Goal: Task Accomplishment & Management: Use online tool/utility

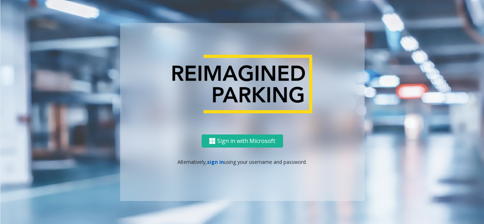
click at [212, 160] on link "sign in" at bounding box center [215, 162] width 17 height 7
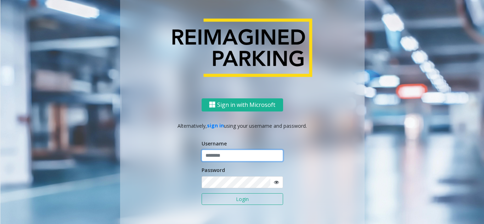
click at [218, 155] on input "text" at bounding box center [242, 156] width 81 height 12
type input "********"
click at [232, 198] on button "Login" at bounding box center [242, 199] width 81 height 12
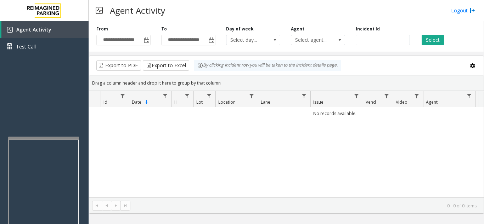
click at [43, 139] on div at bounding box center [43, 138] width 71 height 3
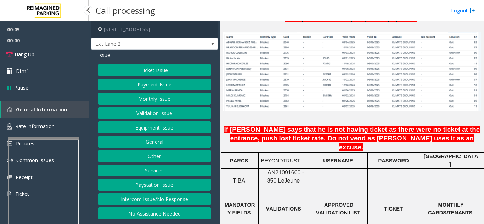
scroll to position [531, 0]
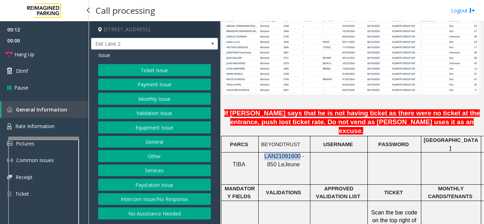
drag, startPoint x: 290, startPoint y: 136, endPoint x: 262, endPoint y: 134, distance: 28.1
click at [264, 153] on span "LAN21091600 - 850 Le" at bounding box center [284, 160] width 40 height 14
click at [166, 100] on button "Monthly Issue" at bounding box center [154, 99] width 113 height 12
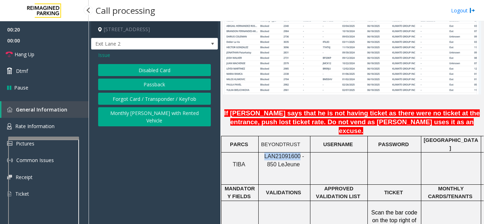
click at [163, 83] on button "Passback" at bounding box center [154, 85] width 113 height 12
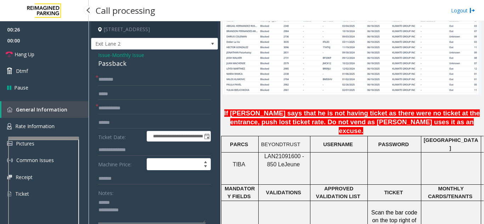
type textarea "**********"
click at [113, 104] on input "text" at bounding box center [154, 108] width 113 height 12
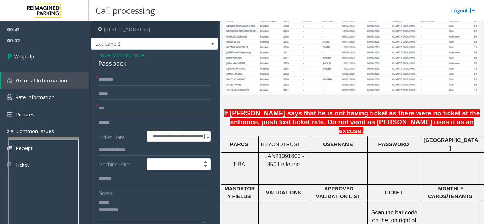
type input "***"
click at [126, 83] on input "text" at bounding box center [154, 80] width 113 height 12
type input "**"
drag, startPoint x: 97, startPoint y: 54, endPoint x: 97, endPoint y: 58, distance: 4.0
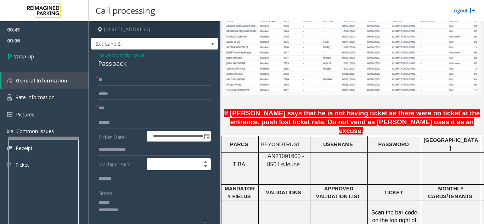
click at [99, 53] on span "Issue" at bounding box center [104, 54] width 12 height 7
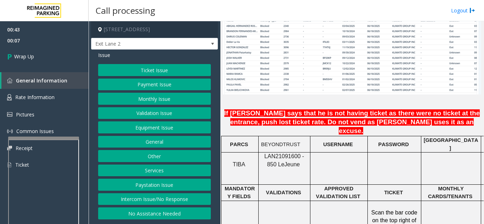
click at [143, 102] on button "Monthly Issue" at bounding box center [154, 99] width 113 height 12
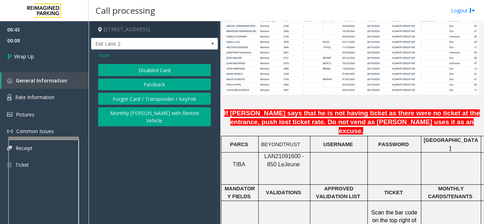
click at [140, 70] on button "Disabled Card" at bounding box center [154, 70] width 113 height 12
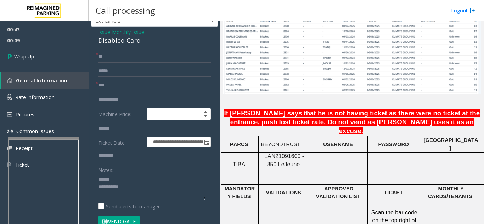
scroll to position [35, 0]
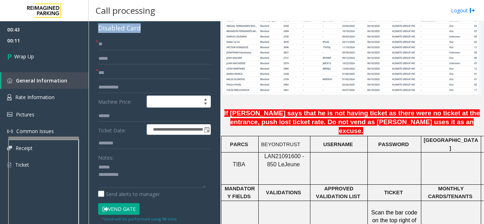
drag, startPoint x: 96, startPoint y: 28, endPoint x: 155, endPoint y: 32, distance: 59.3
click at [155, 32] on div "**********" at bounding box center [154, 227] width 127 height 427
click at [139, 176] on textarea at bounding box center [151, 175] width 107 height 27
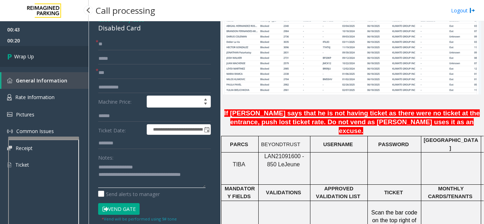
type textarea "**********"
click at [61, 53] on link "Wrap Up" at bounding box center [44, 56] width 89 height 21
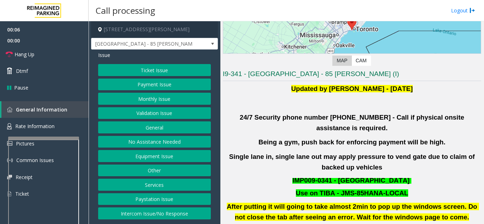
scroll to position [142, 0]
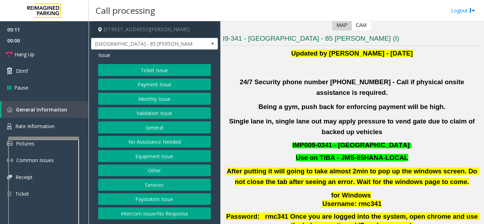
click at [151, 113] on button "Validation Issue" at bounding box center [154, 113] width 113 height 12
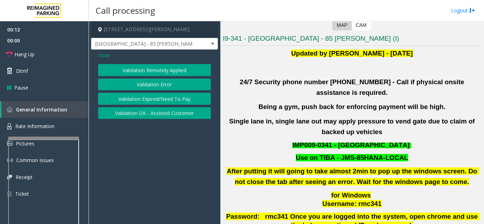
click at [154, 73] on button "Validation Remotely Applied" at bounding box center [154, 70] width 113 height 12
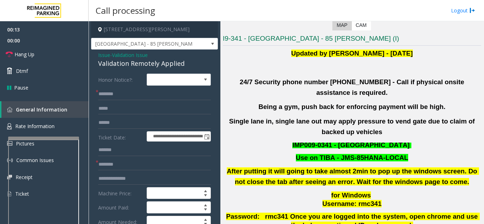
click at [106, 53] on span "Issue" at bounding box center [104, 54] width 12 height 7
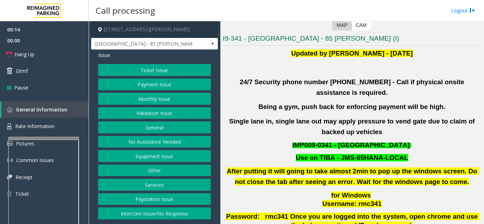
click at [147, 113] on button "Validation Issue" at bounding box center [154, 113] width 113 height 12
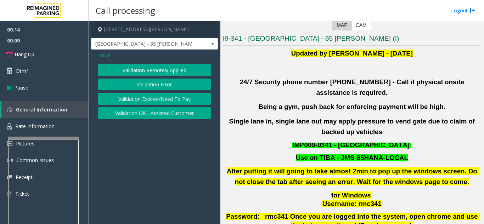
click at [145, 87] on button "Validation Error" at bounding box center [154, 85] width 113 height 12
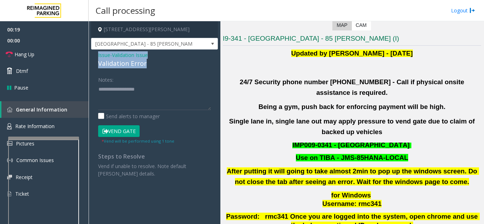
drag, startPoint x: 98, startPoint y: 53, endPoint x: 149, endPoint y: 63, distance: 52.0
click at [149, 63] on div "Issue - Validation Issue Validation Error Notes: Send alerts to manager Vend Ga…" at bounding box center [154, 117] width 127 height 135
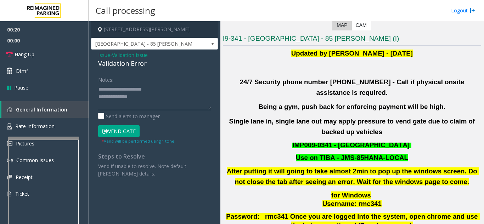
click at [148, 84] on textarea at bounding box center [154, 97] width 113 height 27
drag, startPoint x: 114, startPoint y: 88, endPoint x: 153, endPoint y: 88, distance: 38.6
click at [153, 88] on textarea at bounding box center [154, 97] width 113 height 27
click at [147, 98] on textarea at bounding box center [154, 97] width 113 height 27
drag, startPoint x: 115, startPoint y: 87, endPoint x: 159, endPoint y: 86, distance: 43.6
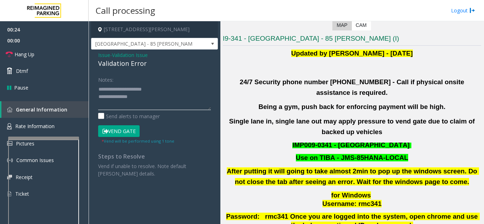
click at [159, 86] on textarea at bounding box center [154, 97] width 113 height 27
click at [158, 96] on textarea at bounding box center [154, 97] width 113 height 27
click at [138, 97] on textarea at bounding box center [154, 97] width 113 height 27
click at [137, 102] on textarea at bounding box center [154, 97] width 113 height 27
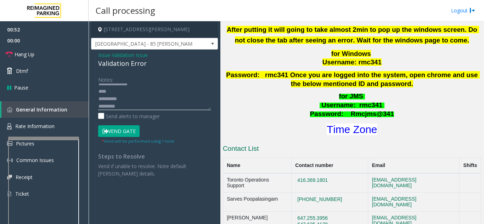
scroll to position [20, 0]
click at [121, 133] on button "Vend Gate" at bounding box center [118, 131] width 41 height 12
click at [159, 97] on textarea at bounding box center [154, 97] width 113 height 27
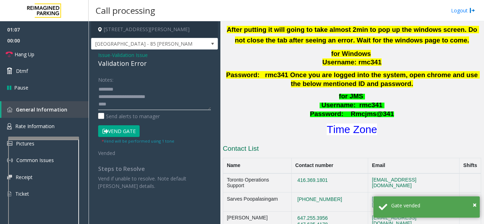
click at [140, 109] on textarea at bounding box center [154, 97] width 113 height 27
click at [138, 102] on textarea at bounding box center [154, 97] width 113 height 27
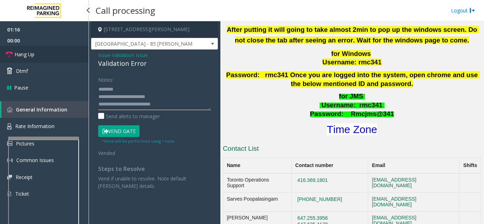
type textarea "**********"
click at [18, 59] on link "Hang Up" at bounding box center [44, 54] width 89 height 17
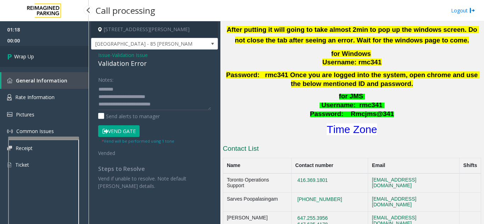
click at [55, 57] on link "Wrap Up" at bounding box center [44, 56] width 89 height 21
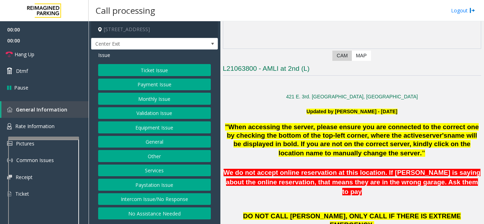
scroll to position [142, 0]
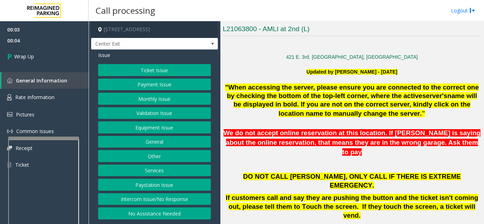
click at [159, 197] on button "Intercom Issue/No Response" at bounding box center [154, 199] width 113 height 12
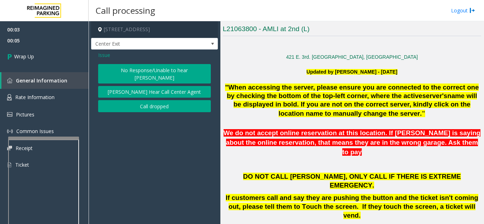
click at [130, 100] on button "Call dropped" at bounding box center [154, 106] width 113 height 12
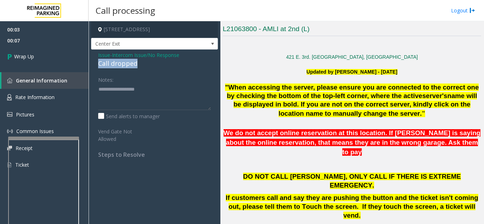
drag, startPoint x: 98, startPoint y: 62, endPoint x: 139, endPoint y: 63, distance: 40.7
click at [139, 63] on div "Call dropped" at bounding box center [154, 64] width 113 height 10
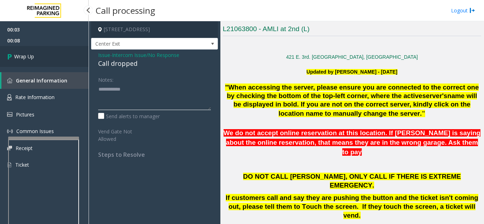
type textarea "**********"
click at [55, 51] on link "Wrap Up" at bounding box center [44, 56] width 89 height 21
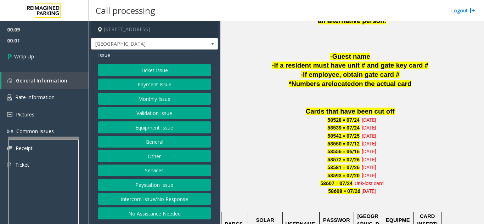
scroll to position [390, 0]
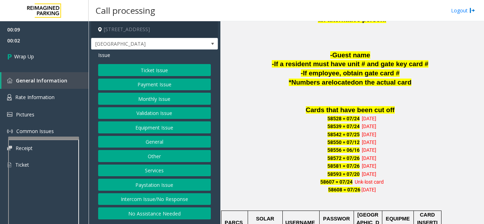
click at [178, 195] on button "Intercom Issue/No Response" at bounding box center [154, 199] width 113 height 12
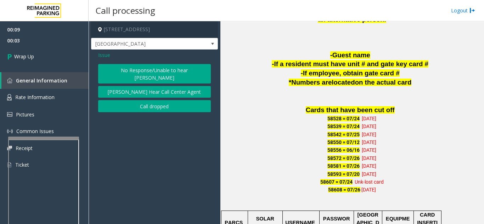
click at [151, 101] on button "Call dropped" at bounding box center [154, 106] width 113 height 12
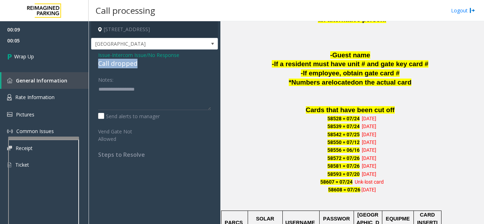
drag, startPoint x: 94, startPoint y: 64, endPoint x: 139, endPoint y: 63, distance: 44.3
click at [139, 63] on div "Issue - Intercom Issue/No Response Call dropped Notes: Send alerts to manager V…" at bounding box center [154, 108] width 127 height 116
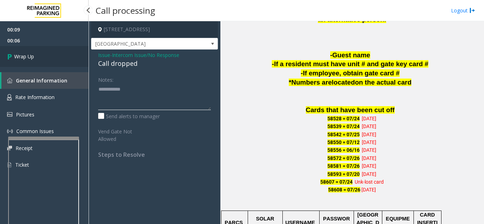
type textarea "**********"
click at [58, 61] on link "Wrap Up" at bounding box center [44, 56] width 89 height 21
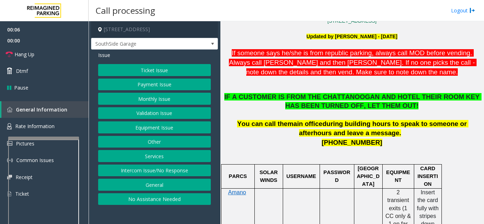
scroll to position [213, 0]
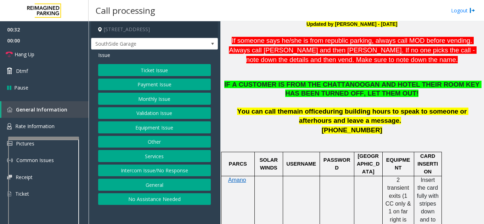
click at [154, 158] on button "Services" at bounding box center [154, 156] width 113 height 12
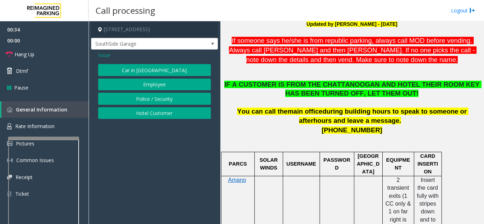
click at [146, 114] on button "Hotel Customer" at bounding box center [154, 113] width 113 height 12
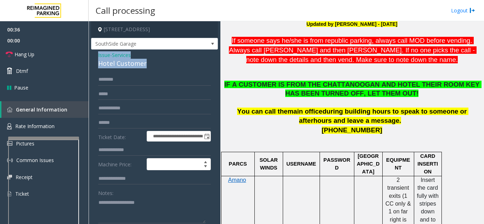
drag, startPoint x: 95, startPoint y: 53, endPoint x: 155, endPoint y: 61, distance: 61.1
click at [155, 61] on div "**********" at bounding box center [154, 208] width 127 height 316
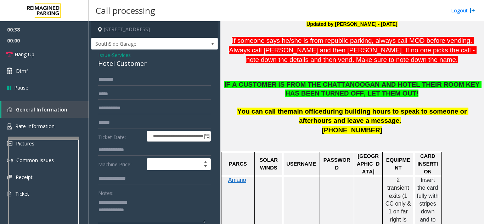
scroll to position [2, 0]
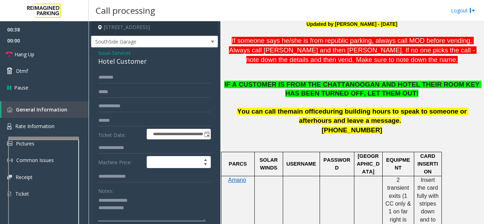
click at [139, 198] on textarea at bounding box center [151, 208] width 107 height 27
drag, startPoint x: 114, startPoint y: 200, endPoint x: 141, endPoint y: 200, distance: 27.6
click at [141, 200] on textarea at bounding box center [151, 208] width 107 height 27
type textarea "**********"
click at [132, 148] on input "text" at bounding box center [154, 148] width 113 height 12
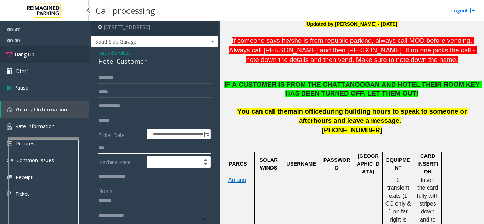
type input "***"
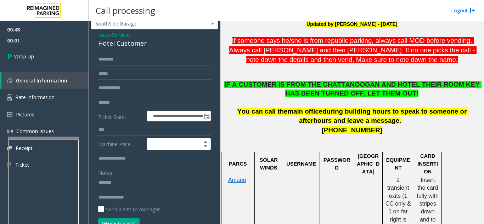
scroll to position [38, 0]
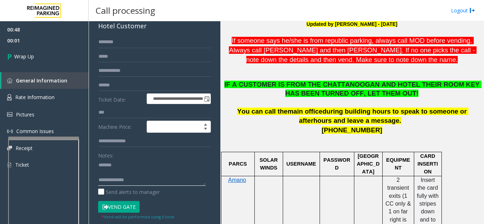
click at [155, 180] on textarea at bounding box center [151, 172] width 107 height 27
type textarea "**********"
click at [30, 46] on span "00:12" at bounding box center [44, 40] width 89 height 11
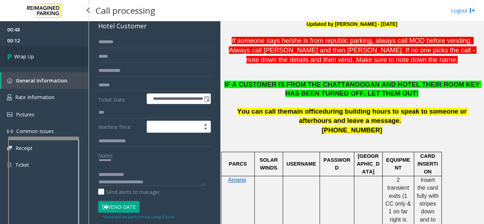
click at [33, 57] on span "Wrap Up" at bounding box center [24, 56] width 20 height 7
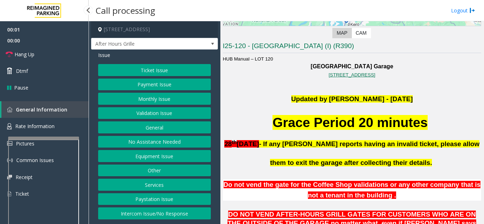
scroll to position [142, 0]
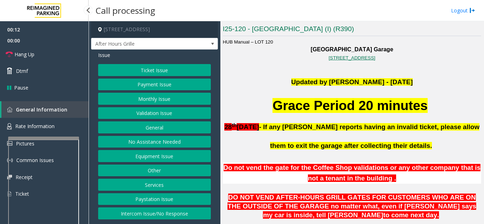
click at [158, 214] on button "Intercom Issue/No Response" at bounding box center [154, 214] width 113 height 12
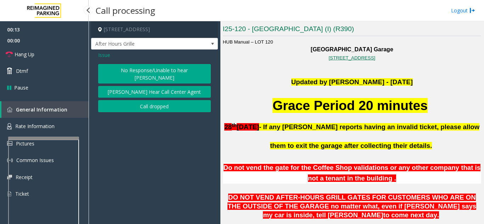
click at [120, 70] on button "No Response/Unable to hear [PERSON_NAME]" at bounding box center [154, 73] width 113 height 19
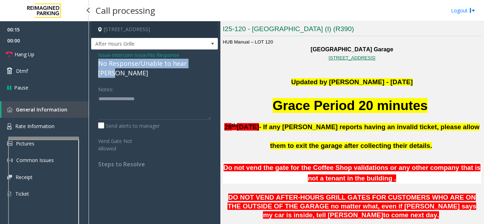
drag, startPoint x: 97, startPoint y: 62, endPoint x: 126, endPoint y: 58, distance: 29.7
click at [204, 66] on div "Issue - Intercom Issue/No Response No Response/Unable to hear parker Notes: Sen…" at bounding box center [154, 112] width 127 height 125
click at [59, 49] on link "Hang Up" at bounding box center [44, 54] width 89 height 17
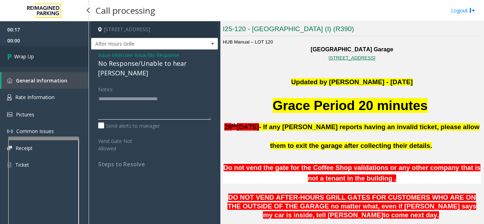
type textarea "**********"
click at [62, 57] on link "Wrap Up" at bounding box center [44, 56] width 89 height 21
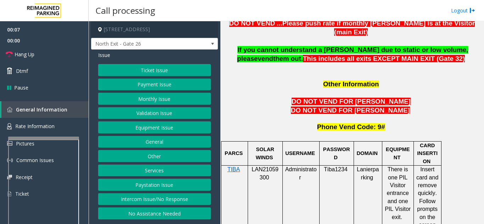
scroll to position [638, 0]
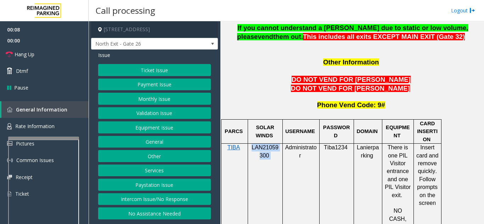
drag, startPoint x: 270, startPoint y: 130, endPoint x: 242, endPoint y: 125, distance: 28.5
click at [242, 144] on tr "TIBA LAN21059300 Administrator Tiba1234 Lanierparking There is one PIL Visitor …" at bounding box center [331, 192] width 220 height 96
copy tr "LAN21059300"
click at [150, 98] on button "Monthly Issue" at bounding box center [154, 99] width 113 height 12
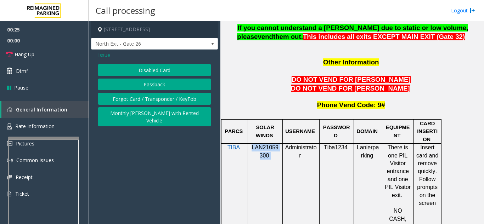
click at [159, 72] on button "Disabled Card" at bounding box center [154, 70] width 113 height 12
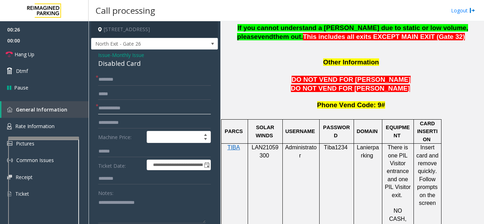
click at [130, 105] on input "text" at bounding box center [154, 108] width 113 height 12
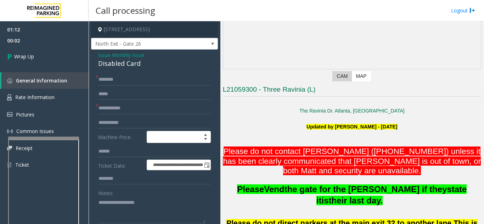
scroll to position [71, 0]
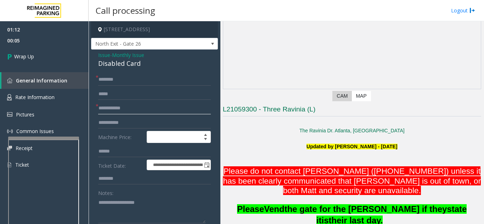
click at [161, 113] on input "text" at bounding box center [154, 108] width 113 height 12
type input "*****"
click at [121, 77] on input "text" at bounding box center [154, 80] width 113 height 12
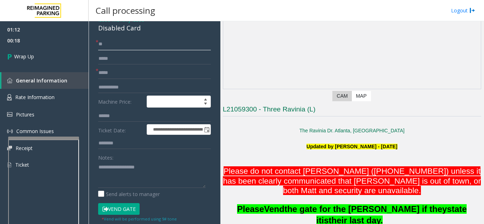
type input "**"
click at [118, 169] on textarea at bounding box center [151, 175] width 107 height 27
drag, startPoint x: 107, startPoint y: 31, endPoint x: 147, endPoint y: 30, distance: 40.4
click at [147, 30] on div "**********" at bounding box center [154, 205] width 127 height 382
click at [131, 176] on textarea at bounding box center [151, 175] width 107 height 27
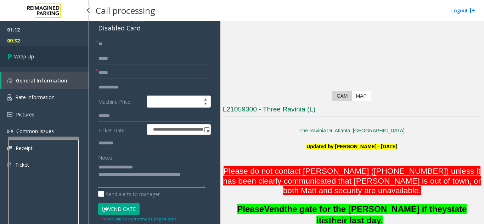
type textarea "**********"
click at [41, 53] on link "Wrap Up" at bounding box center [44, 56] width 89 height 21
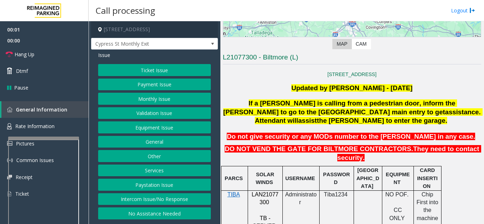
scroll to position [142, 0]
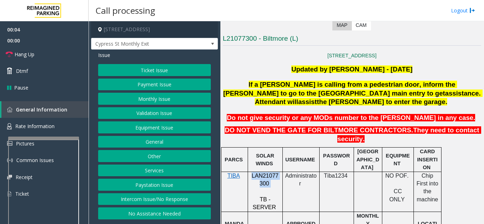
drag, startPoint x: 271, startPoint y: 165, endPoint x: 250, endPoint y: 160, distance: 21.2
click at [250, 172] on p "LAN21077300" at bounding box center [264, 180] width 29 height 16
copy p "LAN21077300"
click at [149, 105] on button "Monthly Issue" at bounding box center [154, 99] width 113 height 12
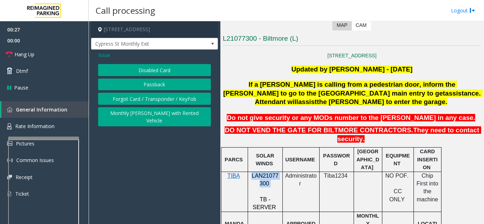
click at [149, 91] on button "Passback" at bounding box center [154, 85] width 113 height 12
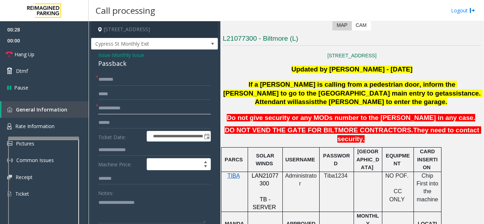
click at [140, 114] on input "text" at bounding box center [154, 108] width 113 height 12
click at [141, 86] on input "text" at bounding box center [154, 80] width 113 height 12
click at [141, 84] on input "text" at bounding box center [154, 80] width 113 height 12
click at [97, 81] on span "*" at bounding box center [97, 77] width 3 height 7
click at [99, 86] on input "***" at bounding box center [154, 80] width 113 height 12
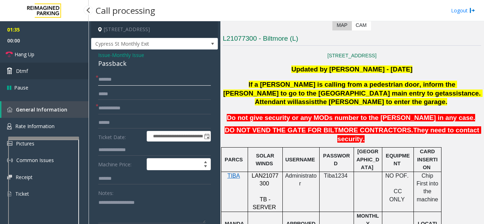
type input "******"
click at [53, 63] on link "Dtmf" at bounding box center [44, 71] width 89 height 17
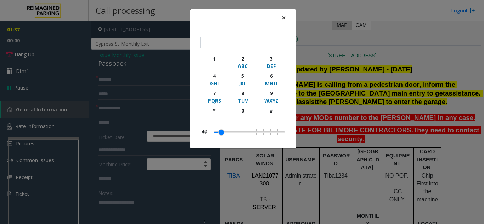
click at [283, 18] on span "×" at bounding box center [284, 18] width 4 height 10
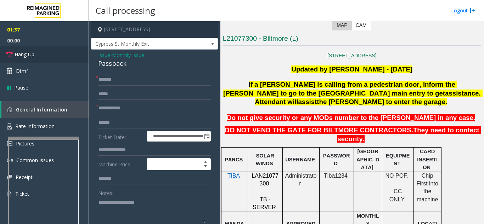
click at [48, 56] on link "Hang Up" at bounding box center [44, 54] width 89 height 17
click at [129, 114] on input "text" at bounding box center [154, 108] width 113 height 12
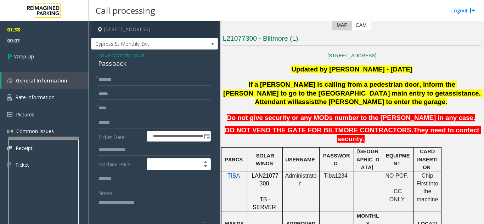
type input "****"
click at [118, 208] on textarea at bounding box center [151, 210] width 107 height 27
drag, startPoint x: 98, startPoint y: 70, endPoint x: 129, endPoint y: 70, distance: 31.2
click at [129, 70] on div "**********" at bounding box center [154, 226] width 127 height 352
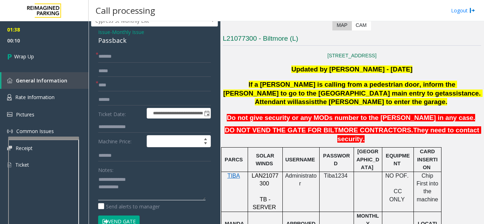
scroll to position [35, 0]
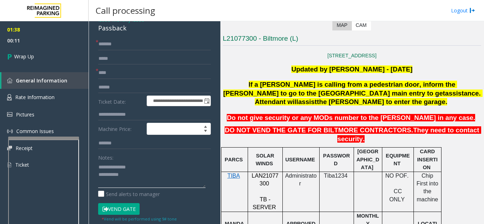
click at [145, 186] on textarea at bounding box center [151, 175] width 107 height 27
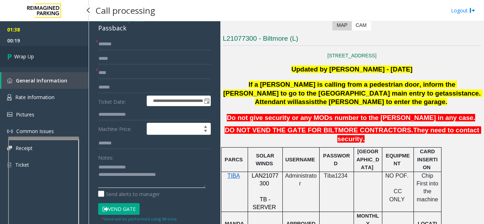
type textarea "**********"
click at [52, 62] on link "Wrap Up" at bounding box center [44, 56] width 89 height 21
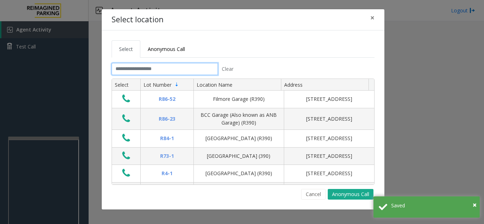
click at [153, 70] on input "text" at bounding box center [165, 69] width 106 height 12
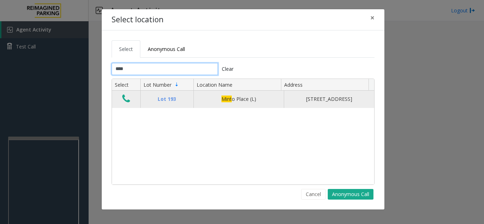
type input "****"
click at [128, 104] on icon "Data table" at bounding box center [126, 99] width 8 height 10
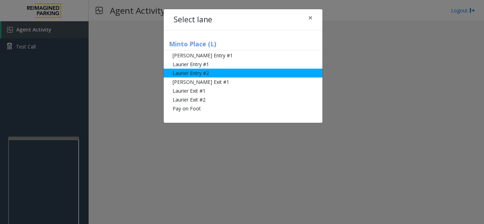
click at [200, 77] on li "Laurier Entry #2" at bounding box center [243, 73] width 159 height 9
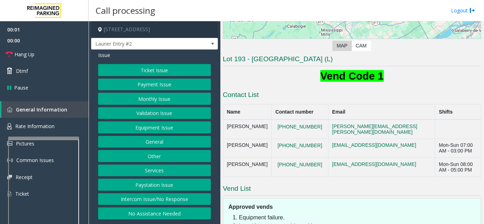
scroll to position [177, 0]
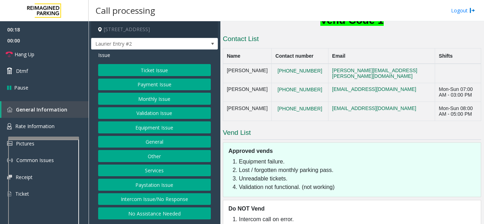
click at [160, 100] on button "Monthly Issue" at bounding box center [154, 99] width 113 height 12
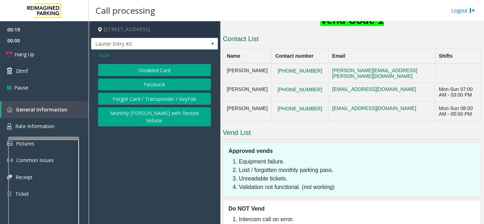
click at [159, 72] on button "Disabled Card" at bounding box center [154, 70] width 113 height 12
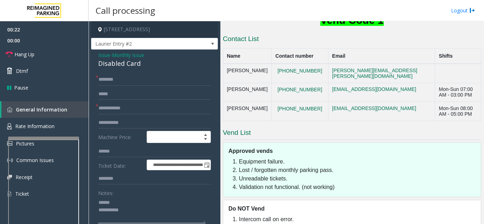
click at [125, 199] on textarea at bounding box center [151, 210] width 107 height 27
drag, startPoint x: 111, startPoint y: 64, endPoint x: 146, endPoint y: 64, distance: 35.1
click at [146, 64] on div "Disabled Card" at bounding box center [154, 64] width 113 height 10
click at [110, 68] on div "Disabled Card" at bounding box center [154, 64] width 113 height 10
drag, startPoint x: 148, startPoint y: 66, endPoint x: 97, endPoint y: 67, distance: 51.0
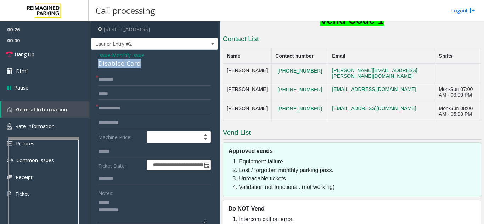
click at [161, 205] on textarea at bounding box center [151, 210] width 107 height 27
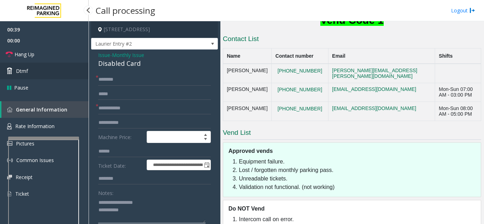
type textarea "**********"
click at [61, 66] on link "Dtmf" at bounding box center [44, 71] width 89 height 17
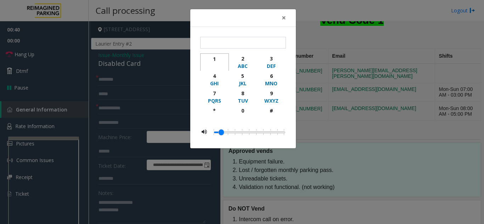
click at [216, 60] on div "1" at bounding box center [214, 58] width 19 height 7
type input "*"
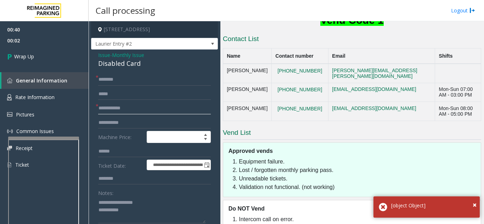
click at [122, 109] on input "text" at bounding box center [154, 108] width 113 height 12
type input "**"
click at [129, 83] on input "text" at bounding box center [154, 80] width 113 height 12
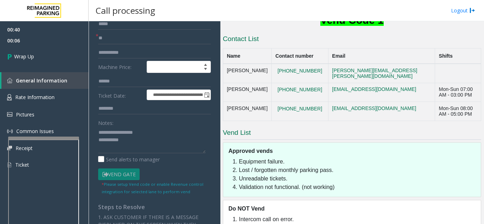
scroll to position [71, 0]
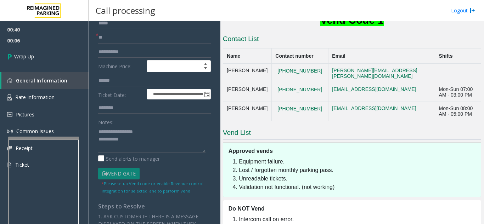
type input "**"
click at [145, 140] on textarea at bounding box center [151, 139] width 107 height 27
type textarea "**********"
click at [44, 69] on div "00:40 00:23 Wrap Up General Information Rate Information Pictures Common Issues…" at bounding box center [44, 100] width 89 height 158
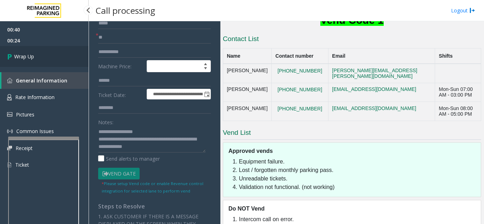
click at [45, 62] on link "Wrap Up" at bounding box center [44, 56] width 89 height 21
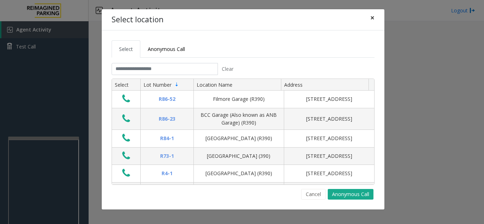
click at [374, 18] on span "×" at bounding box center [372, 18] width 4 height 10
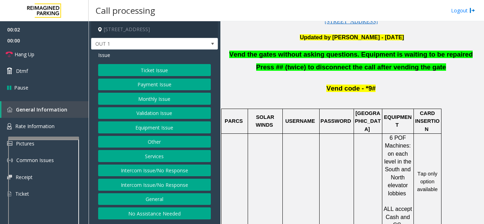
scroll to position [213, 0]
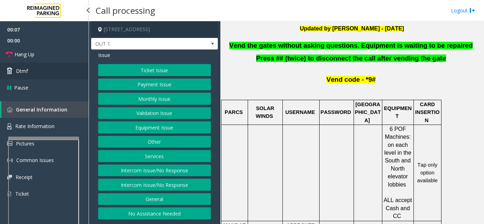
click at [25, 67] on link "Dtmf" at bounding box center [44, 71] width 89 height 17
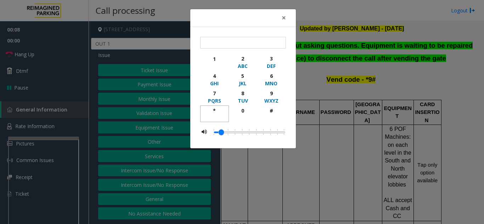
click at [211, 112] on div "*" at bounding box center [214, 110] width 19 height 7
click at [261, 90] on button "9 WXYZ" at bounding box center [271, 96] width 29 height 17
click at [271, 110] on div "#" at bounding box center [270, 110] width 19 height 7
type input "***"
click at [283, 21] on span "×" at bounding box center [284, 18] width 4 height 10
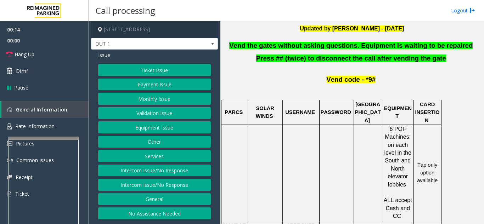
click at [160, 125] on button "Equipment Issue" at bounding box center [154, 128] width 113 height 12
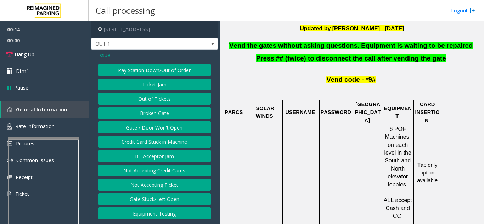
click at [160, 125] on button "Gate / Door Won't Open" at bounding box center [154, 128] width 113 height 12
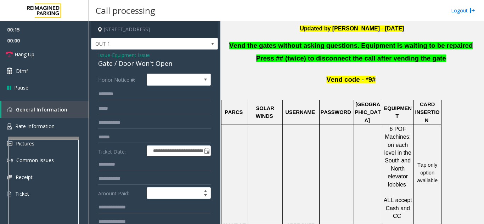
scroll to position [35, 0]
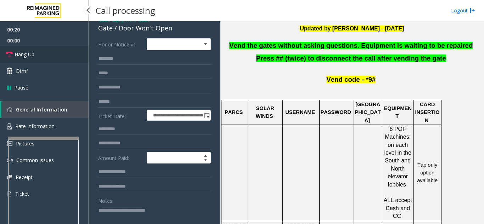
type textarea "**********"
click at [51, 57] on link "Hang Up" at bounding box center [44, 54] width 89 height 17
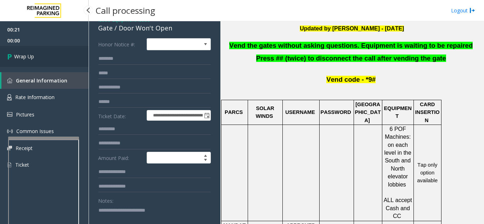
click at [51, 57] on link "Wrap Up" at bounding box center [44, 56] width 89 height 21
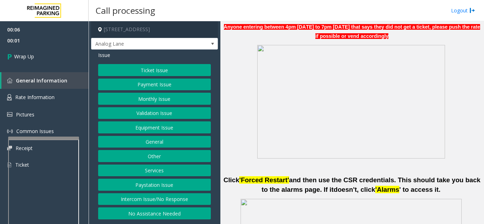
scroll to position [319, 0]
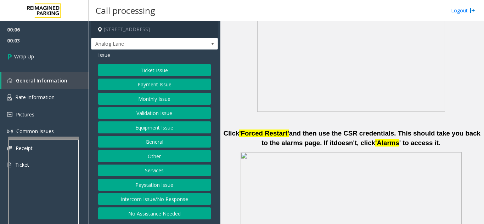
click at [140, 204] on button "Intercom Issue/No Response" at bounding box center [154, 199] width 113 height 12
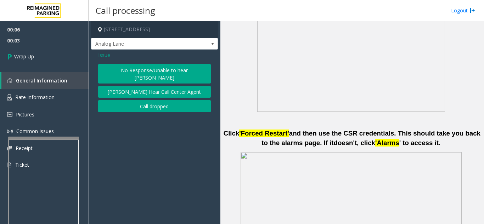
click at [139, 100] on button "Call dropped" at bounding box center [154, 106] width 113 height 12
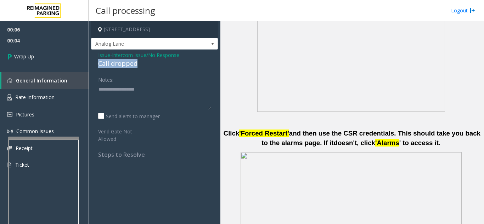
drag, startPoint x: 97, startPoint y: 62, endPoint x: 155, endPoint y: 62, distance: 57.4
click at [155, 62] on div "Issue - Intercom Issue/No Response Call dropped Notes: Send alerts to manager V…" at bounding box center [154, 108] width 127 height 116
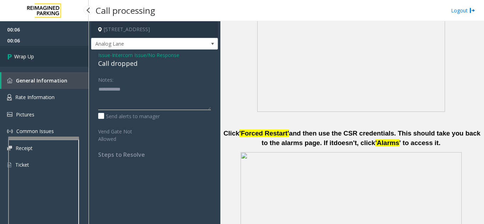
type textarea "**********"
click at [45, 59] on link "Wrap Up" at bounding box center [44, 56] width 89 height 21
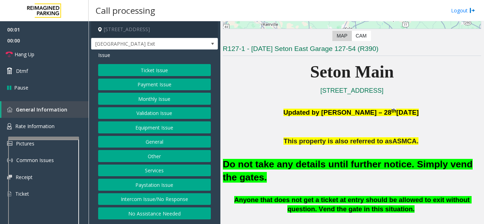
scroll to position [142, 0]
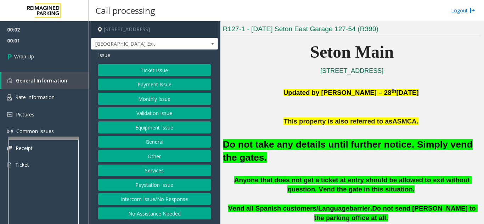
click at [166, 201] on button "Intercom Issue/No Response" at bounding box center [154, 199] width 113 height 12
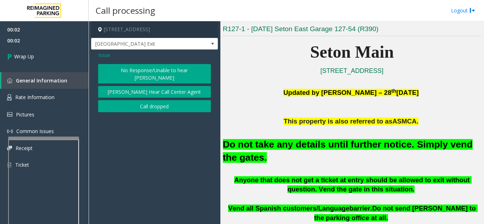
click at [156, 103] on button "Call dropped" at bounding box center [154, 106] width 113 height 12
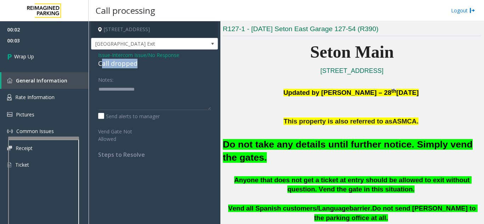
drag, startPoint x: 115, startPoint y: 63, endPoint x: 150, endPoint y: 64, distance: 34.7
click at [150, 64] on div "Call dropped" at bounding box center [154, 64] width 113 height 10
click at [128, 74] on div "Notes:" at bounding box center [154, 92] width 113 height 36
drag, startPoint x: 142, startPoint y: 64, endPoint x: 96, endPoint y: 64, distance: 46.1
click at [95, 64] on div "Issue - Intercom Issue/No Response Call dropped Notes: Send alerts to manager V…" at bounding box center [154, 108] width 127 height 116
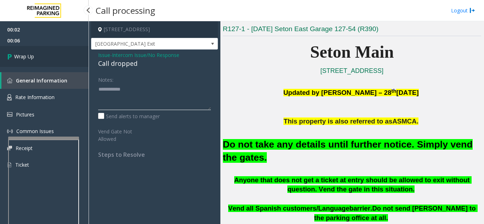
type textarea "**********"
click at [47, 56] on link "Wrap Up" at bounding box center [44, 56] width 89 height 21
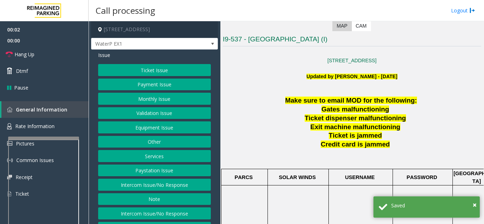
scroll to position [142, 0]
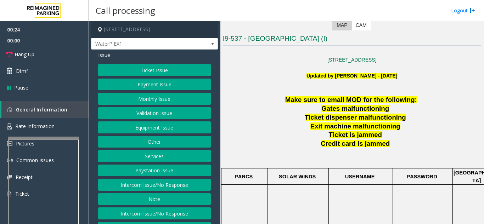
click at [135, 70] on button "Ticket Issue" at bounding box center [154, 70] width 113 height 12
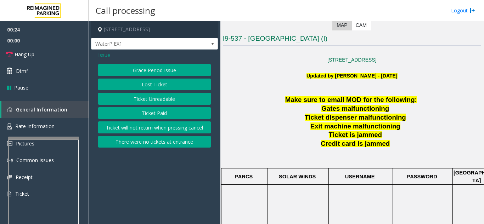
click at [143, 103] on button "Ticket Unreadable" at bounding box center [154, 99] width 113 height 12
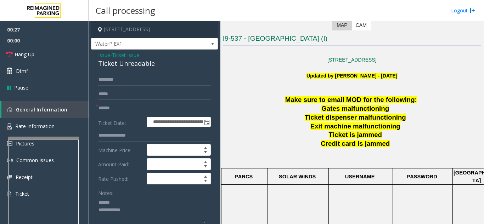
click at [123, 202] on textarea at bounding box center [151, 210] width 107 height 27
drag, startPoint x: 101, startPoint y: 64, endPoint x: 152, endPoint y: 64, distance: 50.7
click at [152, 64] on div "Ticket Unreadable" at bounding box center [154, 64] width 113 height 10
click at [152, 66] on div "Ticket Unreadable" at bounding box center [154, 64] width 113 height 10
drag, startPoint x: 157, startPoint y: 64, endPoint x: 96, endPoint y: 67, distance: 60.3
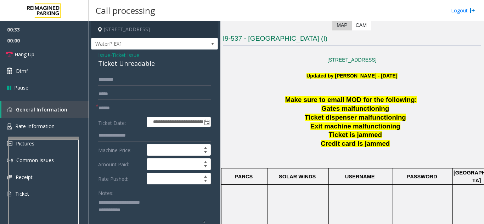
type textarea "**********"
click at [113, 110] on input "text" at bounding box center [154, 108] width 113 height 12
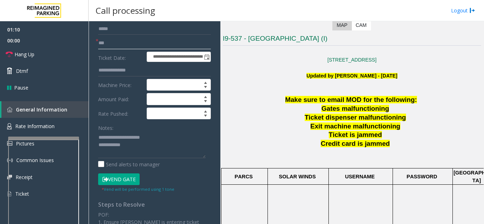
scroll to position [71, 0]
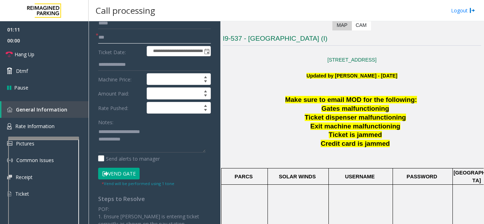
type input "**"
click at [135, 137] on textarea at bounding box center [151, 139] width 107 height 27
drag, startPoint x: 109, startPoint y: 33, endPoint x: 98, endPoint y: 39, distance: 12.2
click at [98, 39] on div "* **" at bounding box center [154, 38] width 113 height 12
type input "**********"
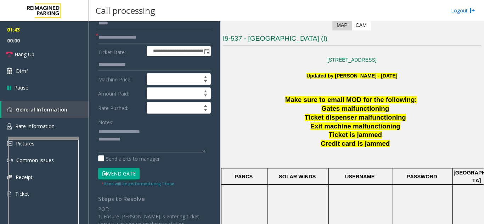
click at [125, 174] on button "Vend Gate" at bounding box center [118, 174] width 41 height 12
click at [139, 142] on textarea at bounding box center [151, 139] width 107 height 27
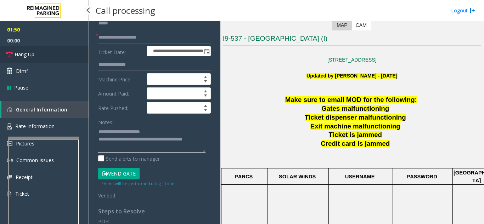
type textarea "**********"
click at [55, 55] on link "Hang Up" at bounding box center [44, 54] width 89 height 17
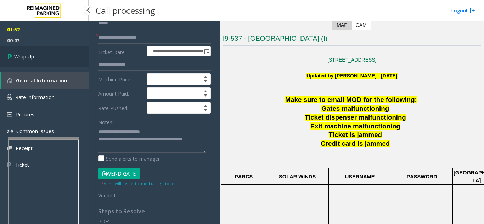
click at [65, 57] on link "Wrap Up" at bounding box center [44, 56] width 89 height 21
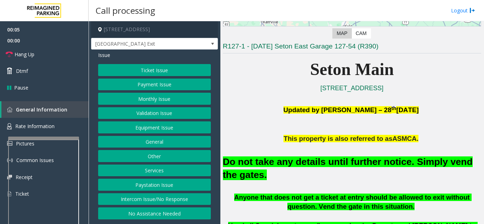
scroll to position [142, 0]
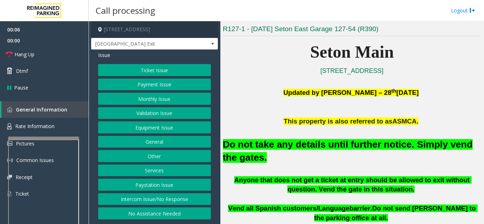
click at [182, 129] on button "Equipment Issue" at bounding box center [154, 128] width 113 height 12
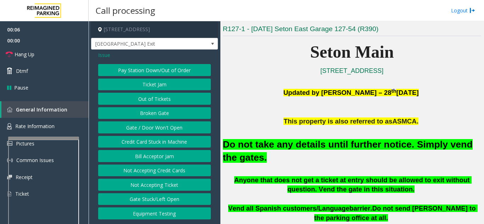
click at [182, 129] on button "Gate / Door Won't Open" at bounding box center [154, 128] width 113 height 12
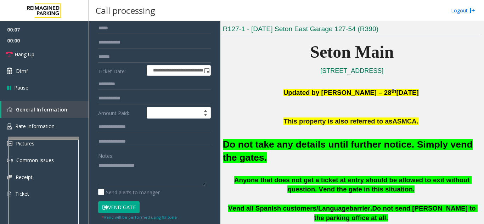
scroll to position [71, 0]
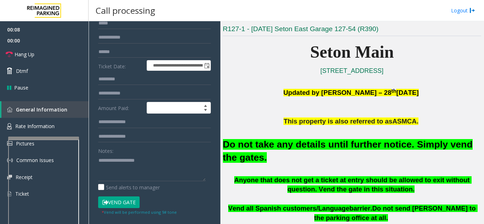
click at [134, 201] on button "Vend Gate" at bounding box center [118, 203] width 41 height 12
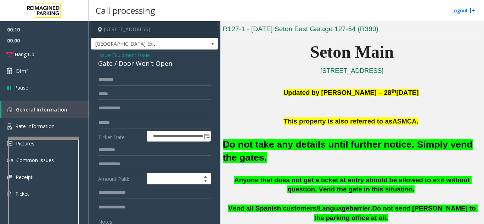
click at [106, 53] on span "Issue" at bounding box center [104, 54] width 12 height 7
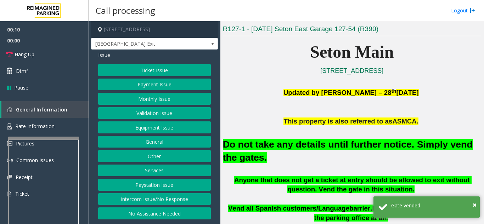
click at [156, 67] on button "Ticket Issue" at bounding box center [154, 70] width 113 height 12
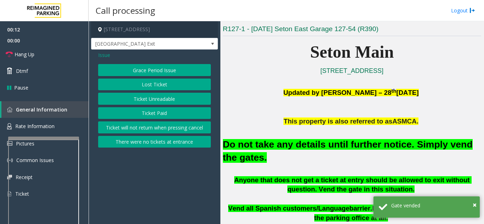
click at [154, 87] on button "Lost Ticket" at bounding box center [154, 85] width 113 height 12
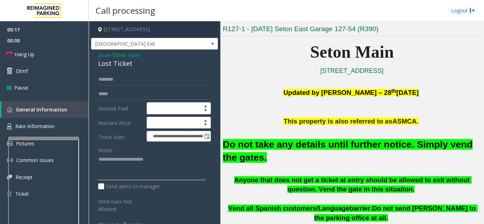
click at [180, 157] on textarea at bounding box center [151, 167] width 107 height 27
type textarea "**********"
click at [30, 52] on span "Hang Up" at bounding box center [25, 54] width 20 height 7
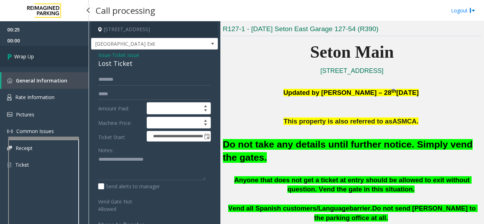
click at [54, 62] on link "Wrap Up" at bounding box center [44, 56] width 89 height 21
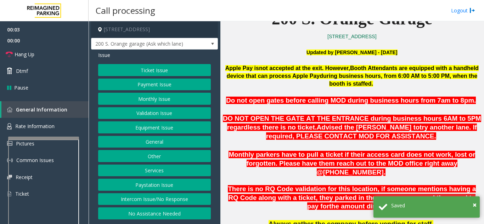
scroll to position [213, 0]
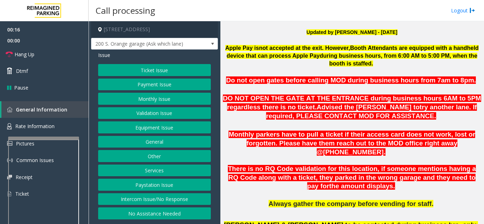
click at [174, 203] on button "Intercom Issue/No Response" at bounding box center [154, 199] width 113 height 12
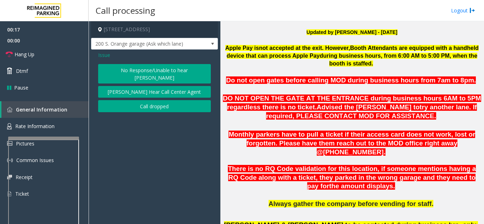
click at [124, 76] on button "No Response/Unable to hear [PERSON_NAME]" at bounding box center [154, 73] width 113 height 19
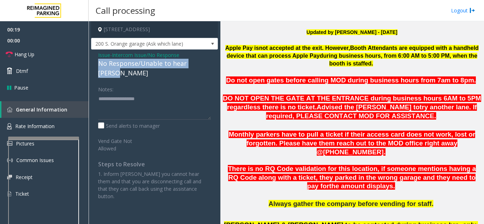
drag, startPoint x: 95, startPoint y: 63, endPoint x: 211, endPoint y: 62, distance: 115.5
click at [211, 62] on div "Issue - Intercom Issue/No Response No Response/Unable to hear parker Notes: Sen…" at bounding box center [154, 129] width 127 height 158
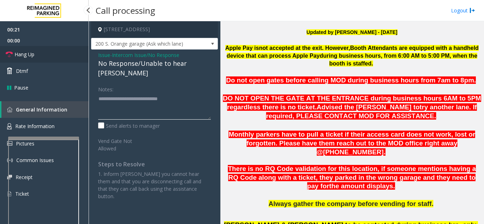
type textarea "**********"
click at [53, 57] on link "Hang Up" at bounding box center [44, 54] width 89 height 17
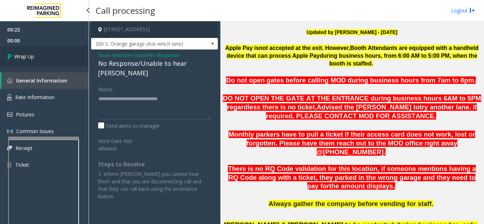
click at [53, 57] on link "Wrap Up" at bounding box center [44, 56] width 89 height 21
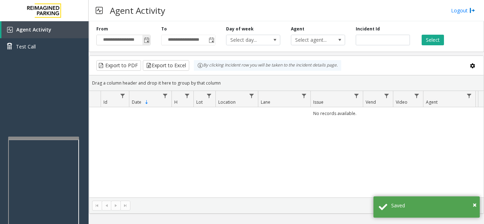
click at [144, 43] on span "Toggle popup" at bounding box center [147, 41] width 6 height 6
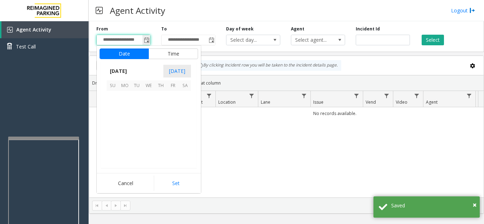
scroll to position [127140, 0]
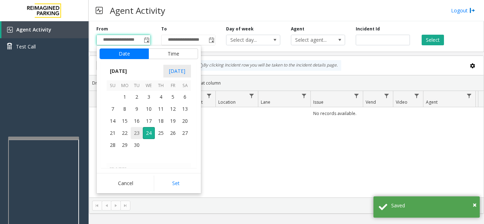
click at [133, 130] on span "23" at bounding box center [137, 133] width 12 height 12
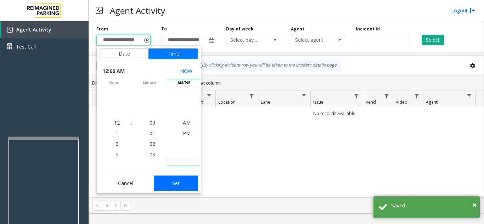
click at [179, 178] on button "Set" at bounding box center [176, 184] width 45 height 16
type input "**********"
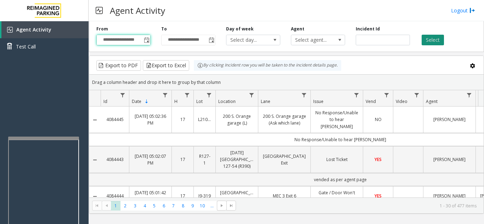
click at [428, 43] on button "Select" at bounding box center [433, 40] width 22 height 11
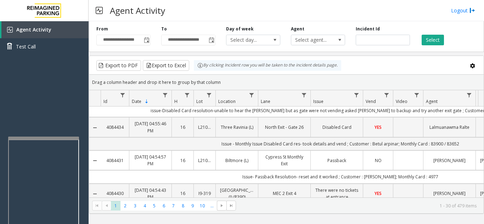
scroll to position [567, 0]
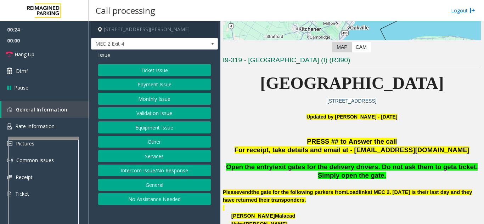
scroll to position [142, 0]
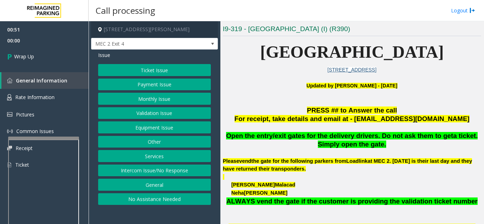
click at [161, 171] on button "Intercom Issue/No Response" at bounding box center [154, 171] width 113 height 12
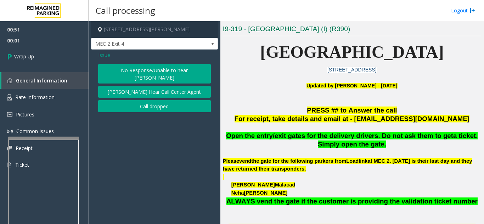
click at [103, 50] on div "Issue No Response/Unable to hear parker Parker Cannot Hear Call Center Agent Ca…" at bounding box center [154, 83] width 127 height 66
click at [101, 54] on span "Issue" at bounding box center [104, 54] width 12 height 7
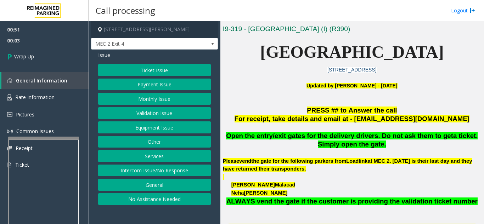
click at [165, 130] on button "Equipment Issue" at bounding box center [154, 128] width 113 height 12
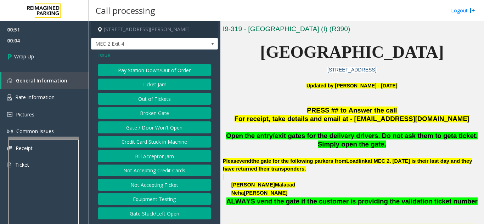
click at [165, 130] on button "Gate / Door Won't Open" at bounding box center [154, 128] width 113 height 12
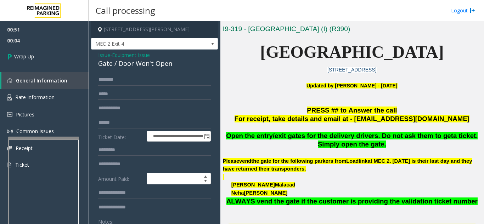
scroll to position [35, 0]
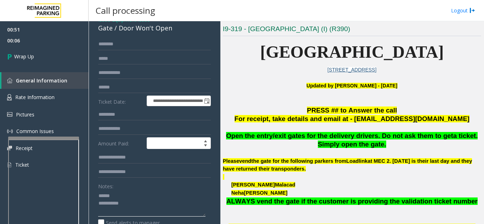
click at [129, 193] on textarea at bounding box center [151, 203] width 107 height 27
drag, startPoint x: 118, startPoint y: 29, endPoint x: 165, endPoint y: 29, distance: 47.8
click at [175, 29] on div "Gate / Door Won't Open" at bounding box center [154, 28] width 113 height 10
click at [149, 203] on textarea at bounding box center [151, 203] width 107 height 27
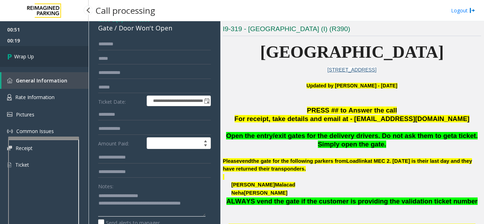
type textarea "**********"
click at [45, 58] on link "Wrap Up" at bounding box center [44, 56] width 89 height 21
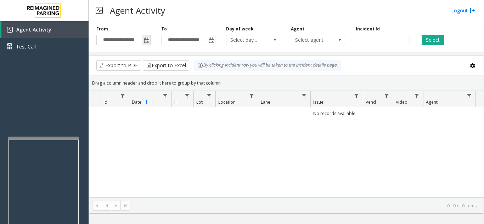
click at [146, 38] on span "Toggle popup" at bounding box center [147, 41] width 6 height 6
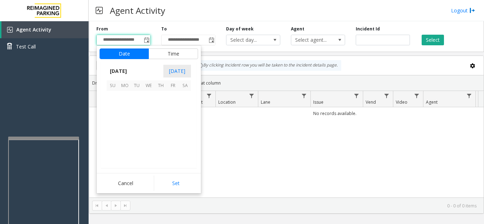
scroll to position [127140, 0]
click at [137, 133] on span "23" at bounding box center [137, 133] width 12 height 12
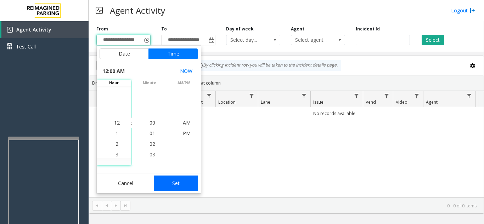
click at [175, 188] on button "Set" at bounding box center [176, 184] width 45 height 16
type input "**********"
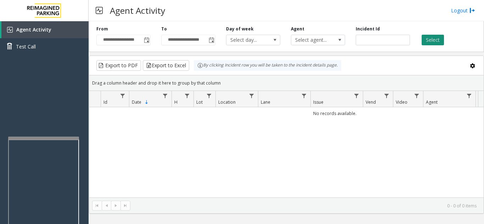
click at [428, 40] on button "Select" at bounding box center [433, 40] width 22 height 11
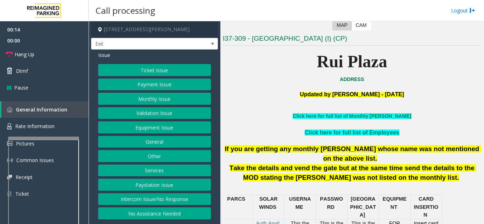
scroll to position [177, 0]
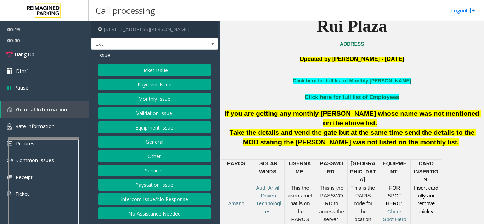
click at [157, 169] on button "Services" at bounding box center [154, 171] width 113 height 12
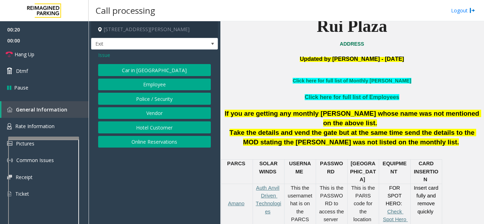
click at [159, 114] on button "Vendor" at bounding box center [154, 113] width 113 height 12
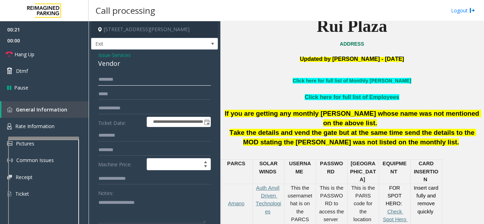
click at [142, 81] on input "text" at bounding box center [154, 80] width 113 height 12
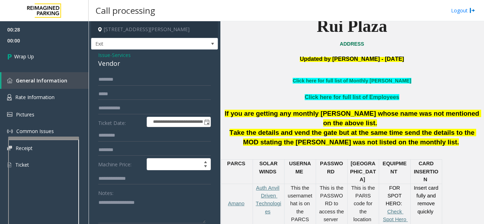
click at [105, 52] on span "Issue" at bounding box center [104, 54] width 12 height 7
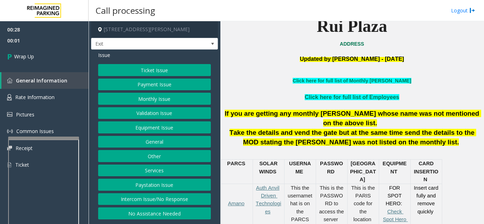
click at [171, 131] on button "Equipment Issue" at bounding box center [154, 128] width 113 height 12
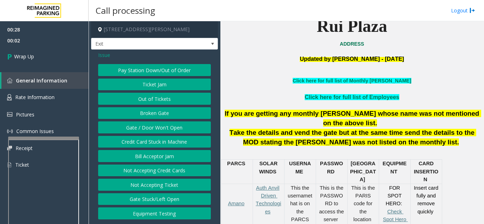
click at [171, 131] on button "Gate / Door Won't Open" at bounding box center [154, 128] width 113 height 12
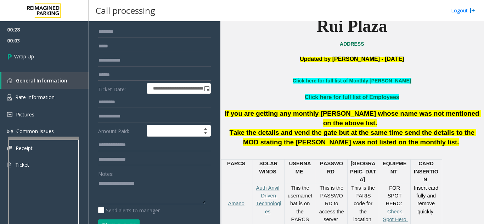
scroll to position [35, 0]
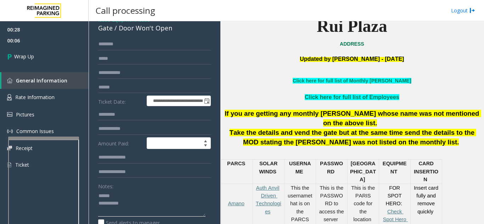
click at [148, 199] on textarea at bounding box center [151, 203] width 107 height 27
drag, startPoint x: 118, startPoint y: 29, endPoint x: 178, endPoint y: 30, distance: 60.2
click at [178, 30] on div "Gate / Door Won't Open" at bounding box center [154, 28] width 113 height 10
click at [142, 207] on textarea at bounding box center [151, 203] width 107 height 27
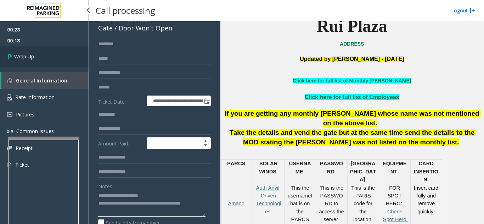
type textarea "**********"
click at [51, 51] on link "Wrap Up" at bounding box center [44, 56] width 89 height 21
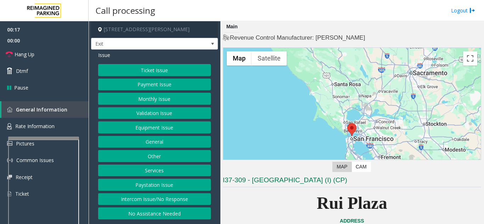
click at [155, 171] on button "Services" at bounding box center [154, 171] width 113 height 12
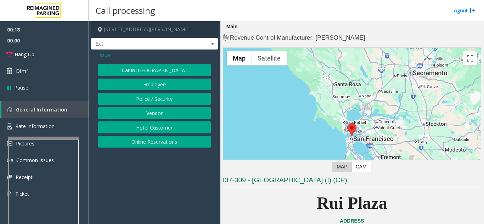
click at [152, 114] on button "Vendor" at bounding box center [154, 113] width 113 height 12
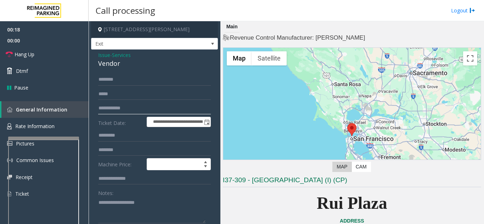
click at [142, 112] on input "text" at bounding box center [154, 108] width 113 height 12
type input "****"
click at [100, 55] on span "Issue" at bounding box center [104, 54] width 12 height 7
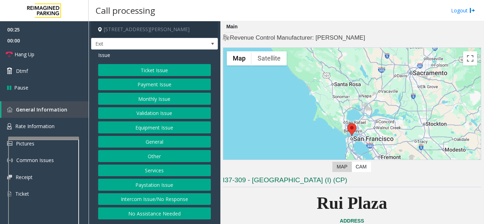
click at [163, 99] on button "Monthly Issue" at bounding box center [154, 99] width 113 height 12
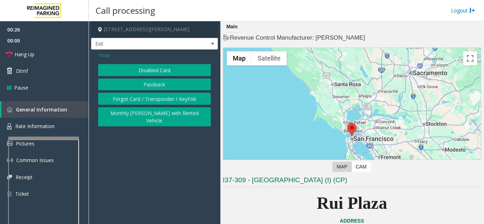
click at [154, 73] on button "Disabled Card" at bounding box center [154, 70] width 113 height 12
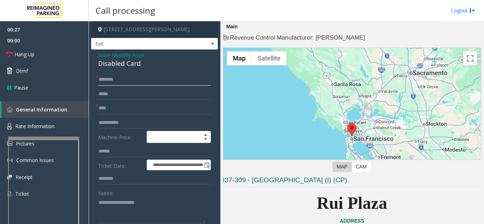
click at [136, 78] on input "text" at bounding box center [154, 80] width 113 height 12
type textarea "**********"
click at [121, 81] on input "text" at bounding box center [154, 80] width 113 height 12
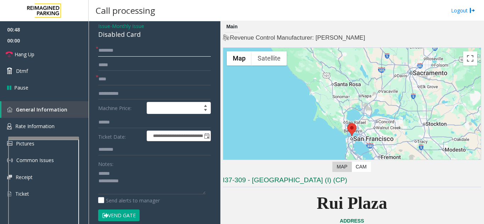
scroll to position [71, 0]
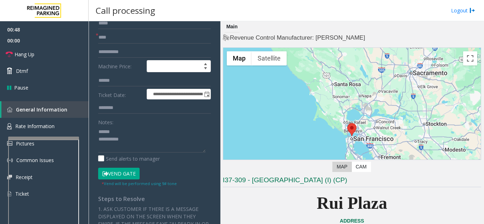
type input "********"
click at [123, 176] on button "Vend Gate" at bounding box center [118, 174] width 41 height 12
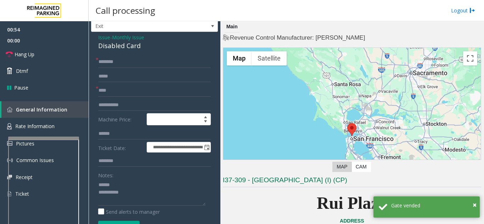
scroll to position [0, 0]
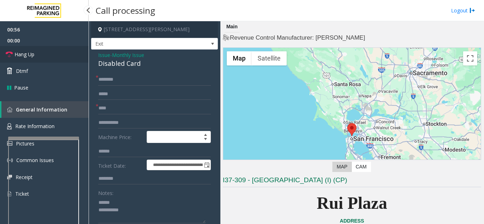
click at [57, 54] on link "Hang Up" at bounding box center [44, 54] width 89 height 17
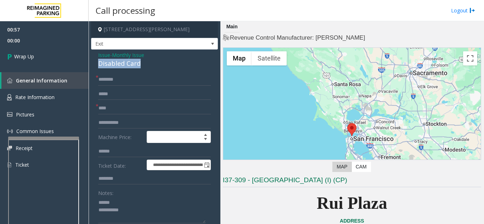
drag, startPoint x: 97, startPoint y: 64, endPoint x: 157, endPoint y: 65, distance: 59.5
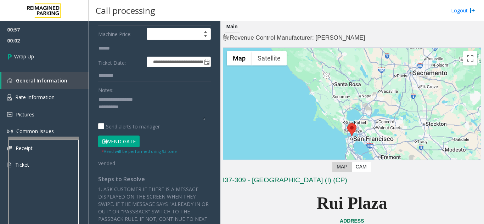
scroll to position [106, 0]
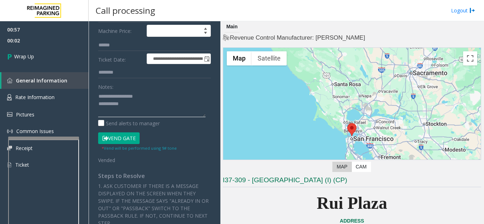
click at [164, 106] on textarea at bounding box center [151, 104] width 107 height 27
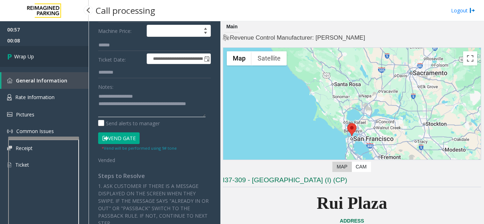
type textarea "**********"
click at [54, 61] on link "Wrap Up" at bounding box center [44, 56] width 89 height 21
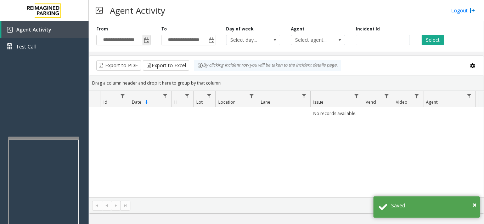
click at [147, 40] on span "Toggle popup" at bounding box center [147, 41] width 6 height 6
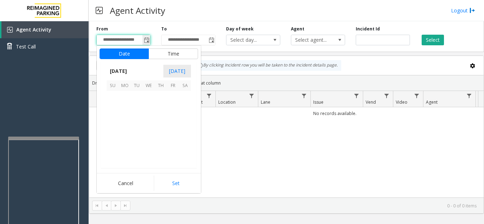
scroll to position [127140, 0]
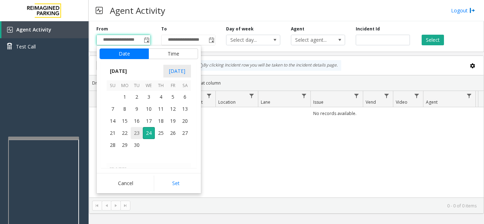
click at [138, 134] on span "23" at bounding box center [137, 133] width 12 height 12
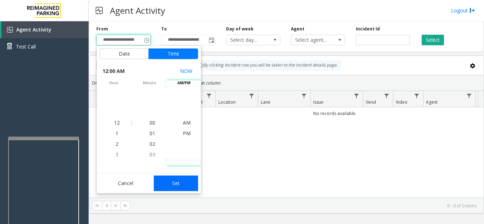
click at [182, 185] on button "Set" at bounding box center [176, 184] width 45 height 16
type input "**********"
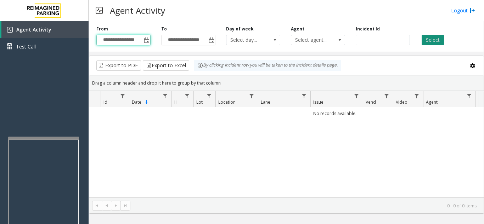
click at [437, 41] on button "Select" at bounding box center [433, 40] width 22 height 11
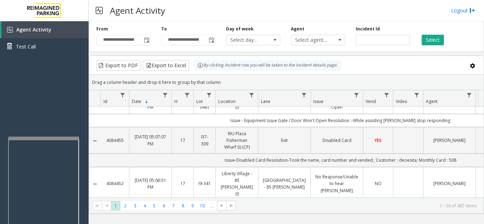
scroll to position [0, 0]
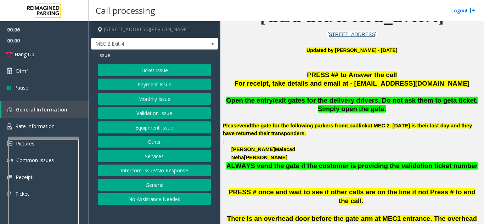
scroll to position [213, 0]
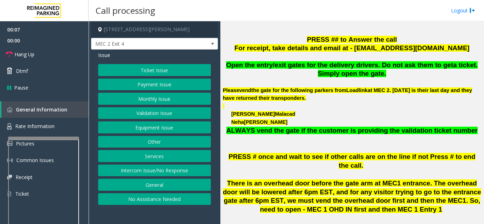
click at [143, 100] on button "Monthly Issue" at bounding box center [154, 99] width 113 height 12
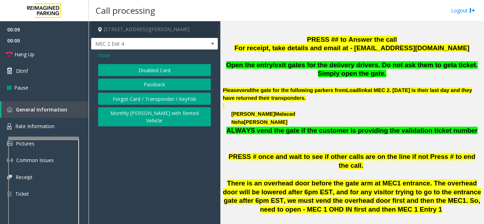
click at [149, 72] on button "Disabled Card" at bounding box center [154, 70] width 113 height 12
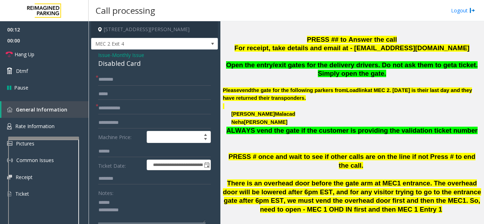
click at [123, 200] on textarea at bounding box center [151, 210] width 107 height 27
drag, startPoint x: 91, startPoint y: 64, endPoint x: 153, endPoint y: 65, distance: 61.7
type textarea "**********"
click at [126, 109] on input "text" at bounding box center [154, 108] width 113 height 12
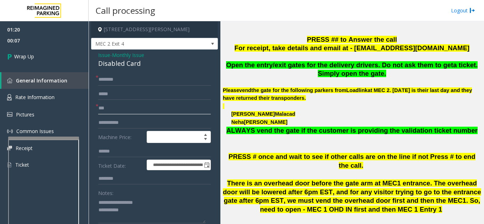
type input "**"
click at [119, 83] on input "text" at bounding box center [154, 80] width 113 height 12
type input "**"
click at [145, 210] on textarea at bounding box center [151, 210] width 107 height 27
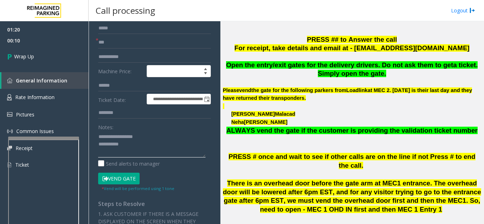
scroll to position [71, 0]
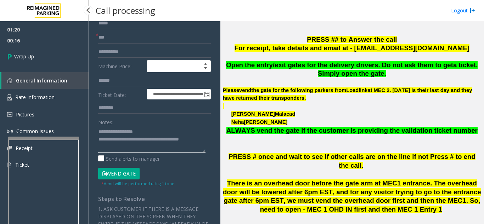
type textarea "**********"
click at [51, 68] on div "01:20 00:16 Wrap Up General Information Rate Information Pictures Common Issues…" at bounding box center [44, 100] width 89 height 158
click at [50, 62] on link "Wrap Up" at bounding box center [44, 56] width 89 height 21
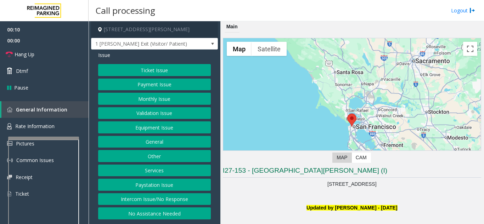
click at [197, 200] on button "Intercom Issue/No Response" at bounding box center [154, 199] width 113 height 12
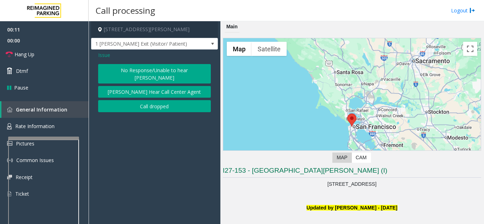
click at [154, 69] on button "No Response/Unable to hear [PERSON_NAME]" at bounding box center [154, 73] width 113 height 19
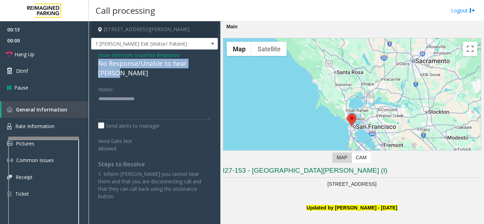
drag, startPoint x: 96, startPoint y: 63, endPoint x: 210, endPoint y: 64, distance: 114.8
click at [210, 64] on div "Issue - Intercom Issue/No Response No Response/Unable to hear parker Notes: Sen…" at bounding box center [154, 129] width 127 height 158
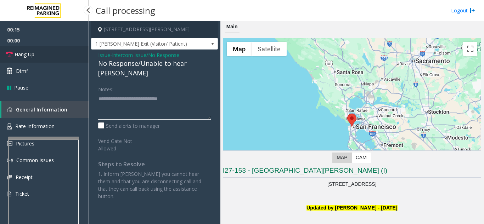
type textarea "**********"
click at [51, 48] on link "Hang Up" at bounding box center [44, 54] width 89 height 17
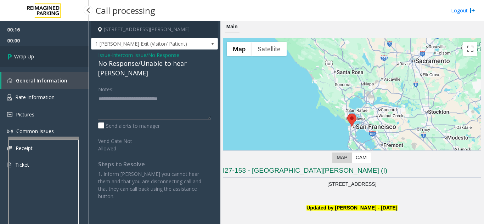
click at [58, 56] on link "Wrap Up" at bounding box center [44, 56] width 89 height 21
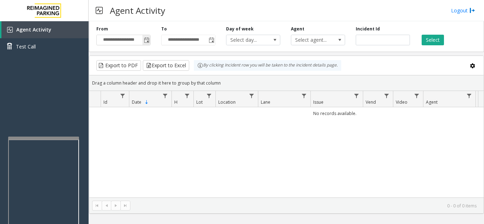
click at [147, 41] on span "Toggle popup" at bounding box center [147, 41] width 6 height 6
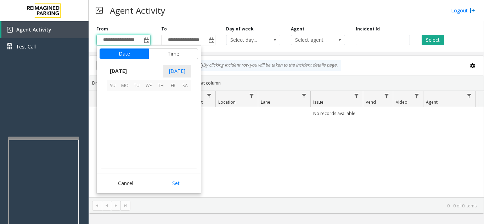
scroll to position [127140, 0]
click at [137, 131] on span "23" at bounding box center [137, 133] width 12 height 12
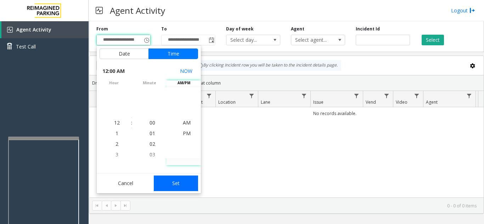
click at [191, 183] on button "Set" at bounding box center [176, 184] width 45 height 16
type input "**********"
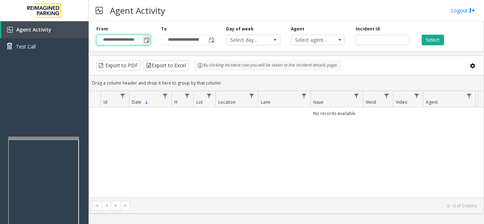
click at [146, 43] on span "Toggle popup" at bounding box center [147, 41] width 6 height 6
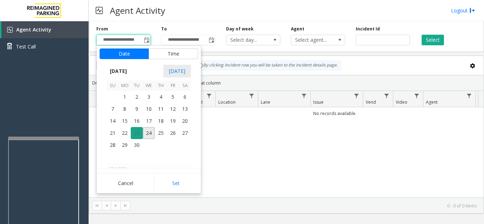
click at [133, 133] on span "23" at bounding box center [137, 133] width 12 height 12
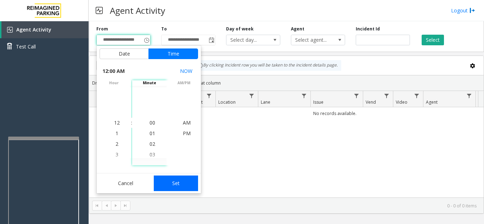
click at [186, 187] on button "Set" at bounding box center [176, 184] width 45 height 16
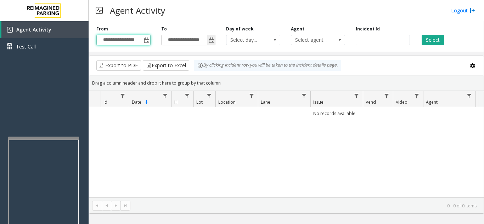
click at [213, 42] on span "Toggle popup" at bounding box center [212, 41] width 6 height 6
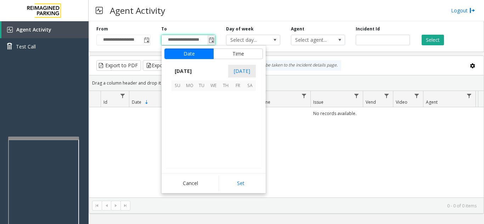
scroll to position [11, 0]
click at [200, 132] on span "23" at bounding box center [202, 133] width 12 height 12
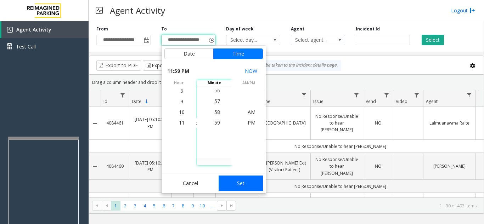
click at [247, 189] on button "Set" at bounding box center [241, 184] width 45 height 16
type input "**********"
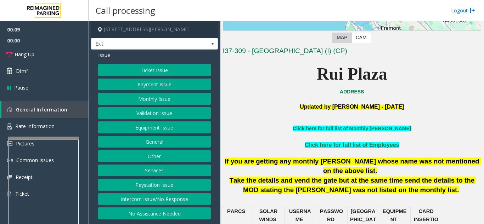
scroll to position [142, 0]
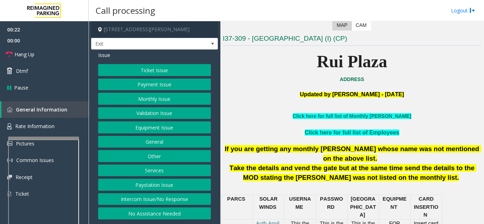
click at [165, 94] on button "Monthly Issue" at bounding box center [154, 99] width 113 height 12
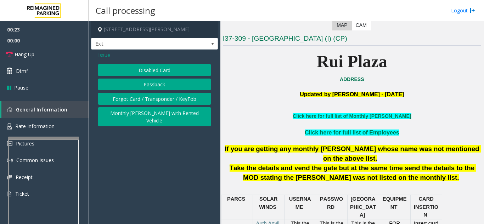
click at [163, 66] on button "Disabled Card" at bounding box center [154, 70] width 113 height 12
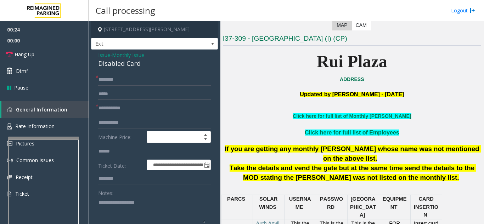
click at [139, 106] on input "text" at bounding box center [154, 108] width 113 height 12
type input "***"
click at [144, 82] on input "text" at bounding box center [154, 80] width 113 height 12
drag, startPoint x: 101, startPoint y: 61, endPoint x: 118, endPoint y: 61, distance: 17.7
click at [118, 61] on div "Disabled Card" at bounding box center [154, 64] width 113 height 10
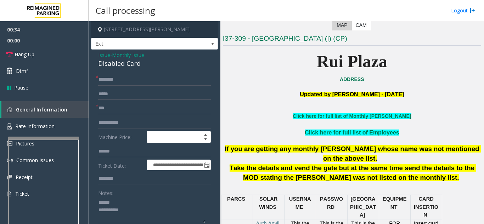
drag, startPoint x: 145, startPoint y: 63, endPoint x: 95, endPoint y: 64, distance: 50.3
type textarea "**********"
click at [102, 79] on input "text" at bounding box center [154, 80] width 113 height 12
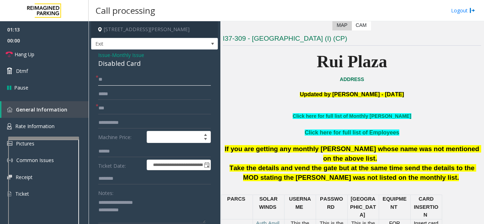
type input "*"
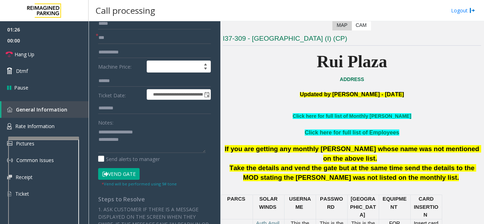
scroll to position [71, 0]
type input "******"
click at [116, 180] on button "Vend Gate" at bounding box center [118, 174] width 41 height 12
click at [116, 175] on button "Vend Gate" at bounding box center [118, 174] width 41 height 12
click at [131, 140] on textarea at bounding box center [151, 139] width 107 height 27
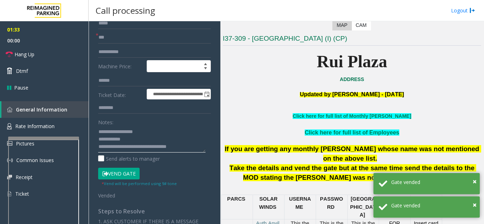
type textarea "**********"
click at [153, 125] on div "Notes:" at bounding box center [154, 134] width 113 height 36
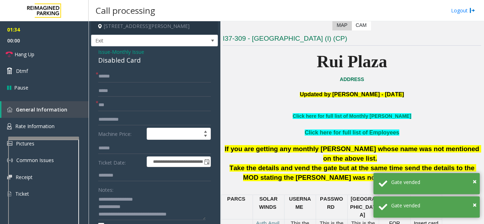
scroll to position [0, 0]
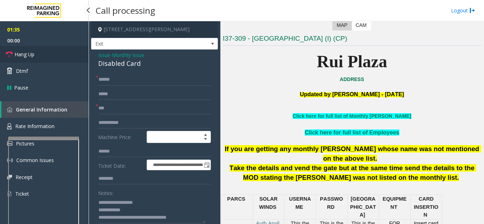
click at [37, 61] on link "Hang Up" at bounding box center [44, 54] width 89 height 17
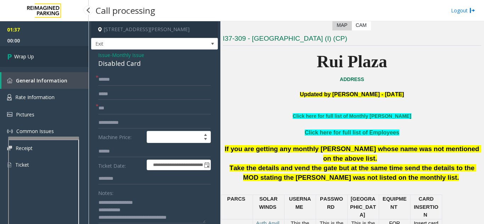
click at [37, 61] on link "Wrap Up" at bounding box center [44, 56] width 89 height 21
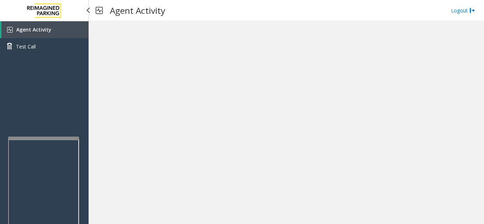
click at [70, 28] on link "Agent Activity" at bounding box center [44, 29] width 87 height 17
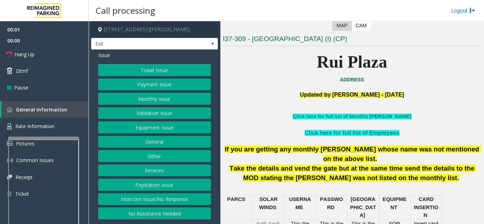
scroll to position [142, 0]
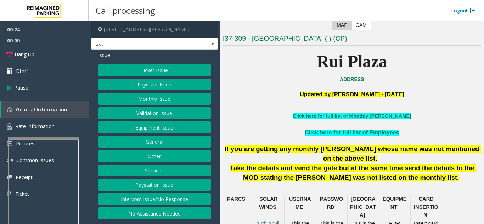
click at [168, 67] on button "Ticket Issue" at bounding box center [154, 70] width 113 height 12
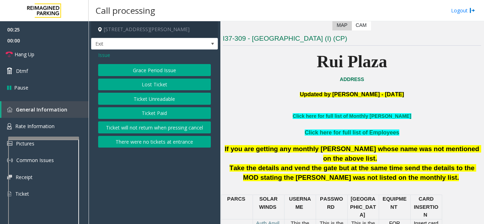
click at [163, 100] on button "Ticket Unreadable" at bounding box center [154, 99] width 113 height 12
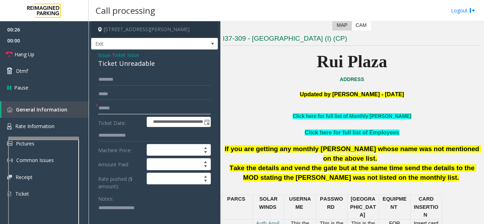
click at [135, 111] on input "text" at bounding box center [154, 108] width 113 height 12
type textarea "**********"
click at [128, 106] on input "text" at bounding box center [154, 108] width 113 height 12
drag, startPoint x: 106, startPoint y: 108, endPoint x: 96, endPoint y: 108, distance: 10.3
click at [98, 108] on div "* *********" at bounding box center [154, 108] width 113 height 12
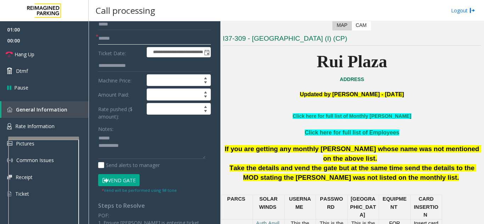
scroll to position [71, 0]
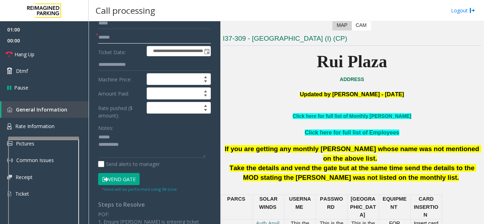
type input "******"
click at [124, 178] on button "Vend Gate" at bounding box center [118, 179] width 41 height 12
click at [122, 135] on textarea at bounding box center [151, 145] width 107 height 27
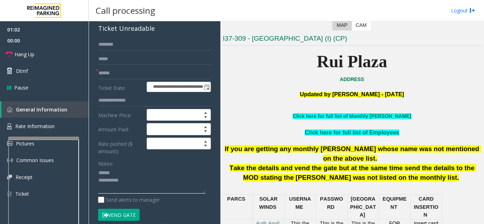
scroll to position [0, 0]
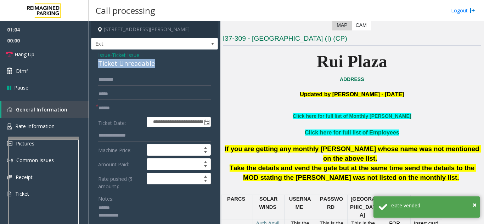
drag, startPoint x: 96, startPoint y: 64, endPoint x: 158, endPoint y: 66, distance: 62.0
click at [155, 220] on textarea at bounding box center [151, 216] width 107 height 27
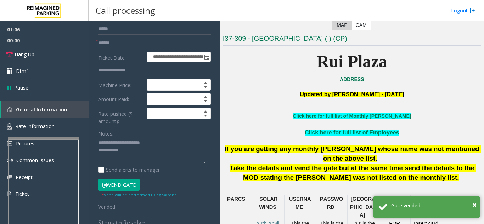
scroll to position [71, 0]
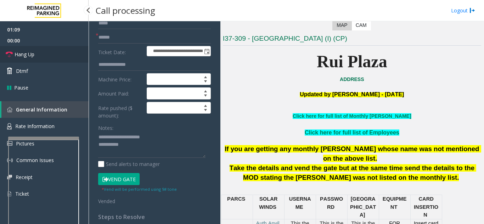
click at [53, 54] on link "Hang Up" at bounding box center [44, 54] width 89 height 17
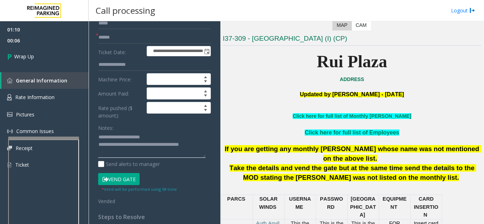
type textarea "**********"
click at [126, 126] on div "Notes:" at bounding box center [154, 140] width 113 height 36
click at [32, 57] on span "Wrap Up" at bounding box center [24, 56] width 20 height 7
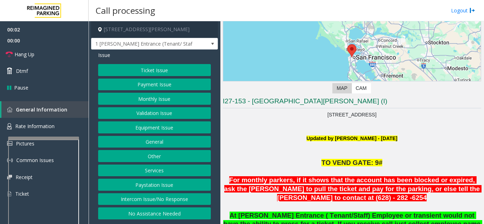
scroll to position [106, 0]
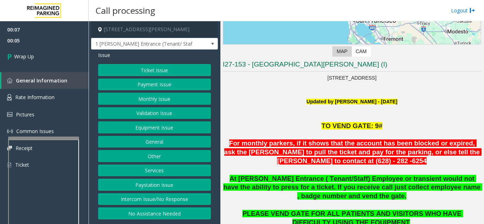
click at [163, 199] on button "Intercom Issue/No Response" at bounding box center [154, 199] width 113 height 12
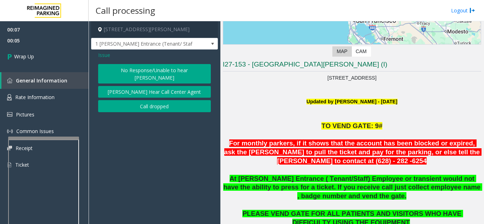
click at [161, 101] on button "Call dropped" at bounding box center [154, 106] width 113 height 12
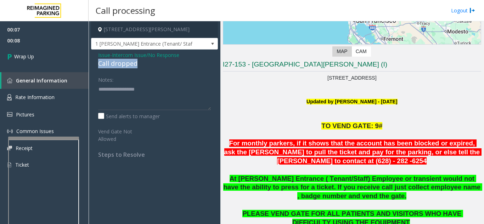
drag, startPoint x: 98, startPoint y: 63, endPoint x: 141, endPoint y: 62, distance: 42.9
click at [141, 62] on div "Issue - Intercom Issue/No Response Call dropped Notes: Send alerts to manager V…" at bounding box center [154, 108] width 127 height 116
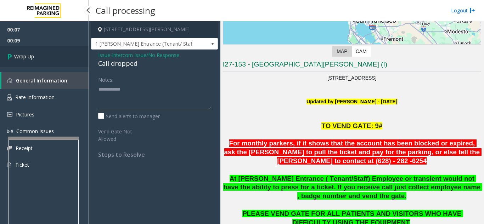
type textarea "**********"
click at [67, 63] on link "Wrap Up" at bounding box center [44, 56] width 89 height 21
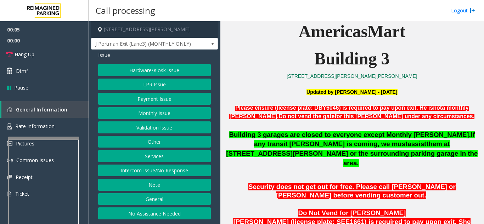
scroll to position [283, 0]
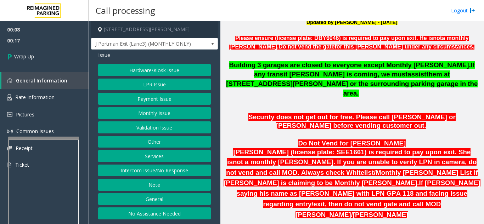
click at [149, 172] on button "Intercom Issue/No Response" at bounding box center [154, 171] width 113 height 12
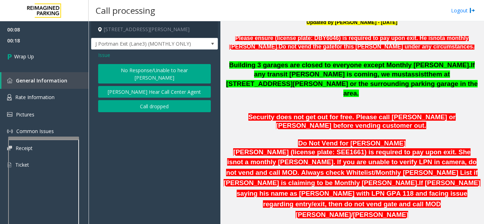
click at [122, 100] on button "Call dropped" at bounding box center [154, 106] width 113 height 12
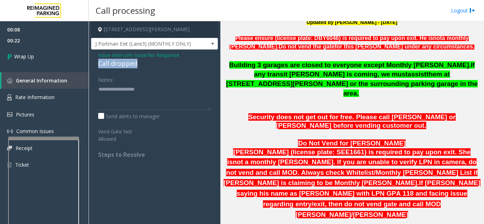
drag, startPoint x: 94, startPoint y: 66, endPoint x: 139, endPoint y: 67, distance: 45.0
click at [139, 67] on div "Issue - Intercom Issue/No Response Call dropped Notes: Send alerts to manager V…" at bounding box center [154, 108] width 127 height 116
type textarea "**********"
click at [55, 67] on div "00:08 00:24 Wrap Up General Information Rate Information Pictures Common Issues…" at bounding box center [44, 100] width 89 height 158
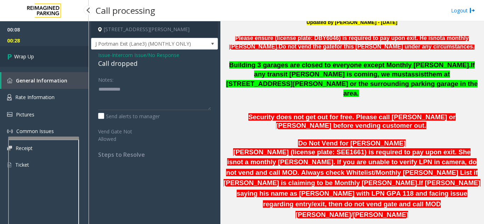
click at [50, 63] on link "Wrap Up" at bounding box center [44, 56] width 89 height 21
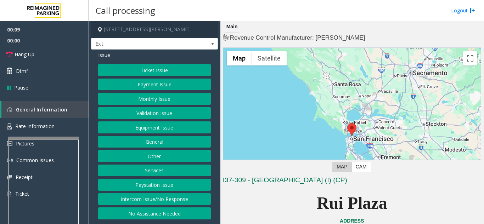
click at [139, 168] on button "Services" at bounding box center [154, 171] width 113 height 12
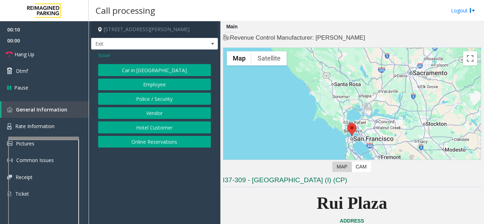
click at [153, 142] on button "Online Reservations" at bounding box center [154, 142] width 113 height 12
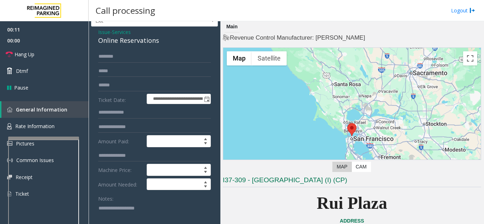
scroll to position [35, 0]
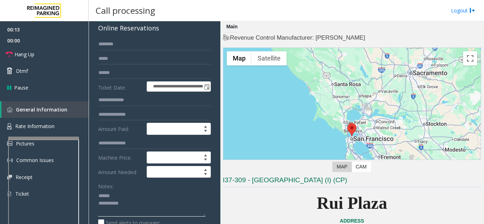
click at [126, 190] on textarea at bounding box center [151, 203] width 107 height 27
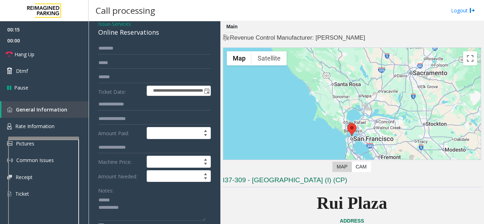
scroll to position [29, 0]
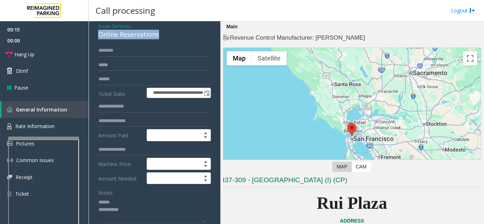
drag, startPoint x: 94, startPoint y: 28, endPoint x: 165, endPoint y: 32, distance: 72.0
click at [125, 80] on input "text" at bounding box center [154, 79] width 113 height 12
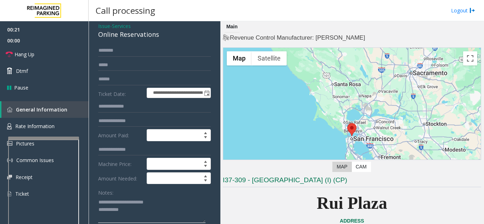
click at [180, 199] on textarea at bounding box center [151, 210] width 107 height 27
type textarea "**********"
click at [131, 81] on input "text" at bounding box center [154, 79] width 113 height 12
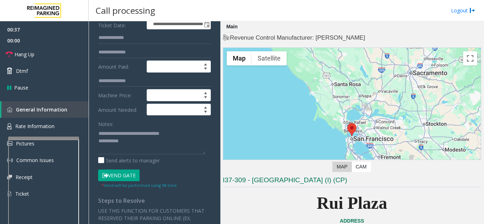
scroll to position [100, 0]
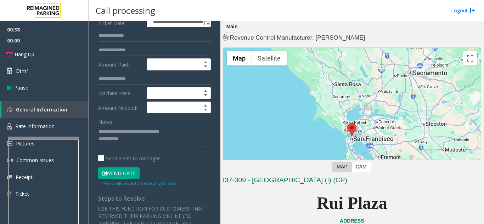
type input "*********"
click at [119, 174] on button "Vend Gate" at bounding box center [118, 174] width 41 height 12
click at [138, 143] on textarea at bounding box center [151, 139] width 107 height 27
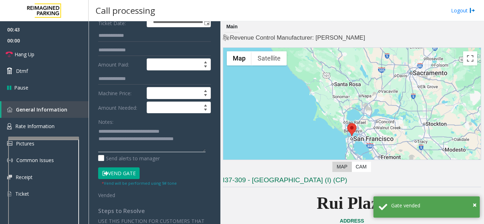
type textarea "**********"
click at [137, 121] on div "Notes:" at bounding box center [154, 134] width 113 height 36
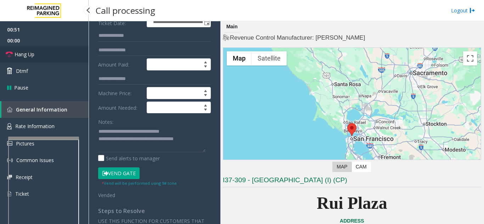
click at [47, 53] on link "Hang Up" at bounding box center [44, 54] width 89 height 17
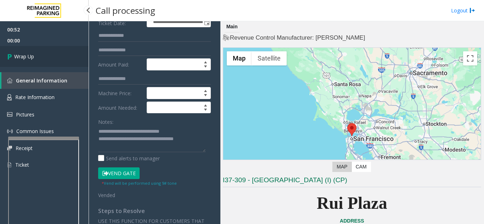
click at [62, 65] on link "Wrap Up" at bounding box center [44, 56] width 89 height 21
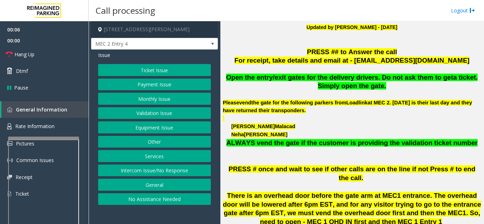
scroll to position [213, 0]
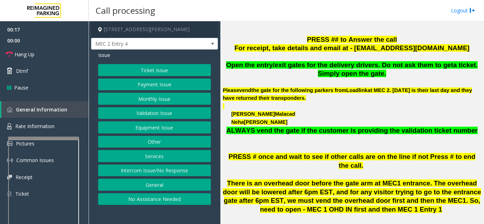
click at [145, 174] on button "Intercom Issue/No Response" at bounding box center [154, 171] width 113 height 12
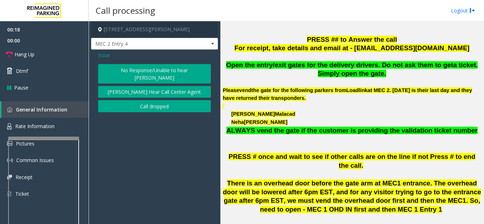
click at [126, 72] on button "No Response/Unable to hear [PERSON_NAME]" at bounding box center [154, 73] width 113 height 19
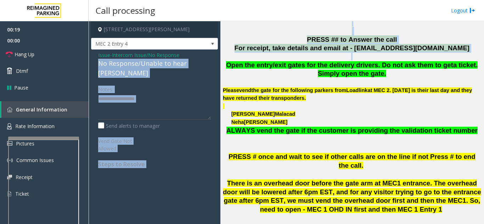
drag, startPoint x: 102, startPoint y: 63, endPoint x: 226, endPoint y: 63, distance: 124.0
click at [226, 63] on div "1 Robert Speck Parkway, Mississauga, ON MEC 2 Entry 4 Issue - Intercom Issue/No…" at bounding box center [286, 122] width 395 height 203
click at [158, 83] on div "Notes:" at bounding box center [154, 101] width 113 height 36
click at [56, 57] on link "Hang Up" at bounding box center [44, 54] width 89 height 17
click at [145, 93] on textarea at bounding box center [154, 106] width 113 height 27
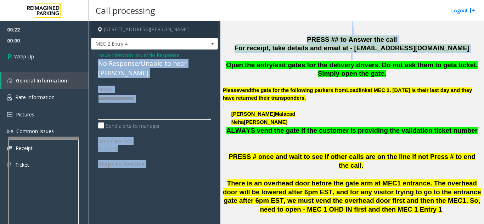
click at [132, 95] on textarea at bounding box center [154, 106] width 113 height 27
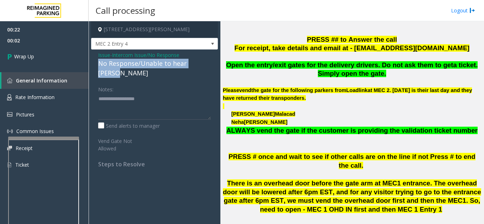
drag, startPoint x: 102, startPoint y: 61, endPoint x: 218, endPoint y: 66, distance: 115.9
click at [218, 66] on app-call-processing-form "1 Robert Speck Parkway, Mississauga, ON MEC 2 Entry 4 Issue - Intercom Issue/No…" at bounding box center [155, 122] width 132 height 203
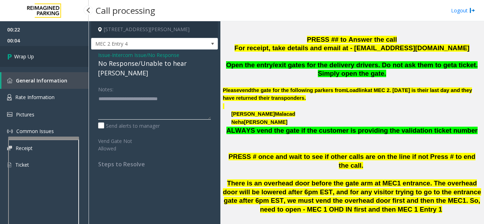
type textarea "**********"
click at [40, 49] on link "Wrap Up" at bounding box center [44, 56] width 89 height 21
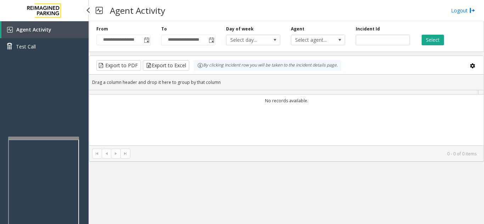
click at [40, 57] on div "Agent Activity Test Call" at bounding box center [44, 40] width 89 height 39
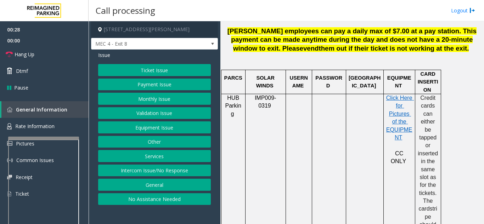
scroll to position [425, 0]
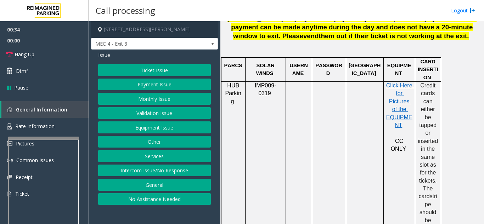
click at [163, 85] on button "Payment Issue" at bounding box center [154, 85] width 113 height 12
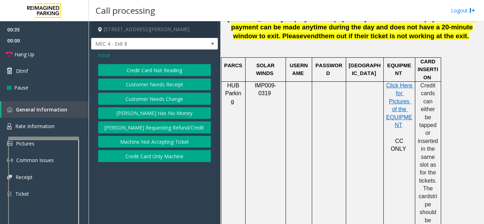
click at [158, 72] on button "Credit Card Not Reading" at bounding box center [154, 70] width 113 height 12
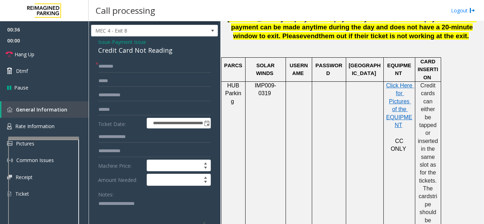
scroll to position [35, 0]
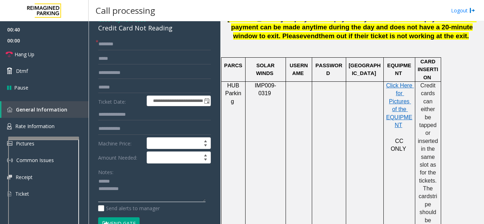
type textarea "**********"
click at [129, 46] on input "text" at bounding box center [154, 44] width 113 height 12
type input "*******"
click at [134, 90] on input "text" at bounding box center [154, 87] width 113 height 12
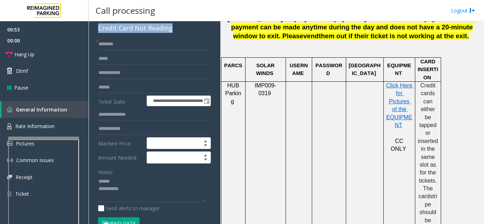
drag, startPoint x: 107, startPoint y: 29, endPoint x: 173, endPoint y: 29, distance: 66.6
click at [173, 29] on div "**********" at bounding box center [154, 197] width 127 height 367
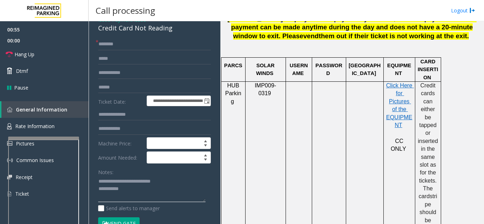
type textarea "**********"
click at [143, 86] on input "text" at bounding box center [154, 87] width 113 height 12
type input "********"
click at [136, 219] on button "Vend Gate" at bounding box center [118, 224] width 41 height 12
click at [147, 187] on textarea at bounding box center [151, 189] width 107 height 27
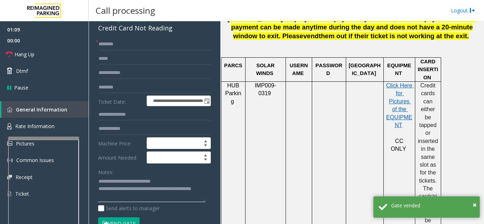
type textarea "**********"
click at [136, 168] on div "Notes:" at bounding box center [154, 184] width 113 height 36
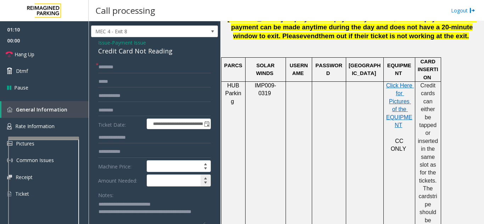
scroll to position [0, 0]
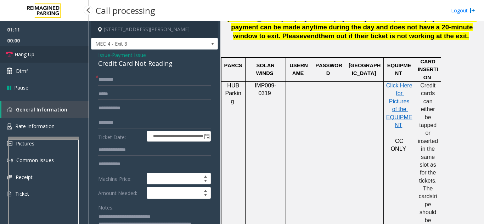
click at [69, 61] on link "Hang Up" at bounding box center [44, 54] width 89 height 17
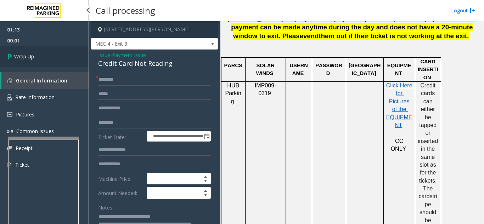
click at [63, 64] on link "Wrap Up" at bounding box center [44, 56] width 89 height 21
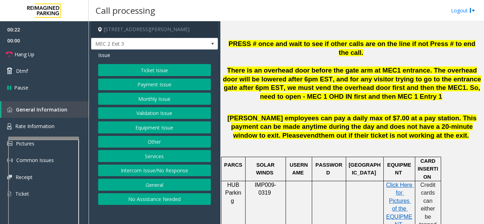
scroll to position [425, 0]
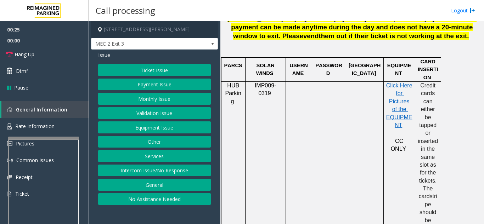
click at [153, 85] on button "Payment Issue" at bounding box center [154, 85] width 113 height 12
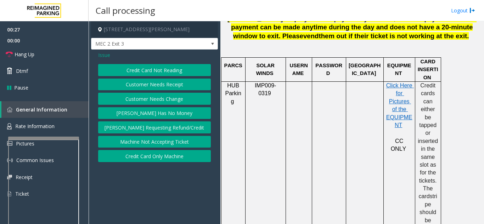
click at [162, 154] on button "Credit Card Only Machine" at bounding box center [154, 156] width 113 height 12
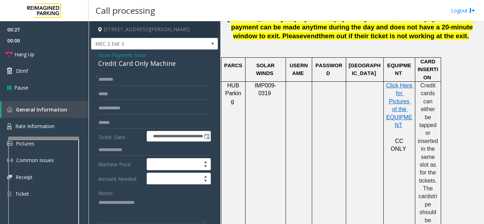
scroll to position [35, 0]
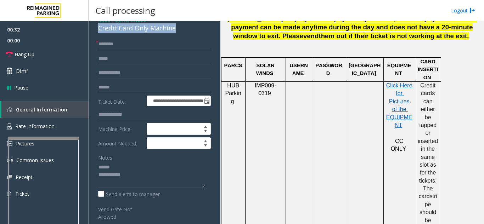
drag, startPoint x: 93, startPoint y: 29, endPoint x: 176, endPoint y: 30, distance: 83.3
click at [176, 30] on div "**********" at bounding box center [154, 197] width 127 height 366
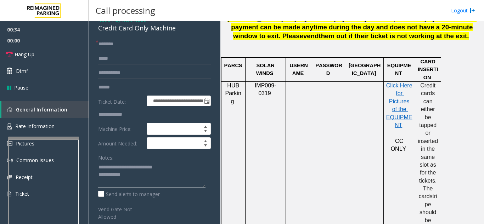
type textarea "**********"
click at [136, 47] on input "text" at bounding box center [154, 44] width 113 height 12
type input "*****"
click at [133, 87] on input "text" at bounding box center [154, 87] width 113 height 12
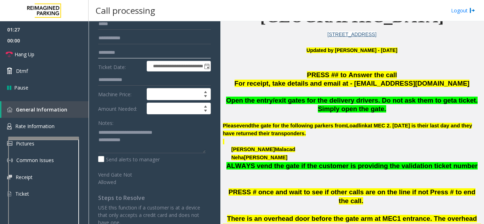
scroll to position [0, 0]
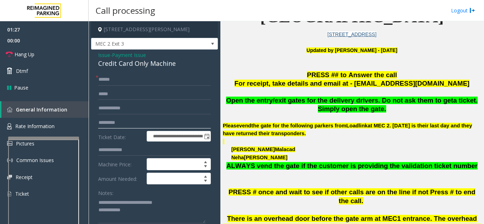
type input "********"
click at [104, 56] on span "Issue" at bounding box center [104, 54] width 12 height 7
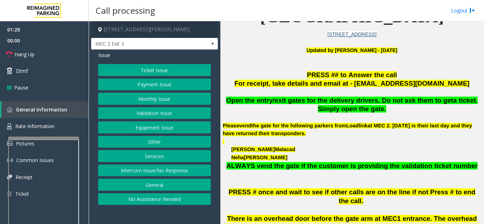
click at [153, 75] on button "Ticket Issue" at bounding box center [154, 70] width 113 height 12
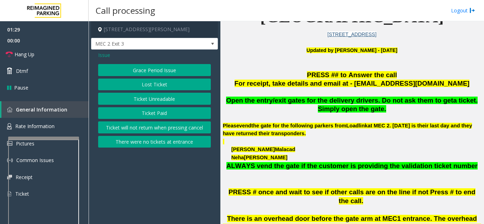
click at [152, 106] on div "Grace Period Issue Lost Ticket Ticket Unreadable Ticket Paid Ticket will not re…" at bounding box center [154, 106] width 113 height 84
click at [152, 103] on button "Ticket Unreadable" at bounding box center [154, 99] width 113 height 12
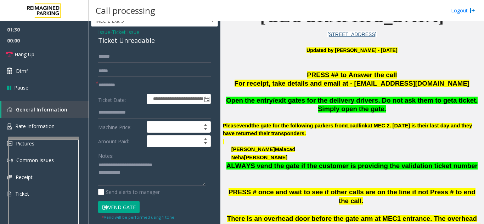
scroll to position [35, 0]
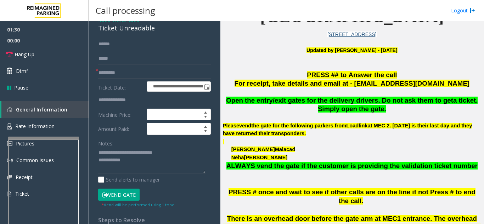
click at [115, 197] on button "Vend Gate" at bounding box center [118, 195] width 41 height 12
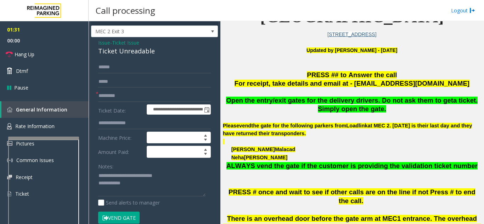
scroll to position [0, 0]
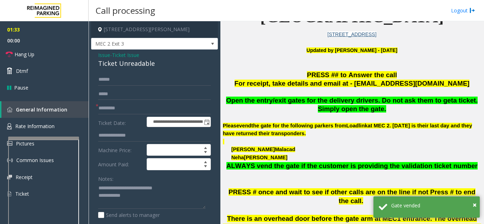
click at [103, 56] on span "Issue" at bounding box center [104, 54] width 12 height 7
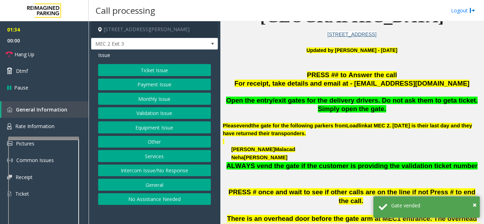
click at [157, 85] on button "Payment Issue" at bounding box center [154, 85] width 113 height 12
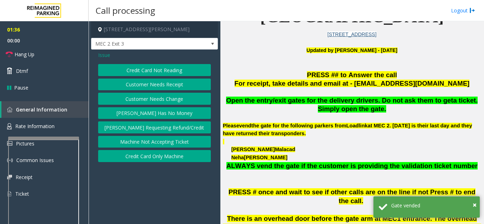
click at [156, 158] on button "Credit Card Only Machine" at bounding box center [154, 156] width 113 height 12
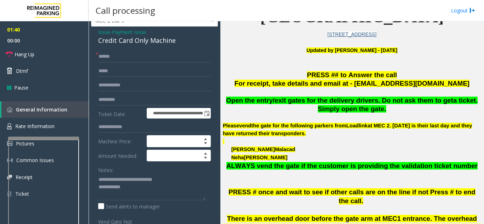
scroll to position [35, 0]
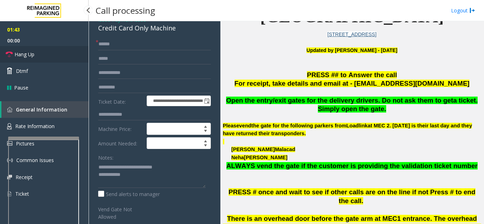
click at [39, 54] on link "Hang Up" at bounding box center [44, 54] width 89 height 17
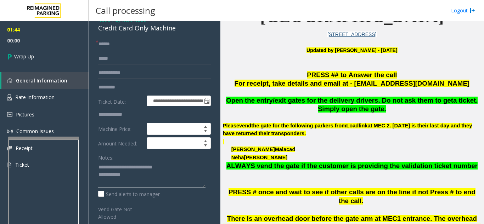
click at [147, 178] on textarea at bounding box center [151, 175] width 107 height 27
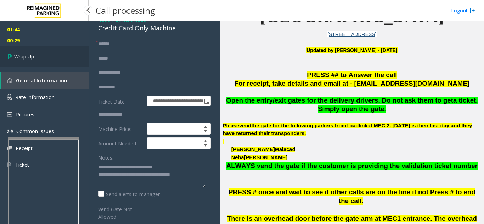
type textarea "**********"
click at [35, 61] on link "Wrap Up" at bounding box center [44, 56] width 89 height 21
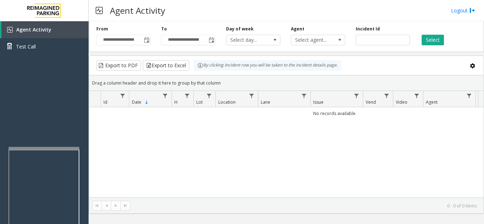
click at [42, 138] on div at bounding box center [43, 139] width 71 height 3
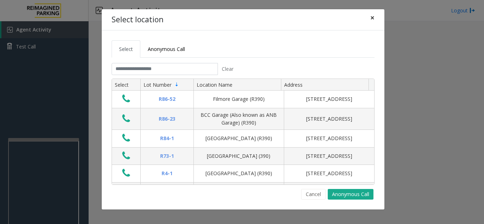
click at [371, 19] on span "×" at bounding box center [372, 18] width 4 height 10
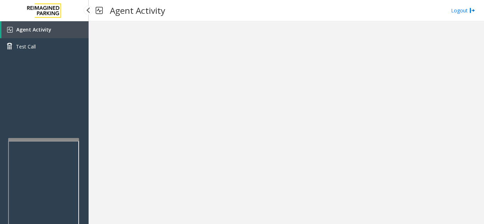
click at [61, 32] on link "Agent Activity" at bounding box center [44, 29] width 87 height 17
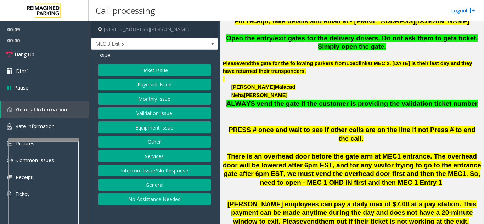
scroll to position [177, 0]
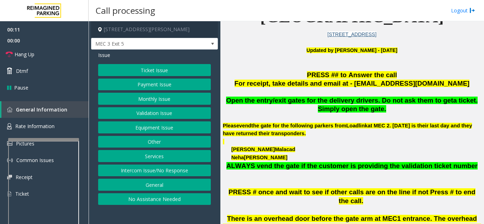
click at [150, 69] on button "Ticket Issue" at bounding box center [154, 70] width 113 height 12
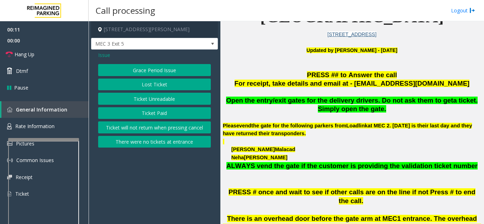
click at [156, 98] on button "Ticket Unreadable" at bounding box center [154, 99] width 113 height 12
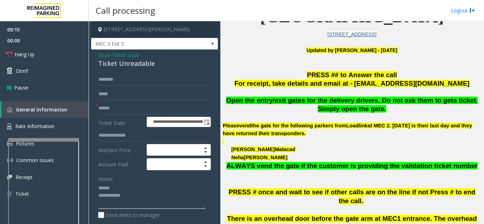
click at [125, 187] on textarea at bounding box center [151, 196] width 107 height 27
type textarea "**********"
click at [130, 111] on input "text" at bounding box center [154, 108] width 113 height 12
type input "******"
click at [139, 190] on textarea at bounding box center [151, 196] width 107 height 27
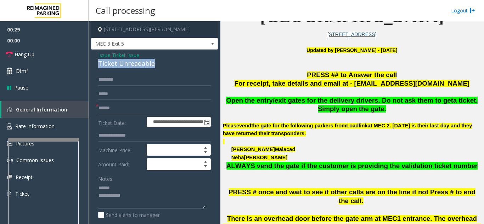
drag, startPoint x: 94, startPoint y: 62, endPoint x: 156, endPoint y: 63, distance: 61.6
click at [156, 63] on div "**********" at bounding box center [154, 223] width 127 height 346
click at [158, 197] on textarea at bounding box center [151, 196] width 107 height 27
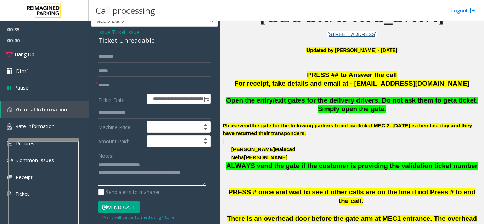
scroll to position [35, 0]
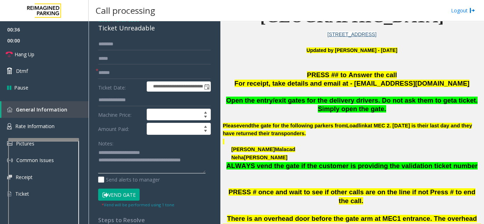
type textarea "**********"
click at [123, 192] on button "Vend Gate" at bounding box center [118, 195] width 41 height 12
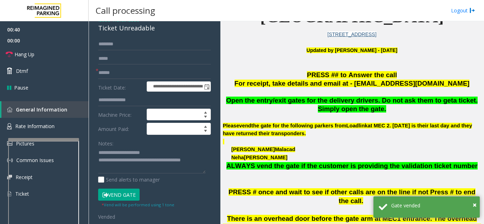
scroll to position [0, 0]
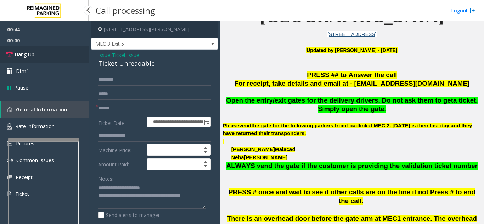
click at [34, 58] on link "Hang Up" at bounding box center [44, 54] width 89 height 17
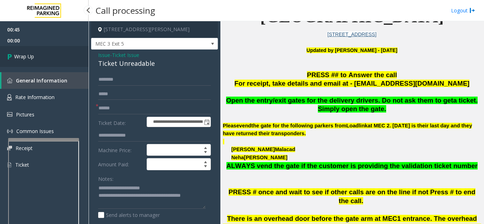
click at [44, 60] on link "Wrap Up" at bounding box center [44, 56] width 89 height 21
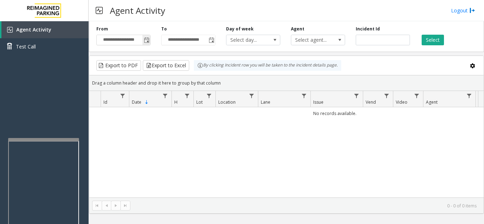
click at [146, 41] on span "Toggle popup" at bounding box center [147, 41] width 6 height 6
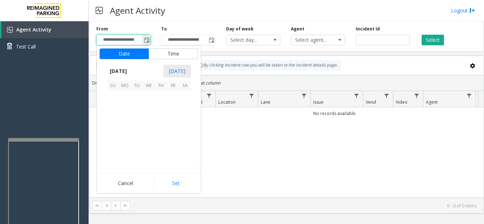
scroll to position [127140, 0]
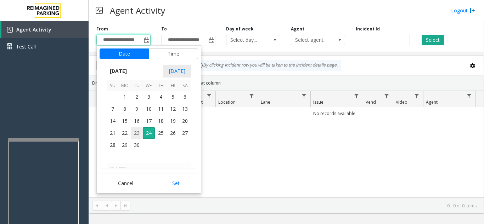
click at [139, 137] on span "23" at bounding box center [137, 133] width 12 height 12
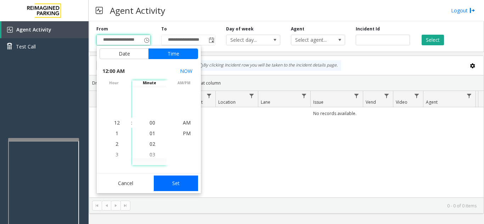
click at [176, 182] on button "Set" at bounding box center [176, 184] width 45 height 16
type input "**********"
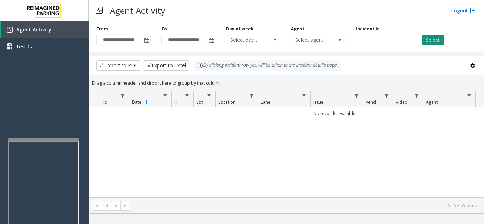
click at [440, 40] on button "Select" at bounding box center [433, 40] width 22 height 11
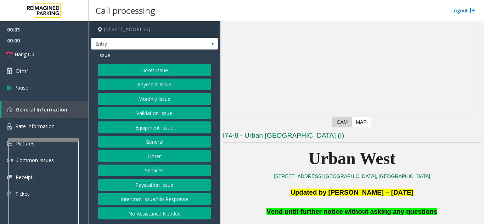
scroll to position [142, 0]
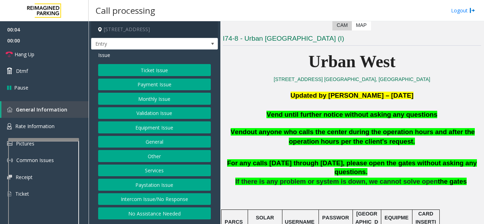
click at [160, 122] on button "Equipment Issue" at bounding box center [154, 128] width 113 height 12
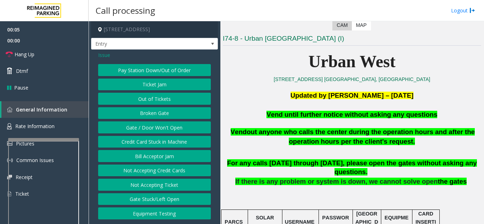
click at [162, 126] on button "Gate / Door Won't Open" at bounding box center [154, 128] width 113 height 12
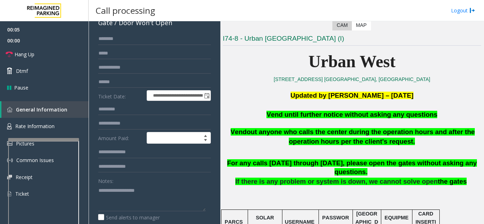
scroll to position [71, 0]
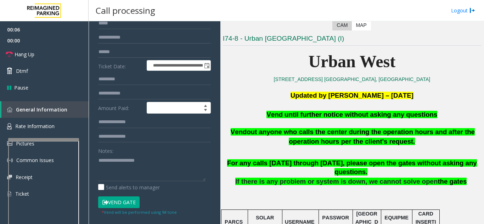
click at [125, 203] on button "Vend Gate" at bounding box center [118, 203] width 41 height 12
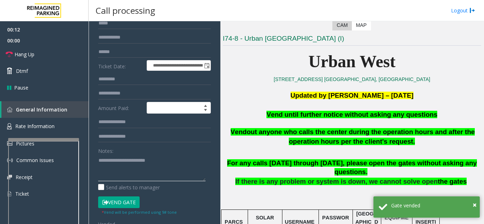
click at [159, 158] on textarea at bounding box center [151, 168] width 107 height 27
click at [170, 158] on textarea at bounding box center [151, 168] width 107 height 27
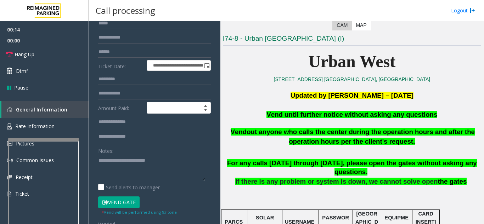
type textarea "**********"
click at [24, 56] on span "Hang Up" at bounding box center [25, 54] width 20 height 7
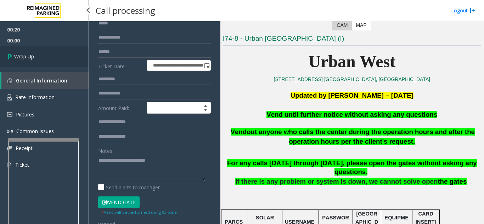
click at [24, 56] on span "Wrap Up" at bounding box center [24, 56] width 20 height 7
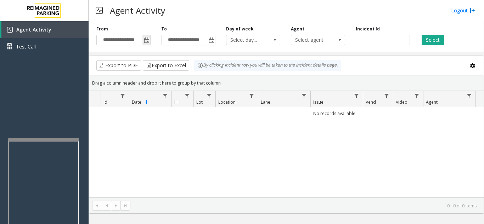
click at [147, 42] on span "Toggle popup" at bounding box center [147, 41] width 6 height 6
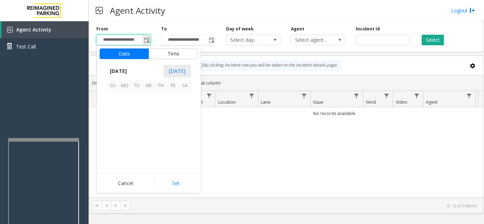
scroll to position [127140, 0]
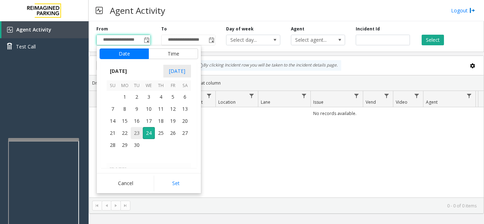
click at [135, 133] on span "23" at bounding box center [137, 133] width 12 height 12
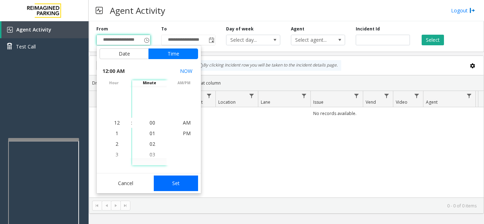
click at [171, 180] on button "Set" at bounding box center [176, 184] width 45 height 16
type input "**********"
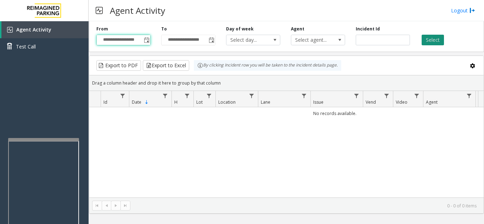
click at [432, 41] on button "Select" at bounding box center [433, 40] width 22 height 11
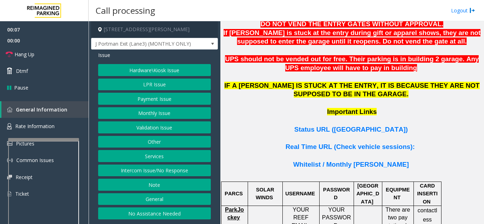
scroll to position [496, 0]
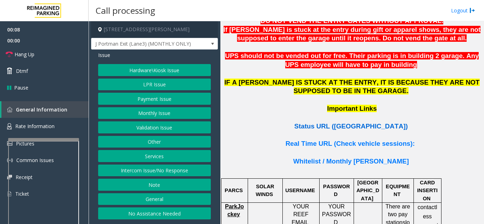
click at [361, 123] on span "Status URL ([GEOGRAPHIC_DATA])" at bounding box center [350, 126] width 113 height 7
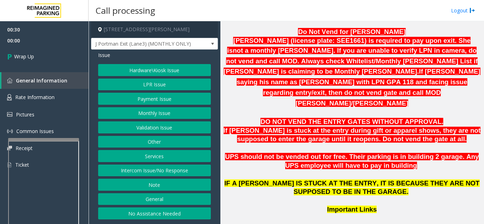
scroll to position [390, 0]
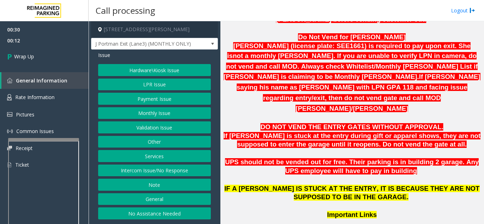
click at [175, 171] on button "Intercom Issue/No Response" at bounding box center [154, 171] width 113 height 12
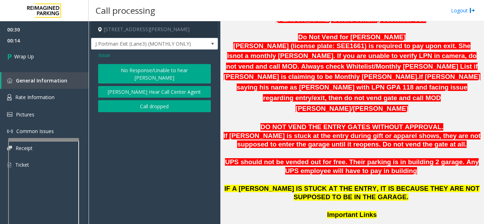
click at [156, 100] on button "Call dropped" at bounding box center [154, 106] width 113 height 12
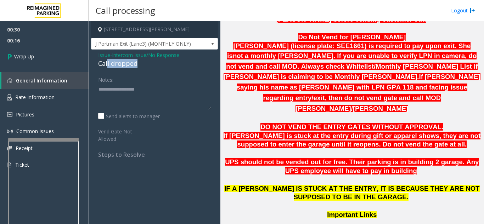
drag, startPoint x: 118, startPoint y: 66, endPoint x: 134, endPoint y: 64, distance: 15.7
click at [154, 64] on div "Call dropped" at bounding box center [154, 64] width 113 height 10
click at [117, 73] on div "Issue - Intercom Issue/No Response Call dropped Notes: Send alerts to manager V…" at bounding box center [154, 108] width 127 height 116
drag, startPoint x: 145, startPoint y: 61, endPoint x: 95, endPoint y: 62, distance: 50.0
click at [95, 62] on div "Issue - Intercom Issue/No Response Call dropped Notes: Send alerts to manager V…" at bounding box center [154, 108] width 127 height 116
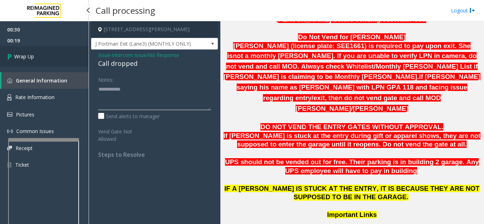
type textarea "**********"
click at [56, 64] on link "Wrap Up" at bounding box center [44, 56] width 89 height 21
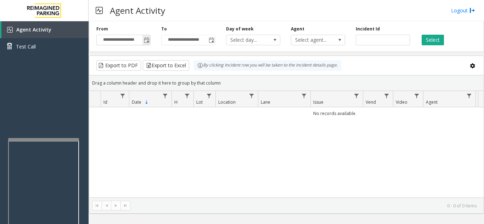
click at [147, 41] on span "Toggle popup" at bounding box center [147, 41] width 6 height 6
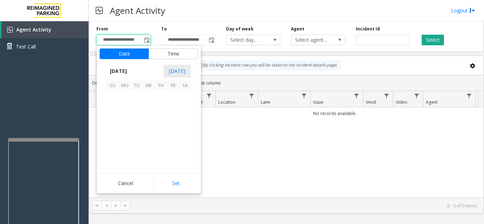
scroll to position [127140, 0]
click at [137, 134] on span "23" at bounding box center [137, 133] width 12 height 12
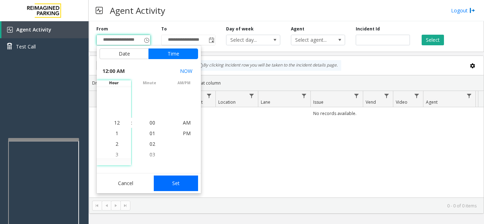
click at [184, 185] on button "Set" at bounding box center [176, 184] width 45 height 16
type input "**********"
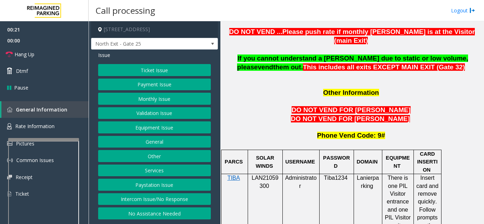
scroll to position [673, 0]
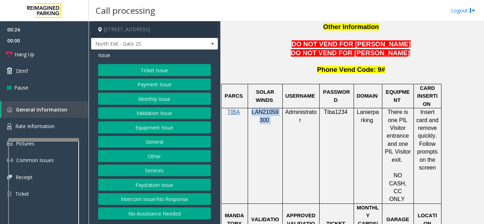
drag, startPoint x: 272, startPoint y: 94, endPoint x: 253, endPoint y: 86, distance: 21.1
click at [253, 108] on p "LAN21059300" at bounding box center [264, 116] width 29 height 16
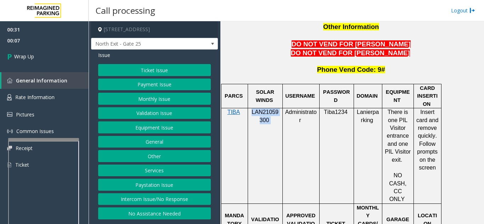
click at [162, 127] on button "Equipment Issue" at bounding box center [154, 128] width 113 height 12
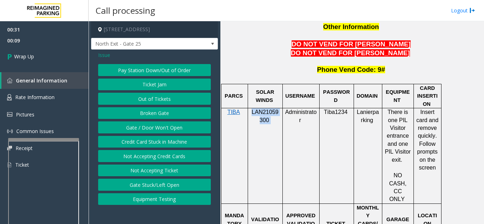
click at [161, 126] on button "Gate / Door Won't Open" at bounding box center [154, 128] width 113 height 12
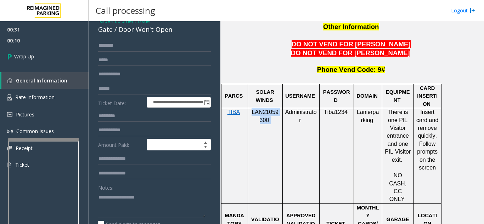
scroll to position [35, 0]
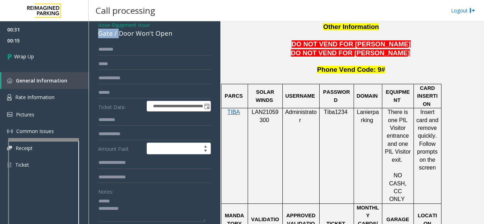
drag, startPoint x: 117, startPoint y: 28, endPoint x: 177, endPoint y: 28, distance: 59.5
click at [177, 28] on div "Issue - Equipment Issue Gate / Door Won't Open" at bounding box center [154, 29] width 113 height 17
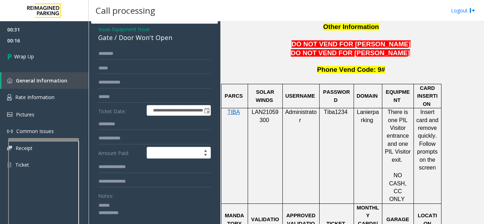
click at [154, 40] on div "Gate / Door Won't Open" at bounding box center [154, 38] width 113 height 10
drag, startPoint x: 137, startPoint y: 39, endPoint x: 183, endPoint y: 35, distance: 45.9
click at [185, 35] on div "Gate / Door Won't Open" at bounding box center [154, 38] width 113 height 10
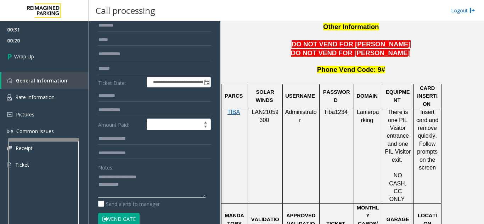
scroll to position [97, 0]
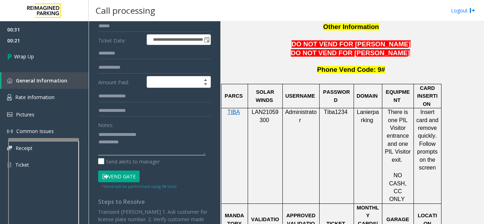
click at [153, 143] on textarea at bounding box center [151, 142] width 107 height 27
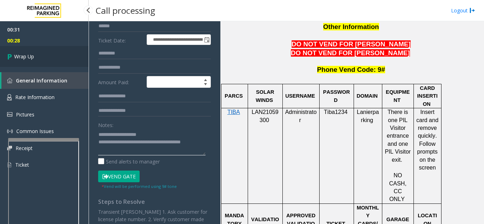
type textarea "**********"
click at [46, 53] on link "Wrap Up" at bounding box center [44, 56] width 89 height 21
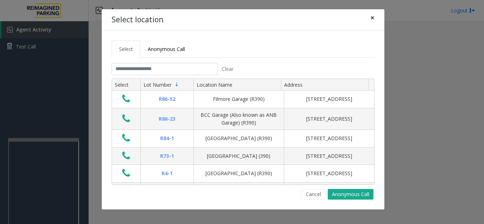
click at [374, 19] on span "×" at bounding box center [372, 18] width 4 height 10
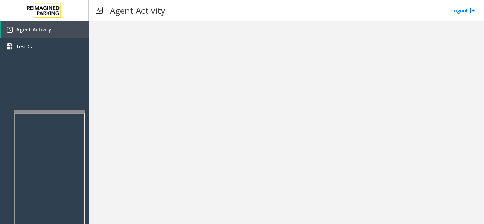
click at [49, 112] on div at bounding box center [49, 111] width 71 height 3
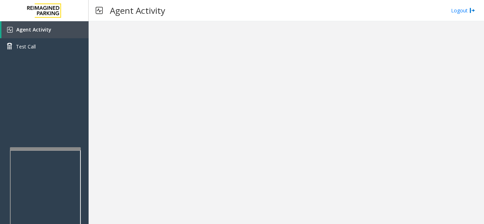
click at [45, 149] on div at bounding box center [45, 148] width 71 height 3
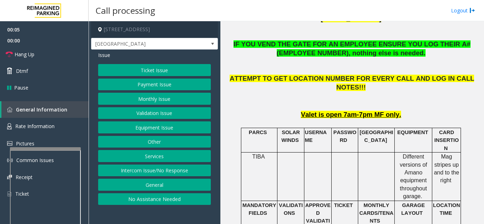
scroll to position [319, 0]
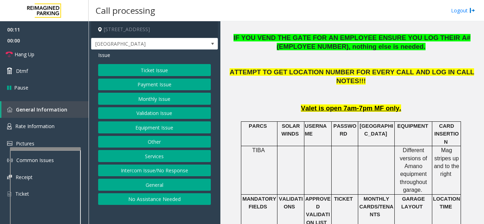
click at [139, 129] on button "Equipment Issue" at bounding box center [154, 128] width 113 height 12
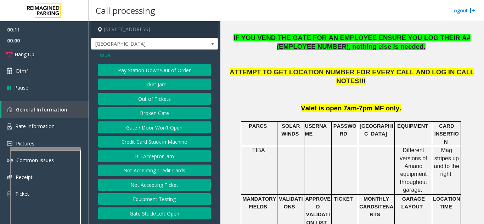
click at [139, 129] on button "Gate / Door Won't Open" at bounding box center [154, 128] width 113 height 12
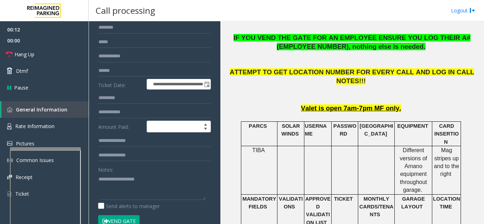
scroll to position [71, 0]
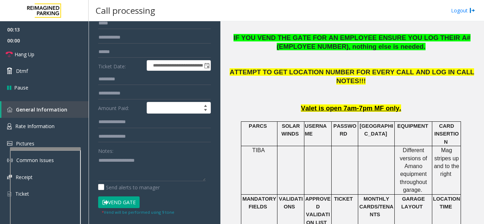
click at [125, 207] on button "Vend Gate" at bounding box center [118, 203] width 41 height 12
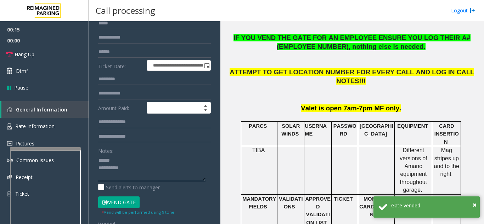
click at [142, 158] on textarea at bounding box center [151, 168] width 107 height 27
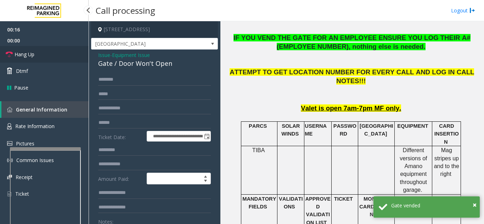
click at [63, 59] on link "Hang Up" at bounding box center [44, 54] width 89 height 17
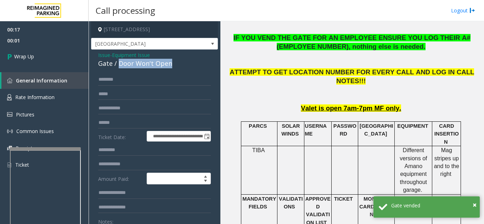
drag, startPoint x: 118, startPoint y: 64, endPoint x: 176, endPoint y: 66, distance: 58.1
click at [176, 66] on div "Gate / Door Won't Open" at bounding box center [154, 64] width 113 height 10
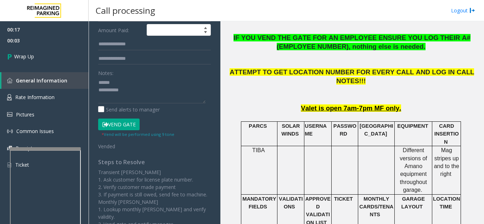
scroll to position [156, 0]
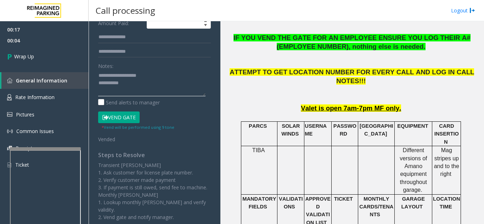
click at [156, 83] on textarea at bounding box center [151, 83] width 107 height 27
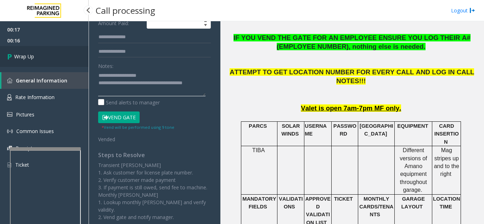
type textarea "**********"
click at [53, 56] on link "Wrap Up" at bounding box center [44, 56] width 89 height 21
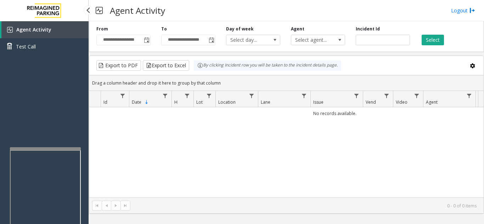
click at [46, 110] on div "Agent Activity Test Call" at bounding box center [44, 133] width 89 height 224
click at [146, 37] on span "Toggle popup" at bounding box center [146, 39] width 8 height 11
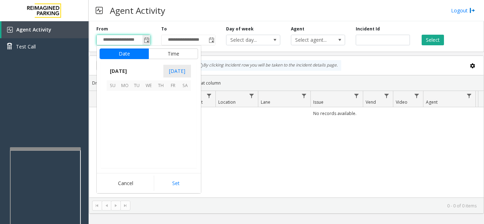
scroll to position [127140, 0]
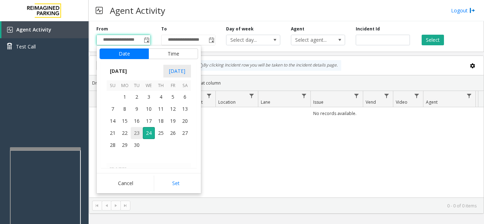
click at [139, 131] on span "23" at bounding box center [137, 133] width 12 height 12
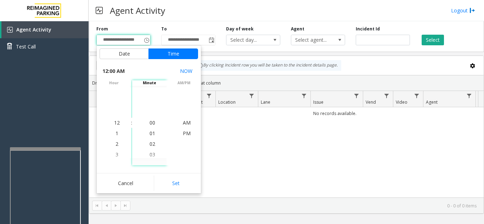
drag, startPoint x: 174, startPoint y: 179, endPoint x: 183, endPoint y: 168, distance: 13.8
click at [175, 176] on button "Set" at bounding box center [176, 184] width 45 height 16
type input "**********"
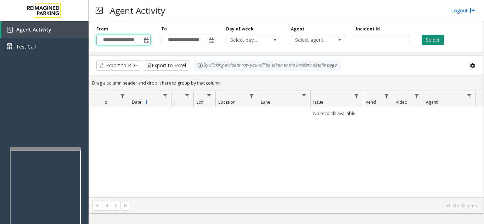
click at [431, 43] on button "Select" at bounding box center [433, 40] width 22 height 11
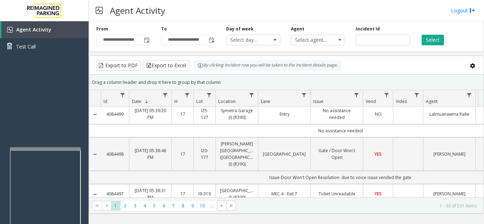
scroll to position [0, 0]
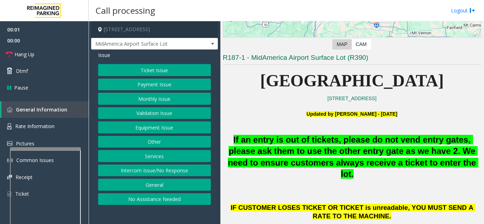
scroll to position [142, 0]
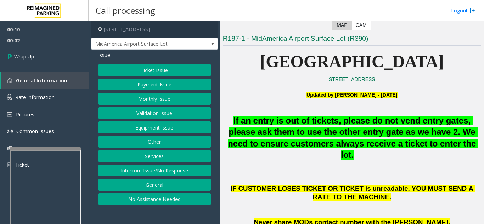
click at [136, 167] on button "Intercom Issue/No Response" at bounding box center [154, 171] width 113 height 12
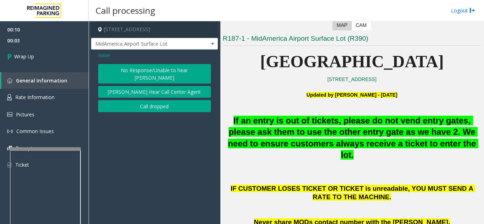
click at [135, 100] on button "Call dropped" at bounding box center [154, 106] width 113 height 12
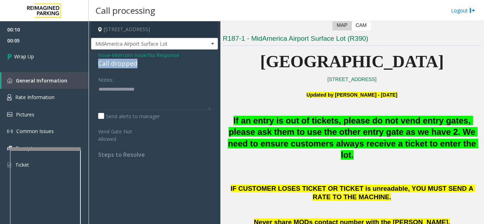
drag, startPoint x: 96, startPoint y: 62, endPoint x: 145, endPoint y: 64, distance: 48.2
click at [145, 64] on div "Issue - Intercom Issue/No Response Call dropped Notes: Send alerts to manager V…" at bounding box center [154, 108] width 127 height 116
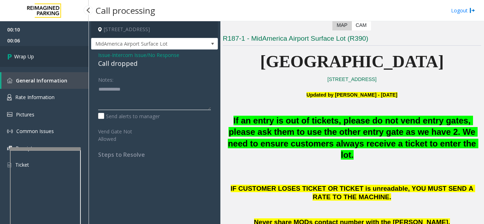
type textarea "**********"
click at [57, 61] on link "Wrap Up" at bounding box center [44, 56] width 89 height 21
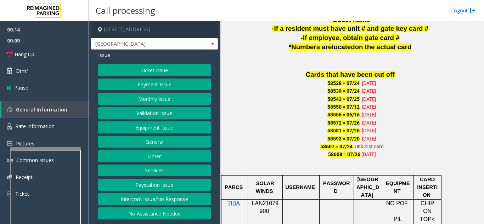
scroll to position [496, 0]
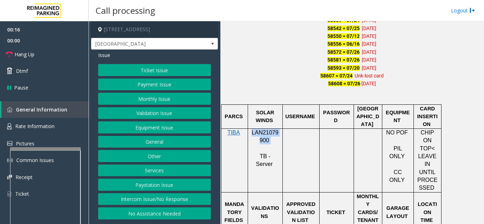
drag, startPoint x: 269, startPoint y: 142, endPoint x: 252, endPoint y: 131, distance: 20.5
click at [252, 131] on p "LAN21079900" at bounding box center [264, 137] width 29 height 16
copy p "LAN21079900"
click at [161, 128] on button "Equipment Issue" at bounding box center [154, 128] width 113 height 12
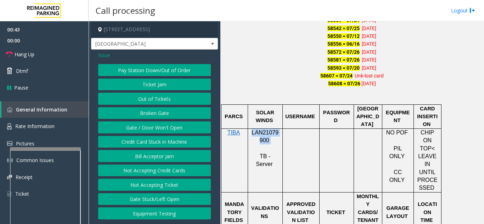
click at [161, 128] on button "Gate / Door Won't Open" at bounding box center [154, 128] width 113 height 12
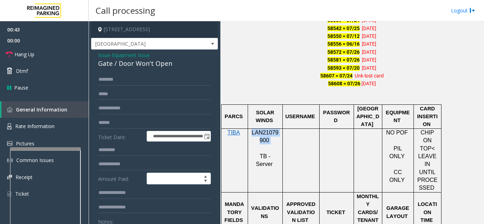
scroll to position [35, 0]
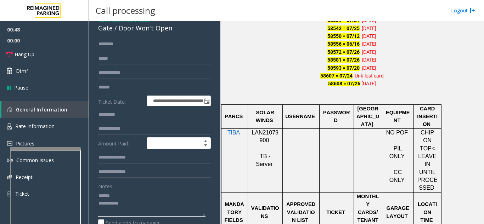
click at [128, 192] on textarea at bounding box center [151, 203] width 107 height 27
click at [124, 196] on textarea at bounding box center [151, 203] width 107 height 27
click at [78, 57] on link "Hang Up" at bounding box center [44, 54] width 89 height 17
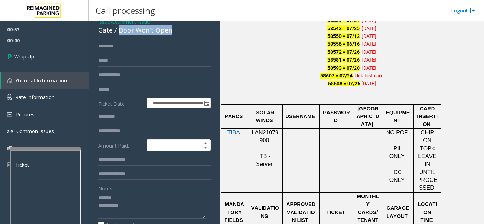
drag, startPoint x: 121, startPoint y: 27, endPoint x: 175, endPoint y: 29, distance: 54.6
click at [175, 29] on div "Gate / Door Won't Open" at bounding box center [154, 31] width 113 height 10
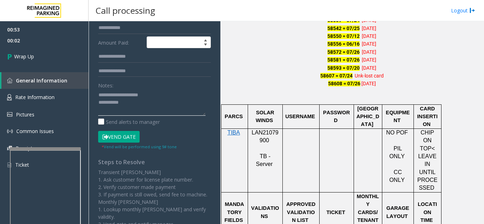
scroll to position [140, 0]
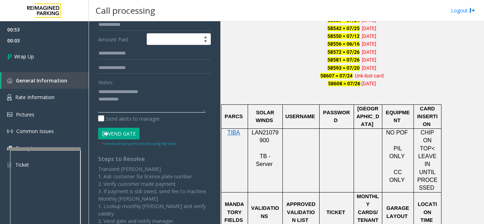
click at [148, 96] on textarea at bounding box center [151, 99] width 107 height 27
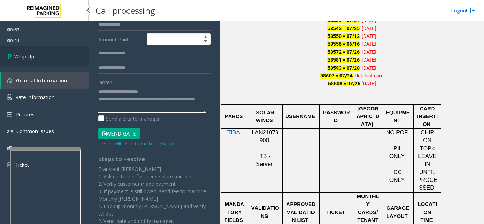
type textarea "**********"
click at [41, 47] on link "Wrap Up" at bounding box center [44, 56] width 89 height 21
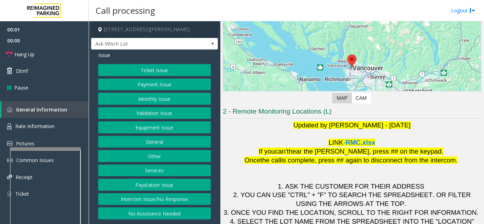
scroll to position [71, 0]
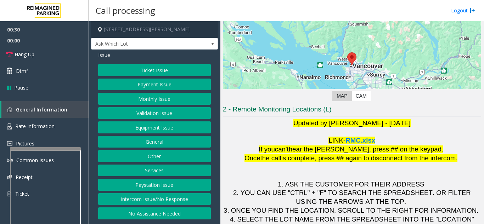
click at [185, 214] on button "No Assistance Needed" at bounding box center [154, 214] width 113 height 12
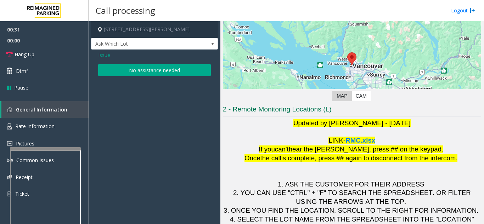
click at [164, 71] on button "No assistance needed" at bounding box center [154, 70] width 113 height 12
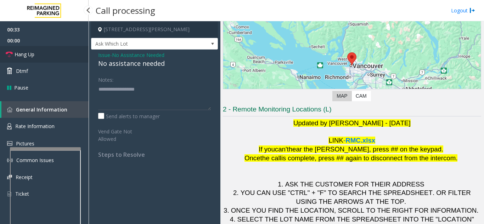
click at [70, 57] on link "Hang Up" at bounding box center [44, 54] width 89 height 17
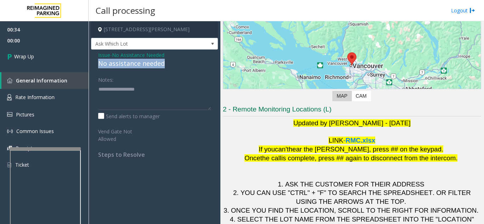
drag, startPoint x: 109, startPoint y: 64, endPoint x: 174, endPoint y: 63, distance: 64.5
click at [174, 63] on div "Issue - No Assistance Needed No assistance needed Notes: Send alerts to manager…" at bounding box center [154, 108] width 127 height 116
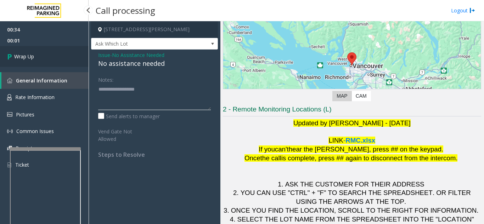
type textarea "**********"
click at [57, 58] on link "Wrap Up" at bounding box center [44, 56] width 89 height 21
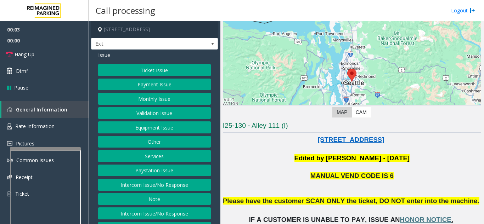
scroll to position [142, 0]
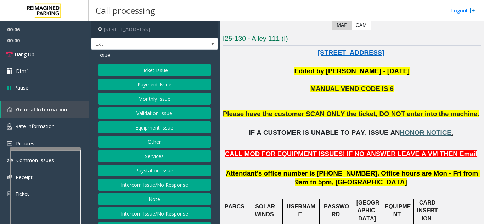
click at [422, 133] on span "HONOR NOTICE" at bounding box center [425, 132] width 51 height 7
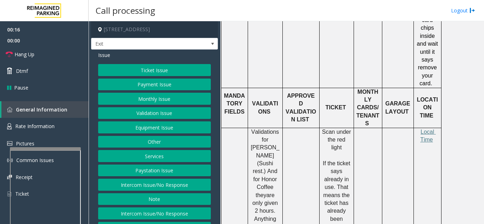
scroll to position [390, 0]
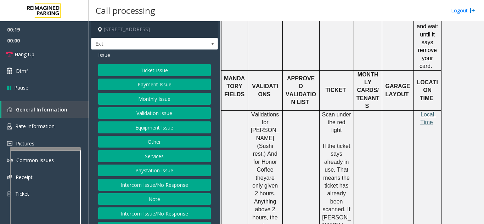
click at [426, 114] on span "Local Time" at bounding box center [428, 119] width 16 height 14
click at [160, 75] on button "Ticket Issue" at bounding box center [154, 70] width 113 height 12
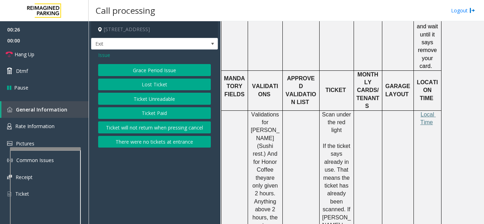
click at [160, 97] on button "Ticket Unreadable" at bounding box center [154, 99] width 113 height 12
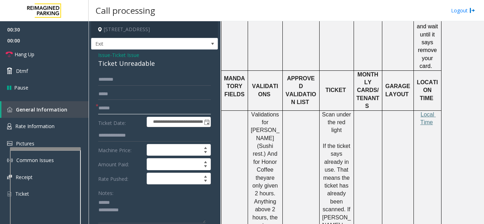
click at [123, 111] on input "text" at bounding box center [154, 108] width 113 height 12
drag, startPoint x: 98, startPoint y: 64, endPoint x: 164, endPoint y: 63, distance: 65.9
type textarea "**********"
click at [143, 113] on input "text" at bounding box center [154, 108] width 113 height 12
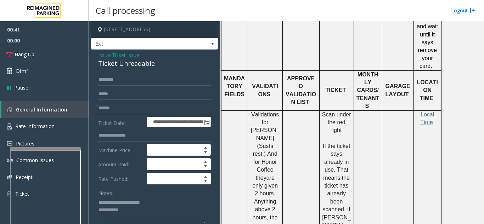
type input "******"
click at [153, 213] on textarea at bounding box center [151, 210] width 107 height 27
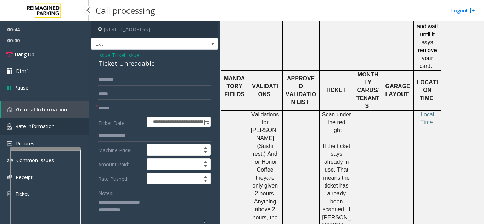
type textarea "**********"
click at [40, 126] on span "Rate Information" at bounding box center [34, 126] width 39 height 7
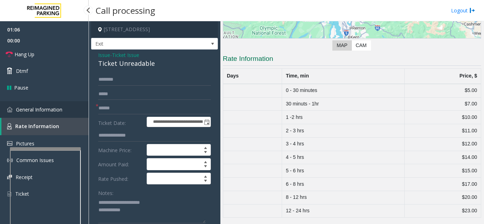
click at [60, 111] on span "General Information" at bounding box center [39, 109] width 46 height 7
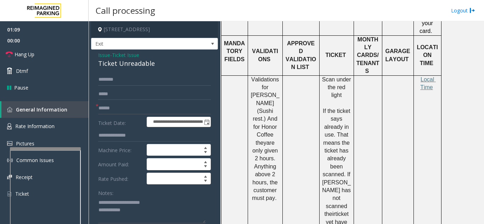
scroll to position [425, 0]
click at [101, 55] on span "Issue" at bounding box center [104, 54] width 12 height 7
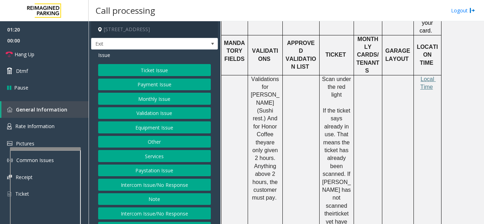
click at [151, 115] on button "Validation Issue" at bounding box center [154, 113] width 113 height 12
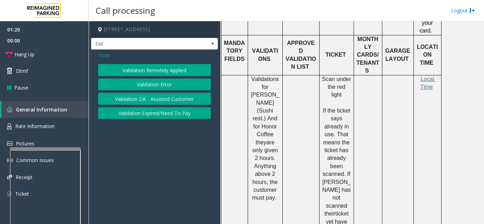
click at [157, 86] on button "Validation Error" at bounding box center [154, 85] width 113 height 12
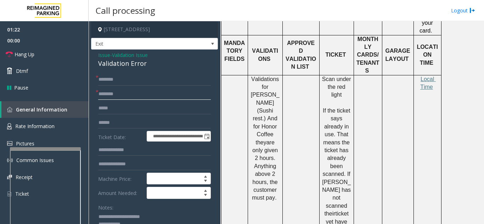
click at [141, 96] on input "text" at bounding box center [154, 94] width 113 height 12
drag, startPoint x: 268, startPoint y: 120, endPoint x: 253, endPoint y: 118, distance: 15.7
click at [253, 118] on span "Validations for Minamoto (Sushi rest.) And for Honor Coffee they" at bounding box center [266, 110] width 30 height 69
click at [154, 93] on input "******" at bounding box center [154, 94] width 113 height 12
type input "**********"
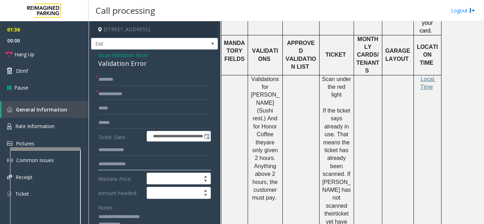
click at [146, 164] on input "text" at bounding box center [154, 164] width 113 height 12
type input "**********"
click at [135, 77] on input "text" at bounding box center [154, 80] width 113 height 12
type input "******"
drag, startPoint x: 278, startPoint y: 86, endPoint x: 251, endPoint y: 86, distance: 27.3
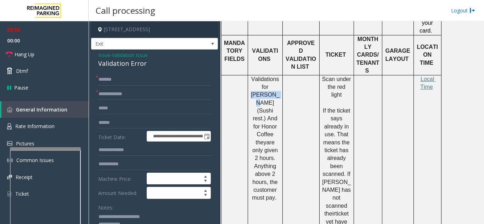
click at [251, 86] on p "Validations for Minamoto (Sushi rest.) And for Honor Coffee they are only given…" at bounding box center [264, 138] width 29 height 127
click at [169, 93] on input "**********" at bounding box center [154, 94] width 113 height 12
click at [164, 92] on input "**********" at bounding box center [154, 94] width 113 height 12
type input "**********"
click at [170, 79] on input "******" at bounding box center [154, 80] width 113 height 12
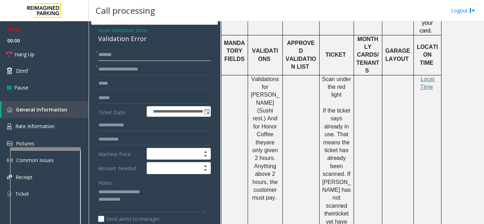
scroll to position [71, 0]
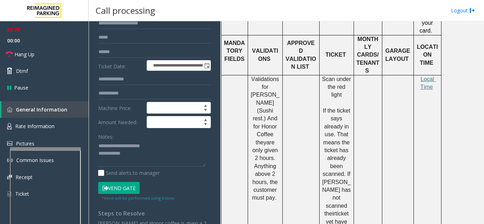
click at [123, 187] on button "Vend Gate" at bounding box center [118, 188] width 41 height 12
click at [112, 94] on input "**********" at bounding box center [154, 93] width 113 height 12
click at [169, 93] on input "**********" at bounding box center [154, 93] width 113 height 12
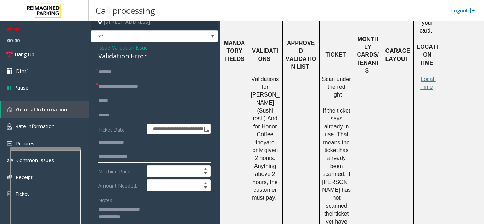
scroll to position [0, 0]
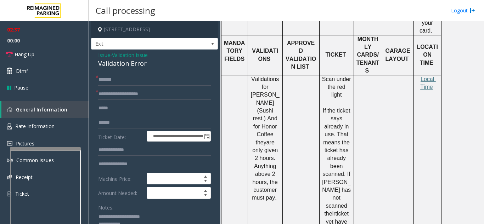
type input "**********"
drag, startPoint x: 129, startPoint y: 95, endPoint x: 157, endPoint y: 97, distance: 28.4
click at [157, 97] on input "**********" at bounding box center [154, 94] width 113 height 12
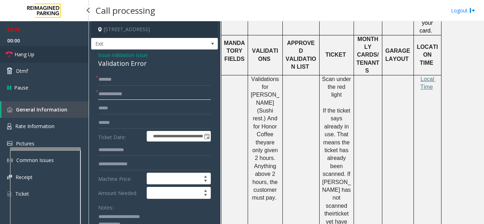
type input "**********"
click at [64, 52] on link "Hang Up" at bounding box center [44, 54] width 89 height 17
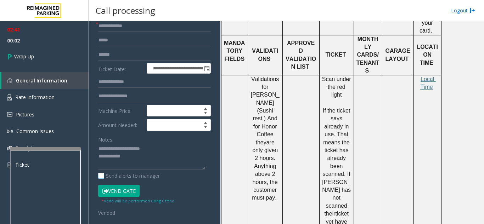
scroll to position [71, 0]
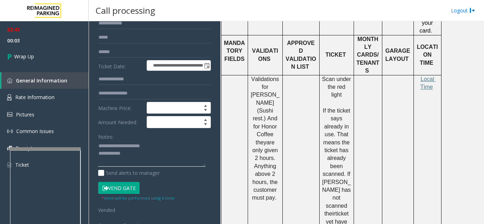
click at [152, 157] on textarea at bounding box center [151, 154] width 107 height 27
type textarea "**********"
click at [201, 136] on div "Notes:" at bounding box center [154, 149] width 113 height 36
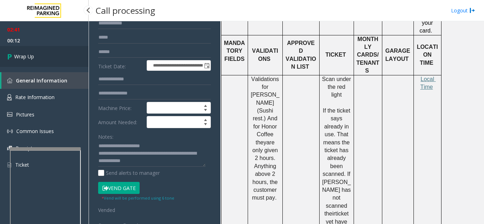
click at [50, 61] on link "Wrap Up" at bounding box center [44, 56] width 89 height 21
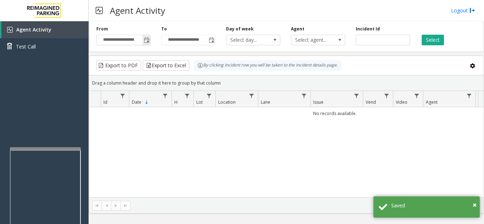
click at [147, 43] on span "Toggle popup" at bounding box center [147, 41] width 6 height 6
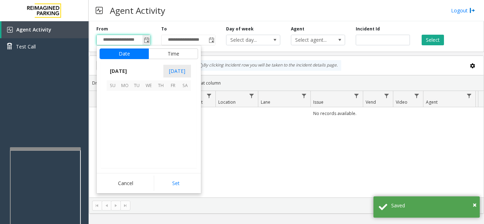
scroll to position [127140, 0]
click at [138, 135] on span "23" at bounding box center [137, 133] width 12 height 12
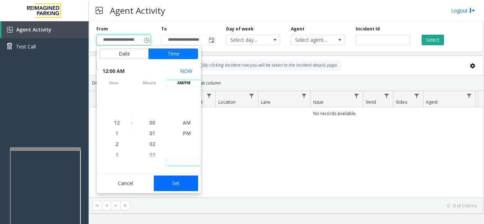
click at [185, 182] on button "Set" at bounding box center [176, 184] width 45 height 16
type input "**********"
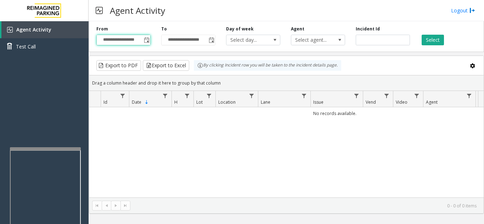
click at [440, 47] on div "**********" at bounding box center [286, 35] width 395 height 34
click at [438, 44] on button "Select" at bounding box center [433, 40] width 22 height 11
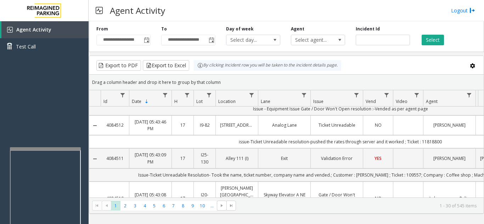
scroll to position [0, 0]
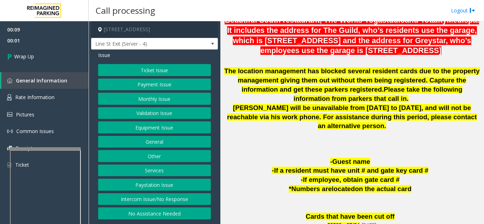
scroll to position [319, 0]
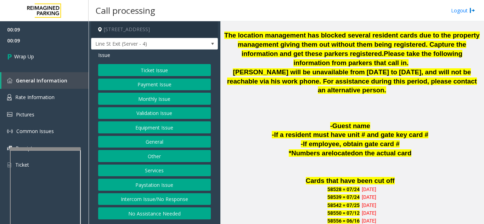
click at [162, 199] on button "Intercom Issue/No Response" at bounding box center [154, 199] width 113 height 12
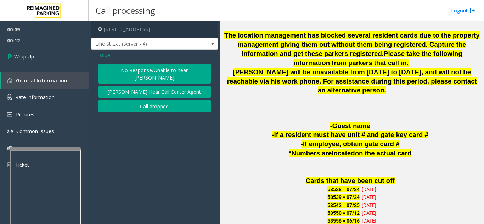
click at [140, 100] on button "Call dropped" at bounding box center [154, 106] width 113 height 12
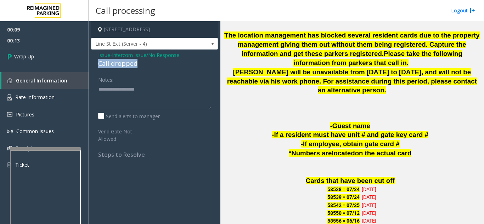
drag, startPoint x: 95, startPoint y: 63, endPoint x: 146, endPoint y: 64, distance: 50.3
click at [146, 64] on div "Issue - Intercom Issue/No Response Call dropped Notes: Send alerts to manager V…" at bounding box center [154, 108] width 127 height 116
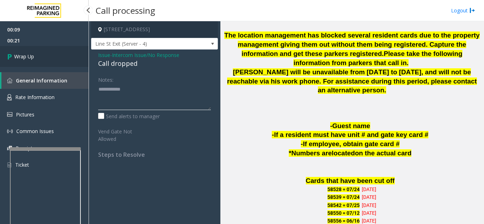
type textarea "**********"
click at [61, 62] on link "Wrap Up" at bounding box center [44, 56] width 89 height 21
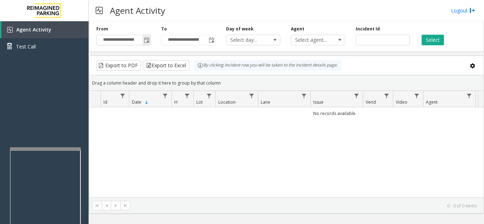
click at [145, 41] on span "Toggle popup" at bounding box center [147, 41] width 6 height 6
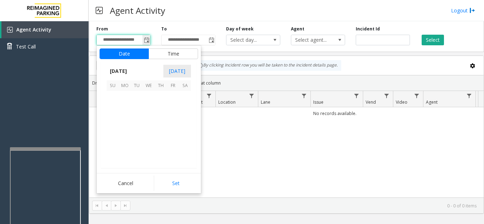
scroll to position [127140, 0]
click at [134, 130] on span "23" at bounding box center [137, 133] width 12 height 12
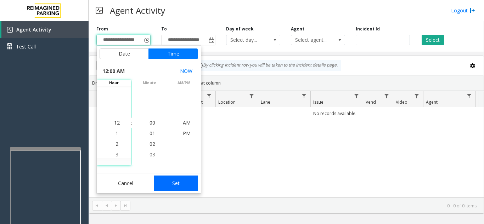
drag, startPoint x: 176, startPoint y: 186, endPoint x: 256, endPoint y: 136, distance: 93.4
click at [176, 185] on button "Set" at bounding box center [176, 184] width 45 height 16
type input "**********"
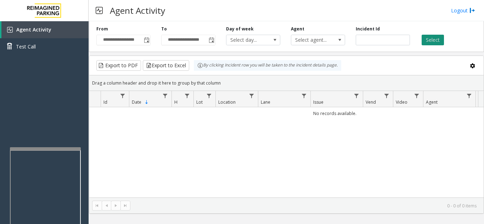
click at [438, 41] on button "Select" at bounding box center [433, 40] width 22 height 11
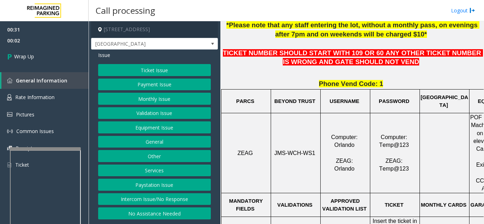
scroll to position [283, 0]
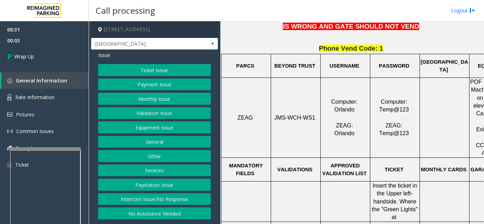
click at [174, 129] on button "Equipment Issue" at bounding box center [154, 128] width 113 height 12
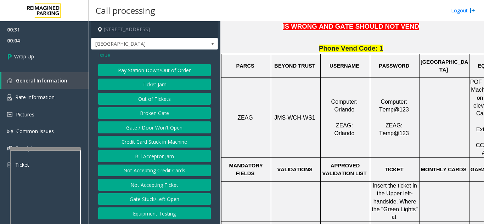
click at [174, 129] on button "Gate / Door Won't Open" at bounding box center [154, 128] width 113 height 12
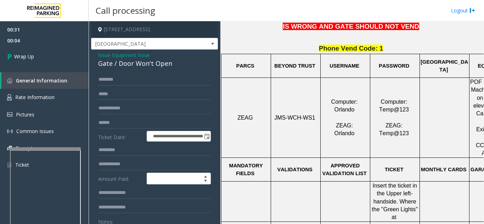
scroll to position [35, 0]
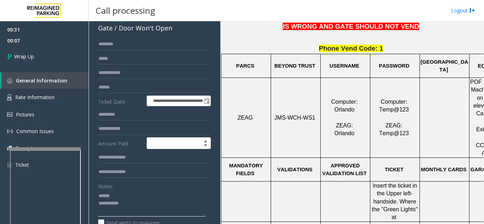
click at [131, 198] on textarea at bounding box center [151, 203] width 107 height 27
drag, startPoint x: 118, startPoint y: 27, endPoint x: 183, endPoint y: 33, distance: 65.8
click at [183, 33] on div "**********" at bounding box center [154, 201] width 127 height 374
click at [151, 206] on textarea at bounding box center [151, 203] width 107 height 27
click at [151, 211] on textarea at bounding box center [151, 203] width 107 height 27
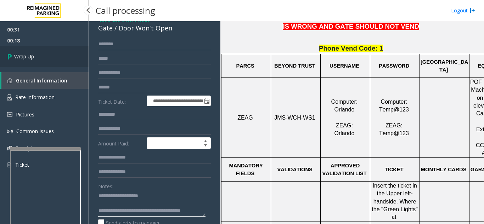
type textarea "**********"
click at [66, 58] on link "Wrap Up" at bounding box center [44, 56] width 89 height 21
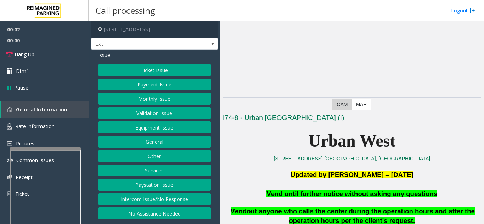
scroll to position [71, 0]
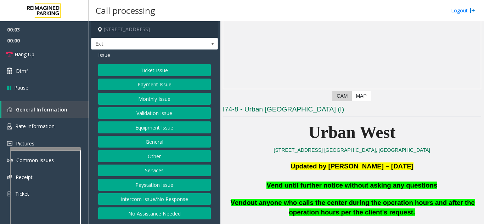
click at [168, 128] on button "Equipment Issue" at bounding box center [154, 128] width 113 height 12
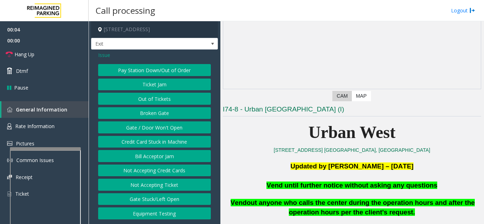
click at [167, 131] on button "Gate / Door Won't Open" at bounding box center [154, 128] width 113 height 12
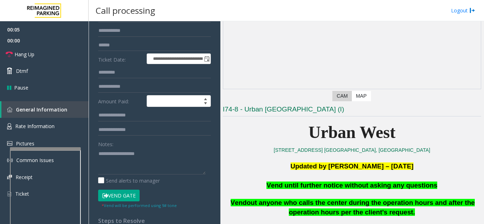
scroll to position [106, 0]
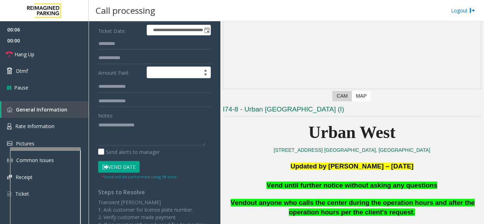
click at [129, 168] on button "Vend Gate" at bounding box center [118, 167] width 41 height 12
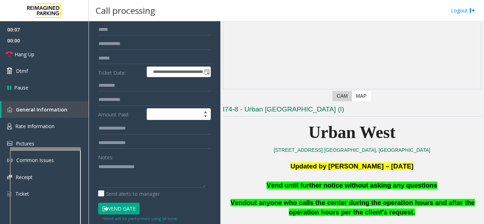
scroll to position [0, 0]
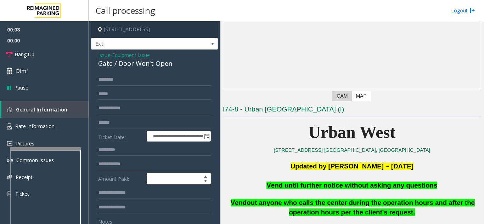
click at [99, 55] on span "Issue" at bounding box center [104, 54] width 12 height 7
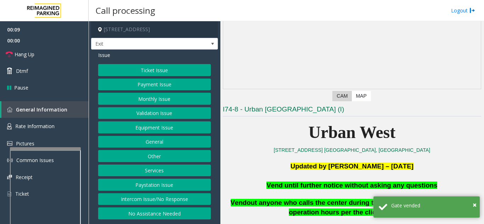
click at [141, 70] on button "Ticket Issue" at bounding box center [154, 70] width 113 height 12
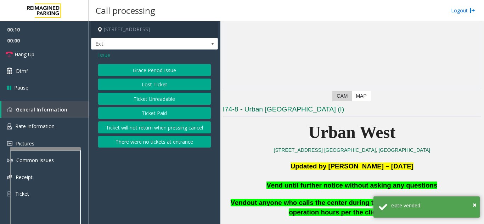
click at [150, 101] on button "Ticket Unreadable" at bounding box center [154, 99] width 113 height 12
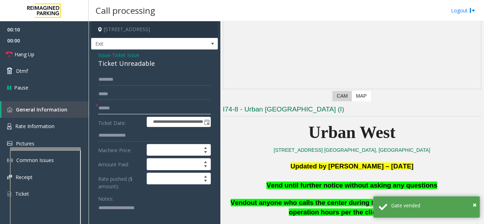
click at [136, 105] on input "text" at bounding box center [154, 108] width 113 height 12
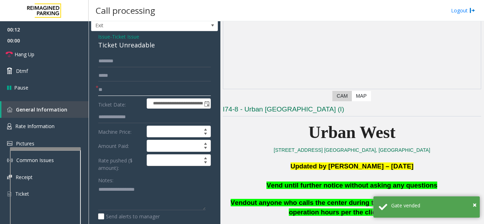
scroll to position [35, 0]
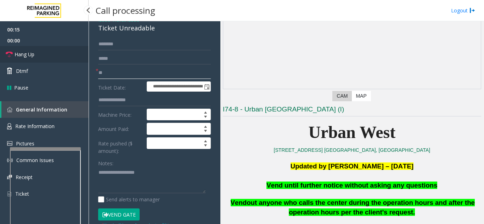
type input "**"
click at [30, 51] on span "Hang Up" at bounding box center [25, 54] width 20 height 7
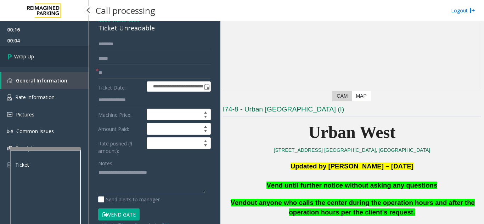
type textarea "**********"
click at [24, 52] on link "Wrap Up" at bounding box center [44, 56] width 89 height 21
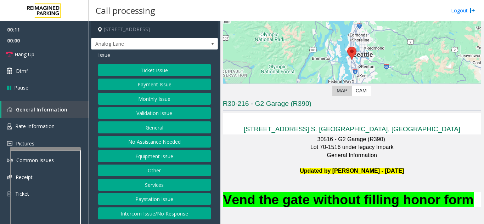
scroll to position [177, 0]
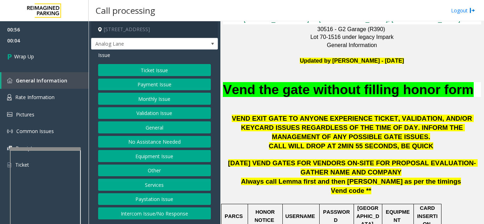
click at [160, 79] on div "Ticket Issue Payment Issue Monthly Issue Validation Issue General No Assistance…" at bounding box center [154, 142] width 113 height 156
click at [157, 64] on button "Ticket Issue" at bounding box center [154, 70] width 113 height 12
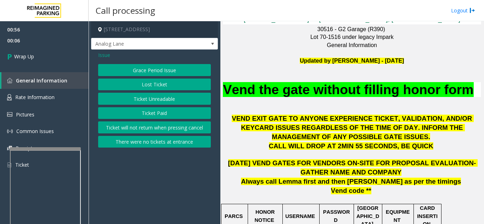
click at [152, 102] on button "Ticket Unreadable" at bounding box center [154, 99] width 113 height 12
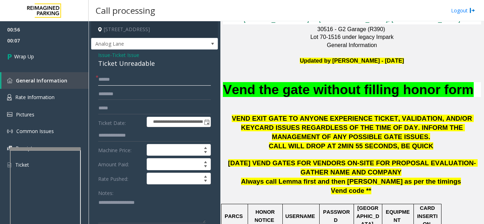
click at [143, 80] on input "text" at bounding box center [154, 80] width 113 height 12
type input "**"
click at [131, 203] on textarea at bounding box center [151, 210] width 107 height 27
drag, startPoint x: 106, startPoint y: 64, endPoint x: 158, endPoint y: 68, distance: 52.6
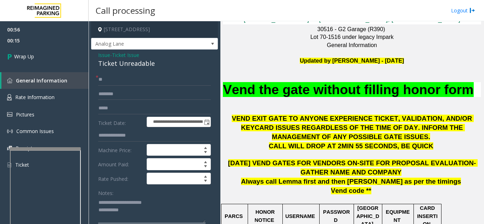
click at [148, 211] on textarea at bounding box center [151, 210] width 107 height 27
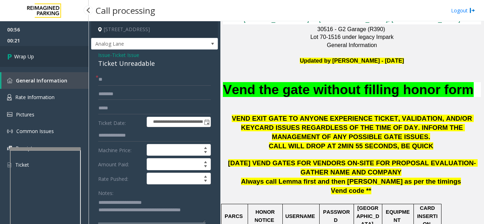
type textarea "**********"
click at [52, 57] on link "Wrap Up" at bounding box center [44, 56] width 89 height 21
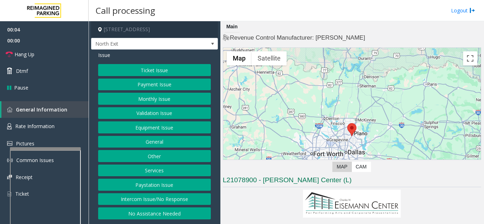
scroll to position [213, 0]
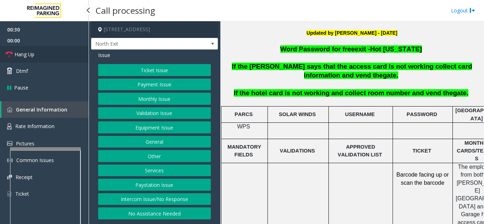
click at [57, 57] on link "Hang Up" at bounding box center [44, 54] width 89 height 17
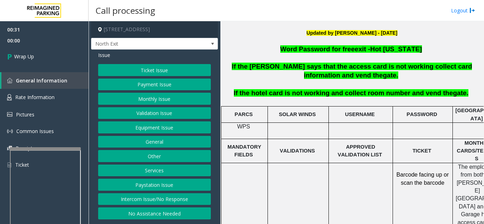
drag, startPoint x: 157, startPoint y: 218, endPoint x: 151, endPoint y: 151, distance: 67.6
click at [157, 218] on button "No Assistance Needed" at bounding box center [154, 214] width 113 height 12
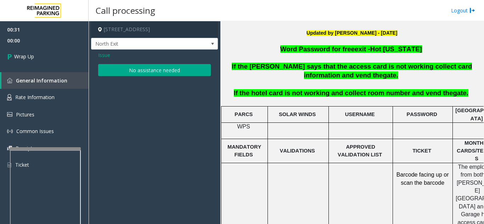
click at [139, 75] on button "No assistance needed" at bounding box center [154, 70] width 113 height 12
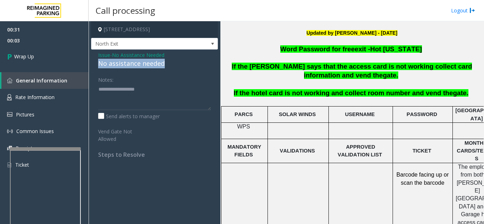
drag, startPoint x: 97, startPoint y: 62, endPoint x: 175, endPoint y: 66, distance: 78.0
click at [175, 66] on div "Issue - No Assistance Needed No assistance needed Notes: Send alerts to manager…" at bounding box center [154, 108] width 127 height 116
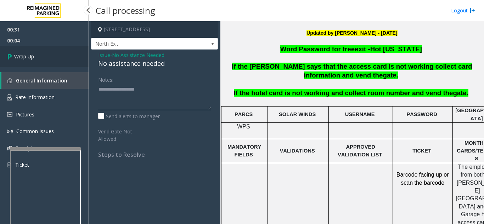
type textarea "**********"
click at [70, 62] on link "Wrap Up" at bounding box center [44, 56] width 89 height 21
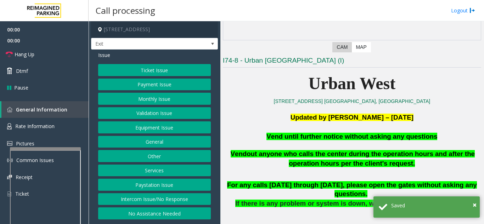
scroll to position [142, 0]
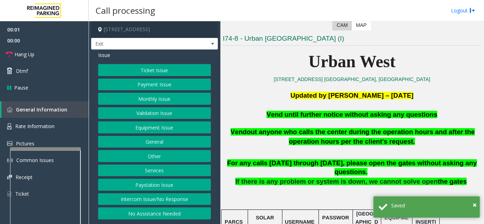
click at [163, 128] on button "Equipment Issue" at bounding box center [154, 128] width 113 height 12
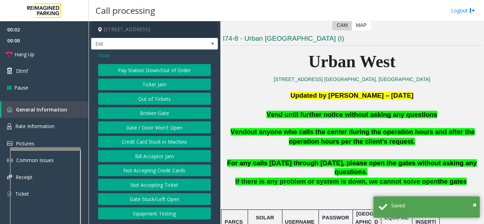
click at [163, 128] on button "Gate / Door Won't Open" at bounding box center [154, 128] width 113 height 12
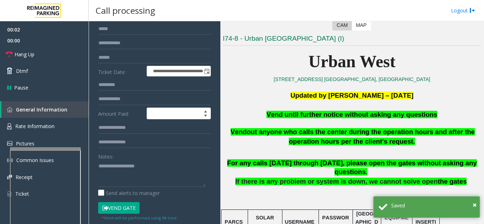
scroll to position [71, 0]
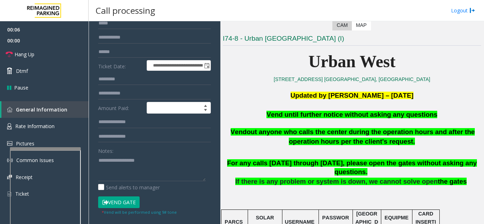
click at [121, 201] on button "Vend Gate" at bounding box center [118, 203] width 41 height 12
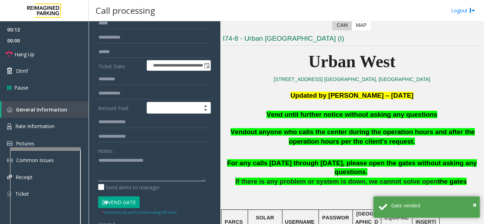
click at [190, 159] on textarea at bounding box center [151, 168] width 107 height 27
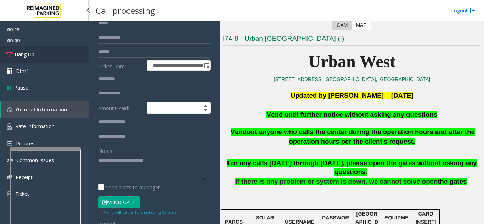
type textarea "**********"
click at [47, 51] on link "Hang Up" at bounding box center [44, 54] width 89 height 17
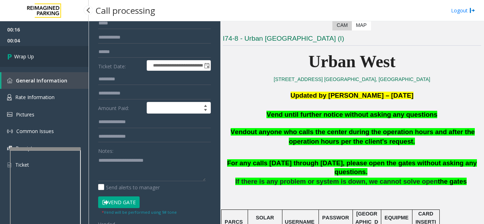
click at [37, 48] on link "Wrap Up" at bounding box center [44, 56] width 89 height 21
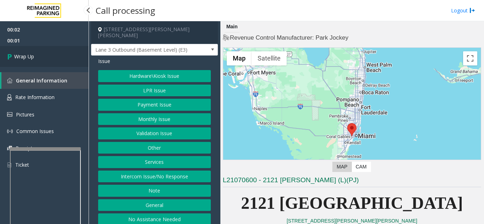
click at [76, 63] on link "Wrap Up" at bounding box center [44, 56] width 89 height 21
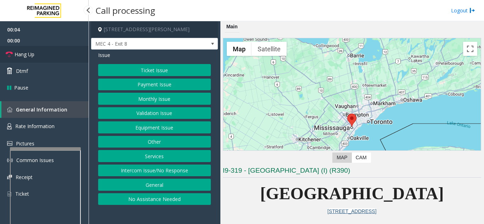
click at [23, 58] on link "Hang Up" at bounding box center [44, 54] width 89 height 17
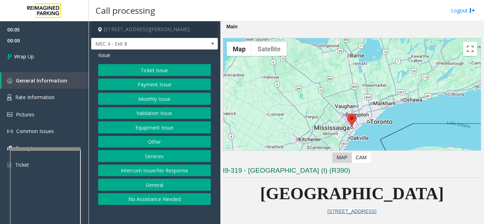
click at [150, 199] on button "No Assistance Needed" at bounding box center [154, 199] width 113 height 12
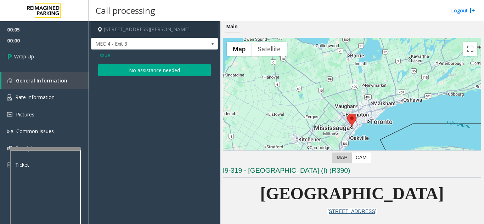
click at [137, 70] on button "No assistance needed" at bounding box center [154, 70] width 113 height 12
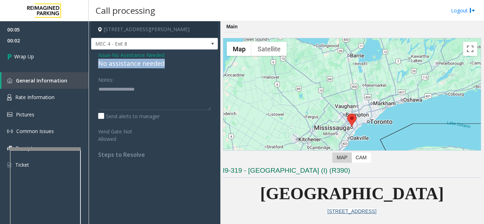
drag, startPoint x: 95, startPoint y: 63, endPoint x: 182, endPoint y: 67, distance: 86.9
click at [182, 67] on div "Issue - No Assistance Needed No assistance needed Notes: Send alerts to manager…" at bounding box center [154, 108] width 127 height 116
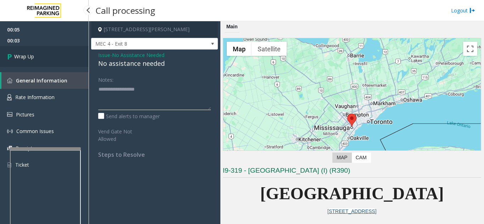
type textarea "**********"
click at [43, 50] on link "Wrap Up" at bounding box center [44, 56] width 89 height 21
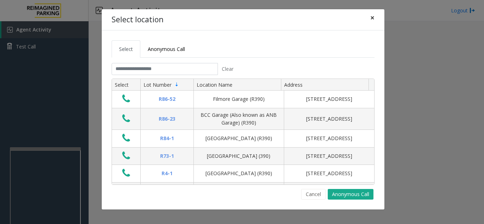
click at [370, 19] on span "×" at bounding box center [372, 18] width 4 height 10
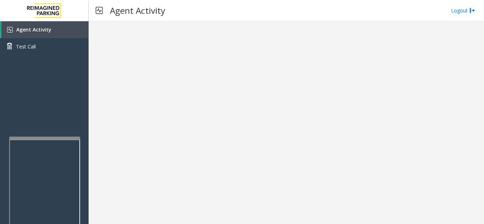
click at [44, 138] on div at bounding box center [44, 138] width 71 height 3
click at [67, 23] on link "Agent Activity" at bounding box center [44, 29] width 87 height 17
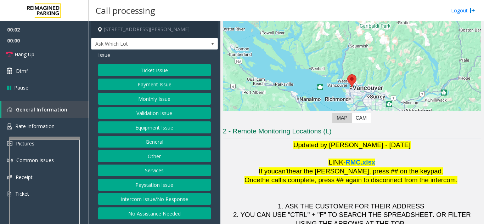
scroll to position [104, 0]
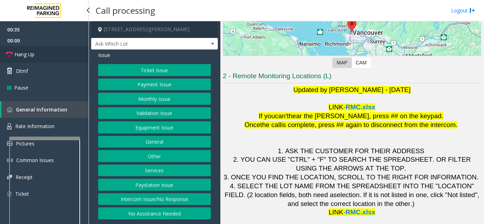
click at [25, 56] on span "Hang Up" at bounding box center [25, 54] width 20 height 7
click at [147, 203] on button "Intercom Issue/No Response" at bounding box center [154, 199] width 113 height 12
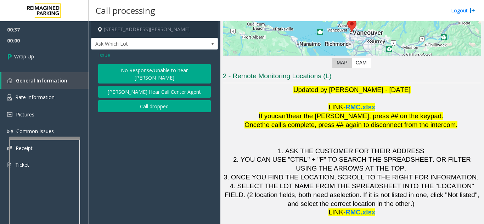
click at [134, 72] on button "No Response/Unable to hear [PERSON_NAME]" at bounding box center [154, 73] width 113 height 19
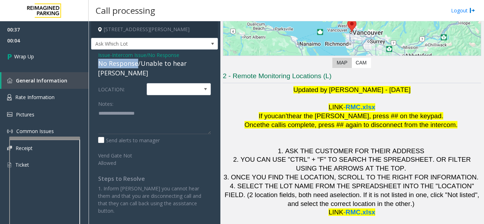
drag, startPoint x: 98, startPoint y: 61, endPoint x: 138, endPoint y: 66, distance: 39.7
click at [138, 66] on div "No Response/Unable to hear [PERSON_NAME]" at bounding box center [154, 68] width 113 height 19
type textarea "**********"
click at [67, 68] on div "00:37 00:06 Wrap Up General Information Rate Information Pictures Common Issues…" at bounding box center [44, 100] width 89 height 158
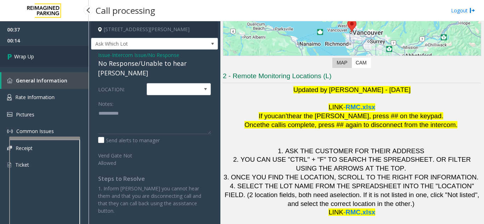
click at [37, 56] on link "Wrap Up" at bounding box center [44, 56] width 89 height 21
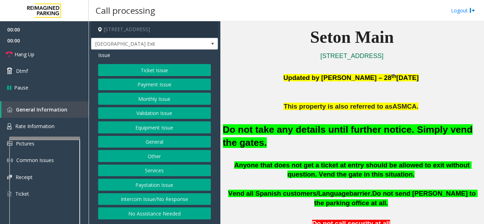
scroll to position [177, 0]
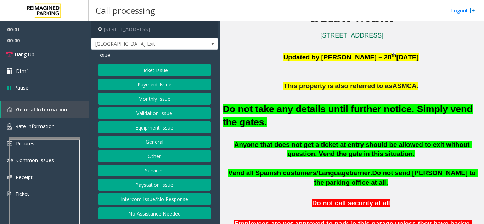
click at [162, 131] on button "Equipment Issue" at bounding box center [154, 128] width 113 height 12
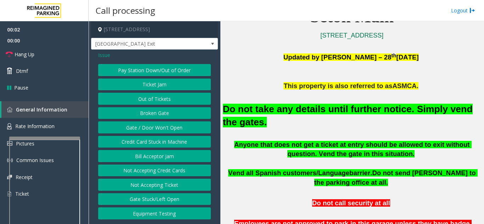
click at [162, 131] on button "Gate / Door Won't Open" at bounding box center [154, 128] width 113 height 12
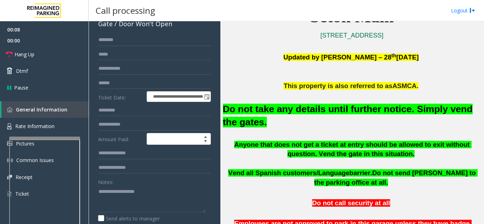
scroll to position [106, 0]
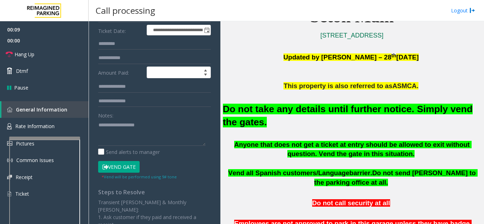
click at [126, 167] on button "Vend Gate" at bounding box center [118, 167] width 41 height 12
type textarea "**********"
click at [188, 117] on div "Notes:" at bounding box center [154, 127] width 113 height 36
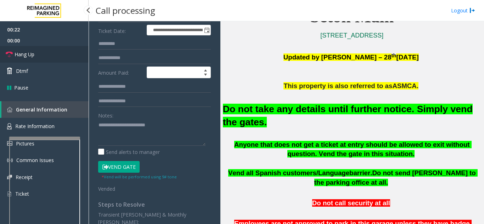
click at [37, 53] on link "Hang Up" at bounding box center [44, 54] width 89 height 17
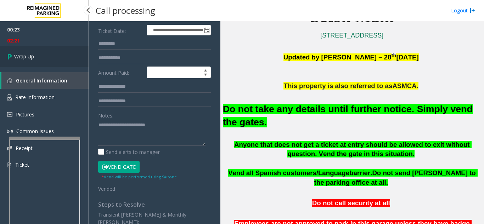
click at [52, 61] on link "Wrap Up" at bounding box center [44, 56] width 89 height 21
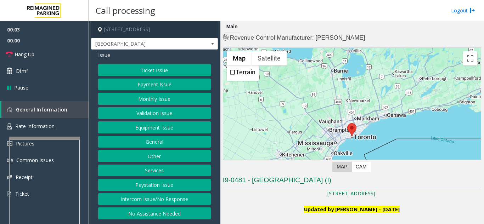
scroll to position [142, 0]
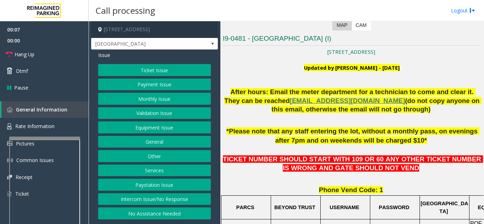
click at [149, 67] on button "Ticket Issue" at bounding box center [154, 70] width 113 height 12
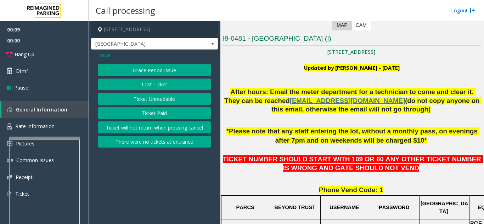
click at [138, 103] on button "Ticket Unreadable" at bounding box center [154, 99] width 113 height 12
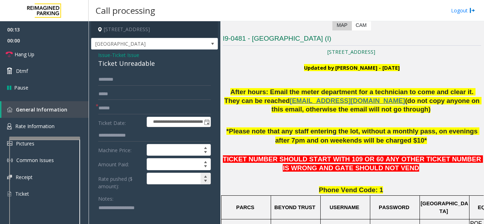
click at [158, 180] on input at bounding box center [178, 178] width 63 height 11
drag, startPoint x: 161, startPoint y: 171, endPoint x: 159, endPoint y: 175, distance: 3.8
click at [160, 173] on form "**********" at bounding box center [154, 172] width 113 height 197
click at [124, 109] on input "text" at bounding box center [154, 108] width 113 height 12
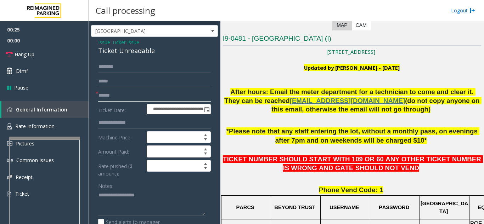
scroll to position [35, 0]
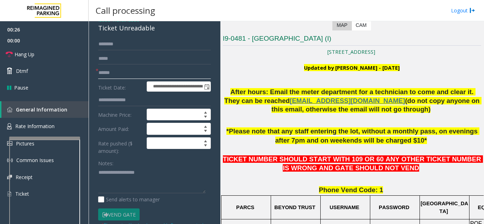
type input "******"
click at [55, 74] on link "Dtmf" at bounding box center [44, 71] width 89 height 17
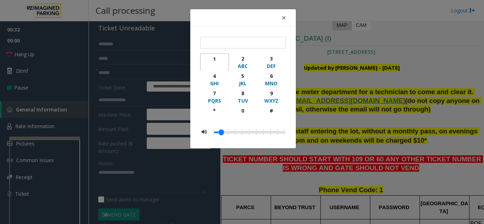
click at [212, 58] on div "1" at bounding box center [214, 58] width 19 height 7
type input "*"
click at [280, 29] on div "* 1 2 ABC 3 DEF 4 GHI 5 JKL 6 MNO 7 PQRS 8 TUV 9 WXYZ * 0 #" at bounding box center [243, 88] width 106 height 122
click at [459, 89] on div "× * 1 2 ABC 3 DEF 4 GHI 5 JKL 6 MNO 7 PQRS 8 TUV 9 WXYZ * 0 #" at bounding box center [242, 112] width 484 height 224
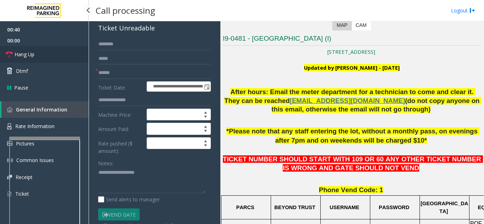
click at [44, 54] on link "Hang Up" at bounding box center [44, 54] width 89 height 17
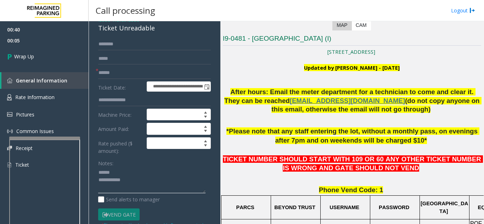
click at [143, 175] on textarea at bounding box center [151, 180] width 107 height 27
drag, startPoint x: 97, startPoint y: 30, endPoint x: 171, endPoint y: 32, distance: 74.4
click at [171, 32] on div "**********" at bounding box center [154, 208] width 127 height 388
click at [146, 180] on textarea at bounding box center [151, 180] width 107 height 27
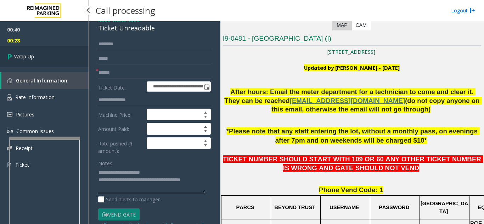
type textarea "**********"
click at [35, 63] on link "Wrap Up" at bounding box center [44, 56] width 89 height 21
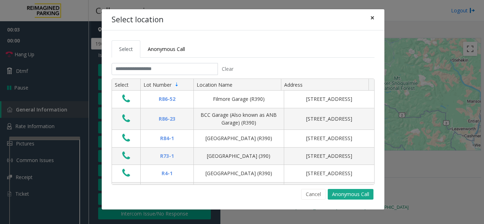
click at [373, 20] on span "×" at bounding box center [372, 18] width 4 height 10
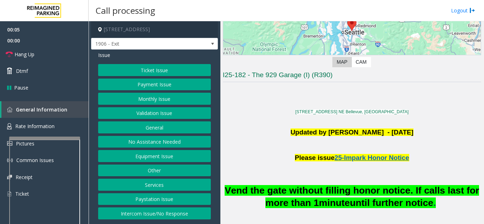
scroll to position [106, 0]
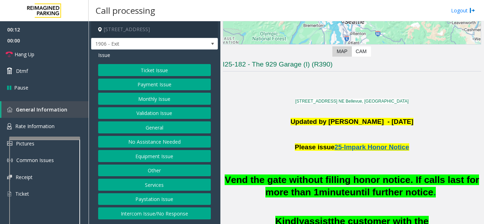
click at [164, 213] on button "Intercom Issue/No Response" at bounding box center [154, 214] width 113 height 12
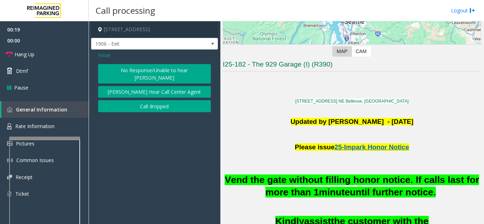
click at [102, 56] on span "Issue" at bounding box center [104, 54] width 12 height 7
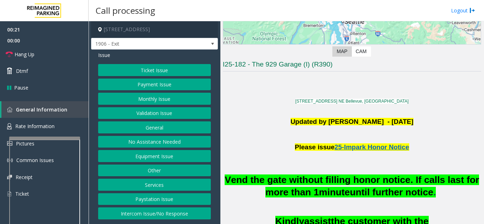
click at [142, 73] on button "Ticket Issue" at bounding box center [154, 70] width 113 height 12
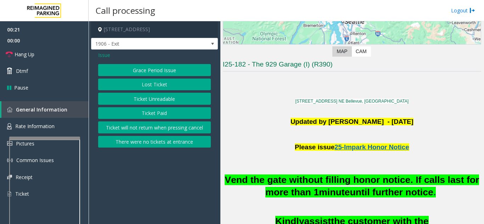
click at [128, 97] on button "Ticket Unreadable" at bounding box center [154, 99] width 113 height 12
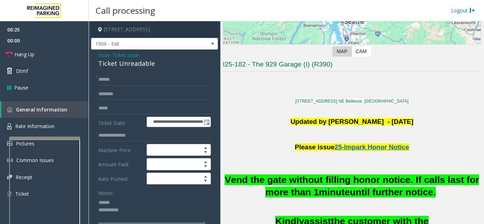
type textarea "**********"
click at [140, 78] on input "text" at bounding box center [154, 80] width 113 height 12
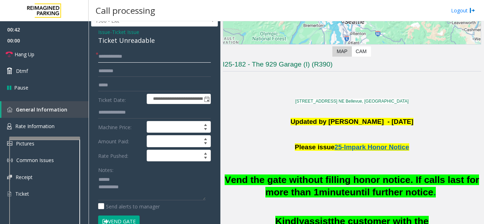
scroll to position [35, 0]
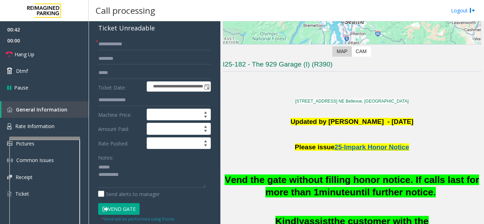
click at [124, 203] on button "Vend Gate" at bounding box center [118, 209] width 41 height 12
click at [123, 206] on button "Vend Gate" at bounding box center [118, 209] width 41 height 12
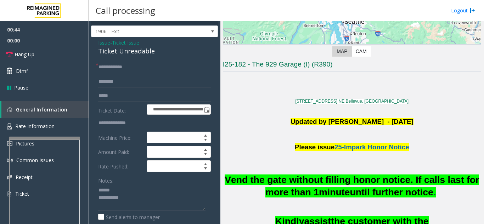
scroll to position [0, 0]
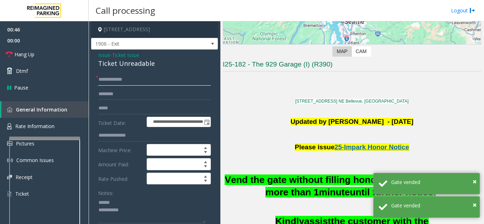
drag, startPoint x: 109, startPoint y: 75, endPoint x: 74, endPoint y: 84, distance: 36.4
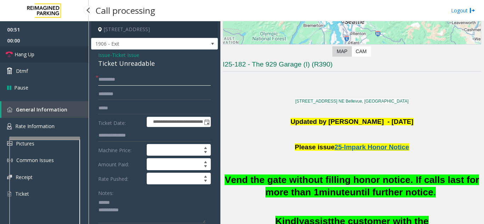
type input "*******"
click at [65, 56] on link "Hang Up" at bounding box center [44, 54] width 89 height 17
click at [135, 202] on textarea at bounding box center [151, 210] width 107 height 27
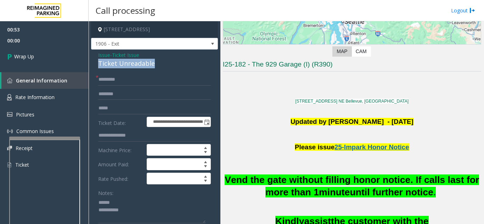
drag, startPoint x: 100, startPoint y: 61, endPoint x: 163, endPoint y: 67, distance: 64.0
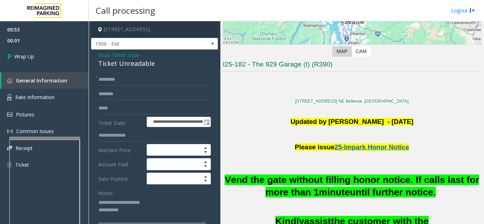
click at [153, 207] on textarea at bounding box center [151, 210] width 107 height 27
type textarea "**********"
click at [83, 87] on link "General Information" at bounding box center [44, 80] width 87 height 17
click at [33, 73] on link "General Information" at bounding box center [44, 80] width 87 height 17
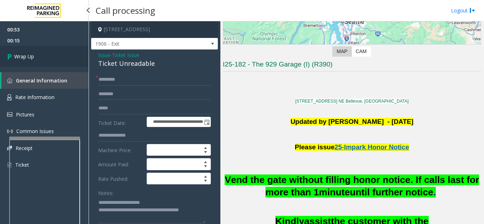
click at [38, 64] on link "Wrap Up" at bounding box center [44, 56] width 89 height 21
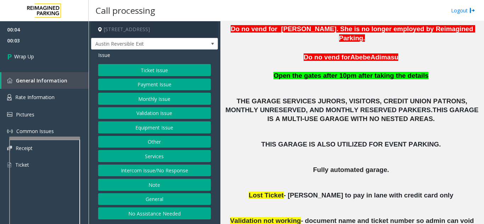
scroll to position [213, 0]
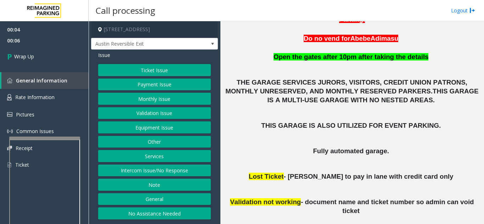
click at [151, 169] on button "Intercom Issue/No Response" at bounding box center [154, 171] width 113 height 12
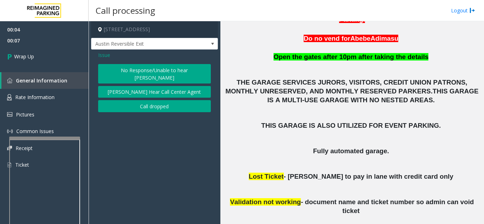
click at [168, 100] on button "Call dropped" at bounding box center [154, 106] width 113 height 12
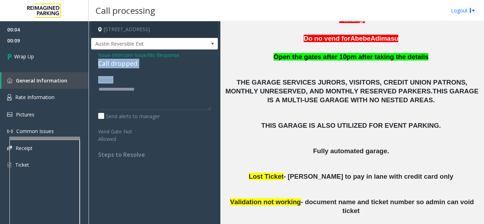
drag, startPoint x: 93, startPoint y: 62, endPoint x: 160, endPoint y: 69, distance: 67.7
click at [160, 69] on div "Issue - Intercom Issue/No Response Call dropped Notes: Send alerts to manager V…" at bounding box center [154, 108] width 127 height 116
click at [131, 79] on div "Notes:" at bounding box center [154, 92] width 113 height 36
drag, startPoint x: 97, startPoint y: 61, endPoint x: 149, endPoint y: 64, distance: 51.5
click at [149, 64] on div "Issue - Intercom Issue/No Response Call dropped Notes: Send alerts to manager V…" at bounding box center [154, 108] width 127 height 116
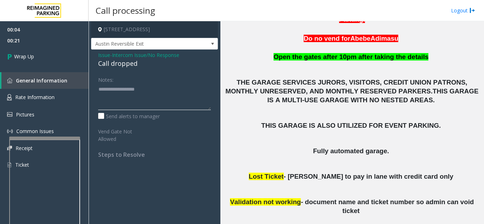
click at [147, 87] on textarea at bounding box center [154, 97] width 113 height 27
drag, startPoint x: 141, startPoint y: 67, endPoint x: 95, endPoint y: 67, distance: 45.7
click at [95, 67] on div "Issue - Intercom Issue/No Response Call dropped Notes: Send alerts to manager V…" at bounding box center [154, 108] width 127 height 116
type textarea "**********"
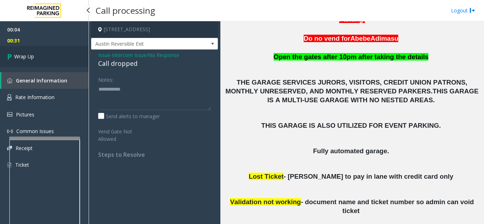
click at [44, 58] on link "Wrap Up" at bounding box center [44, 56] width 89 height 21
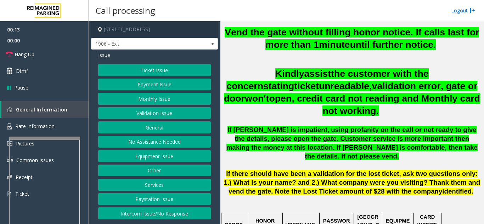
scroll to position [283, 0]
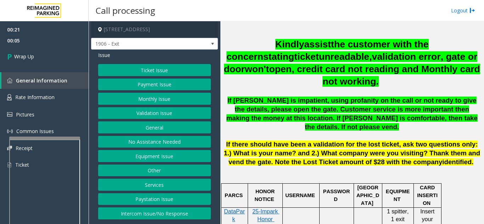
click at [182, 214] on button "Intercom Issue/No Response" at bounding box center [154, 214] width 113 height 12
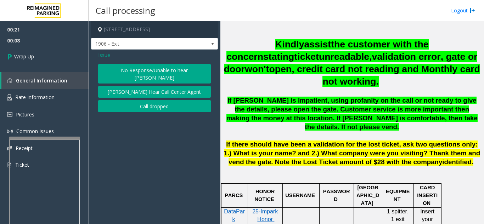
click at [143, 100] on button "Call dropped" at bounding box center [154, 106] width 113 height 12
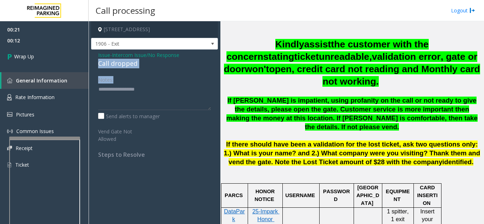
drag, startPoint x: 102, startPoint y: 66, endPoint x: 178, endPoint y: 72, distance: 75.7
click at [175, 72] on div "Issue - Intercom Issue/No Response Call dropped Notes: Send alerts to manager V…" at bounding box center [154, 108] width 127 height 116
click at [63, 67] on div "00:21 00:22 Wrap Up General Information Rate Information Pictures Common Issues…" at bounding box center [44, 100] width 89 height 158
drag, startPoint x: 95, startPoint y: 64, endPoint x: 146, endPoint y: 65, distance: 51.4
click at [146, 65] on div "Issue - Intercom Issue/No Response Call dropped Notes: Send alerts to manager V…" at bounding box center [154, 108] width 127 height 116
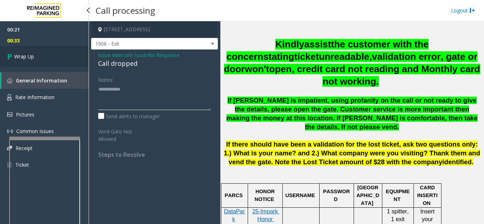
type textarea "**********"
click at [55, 59] on link "Wrap Up" at bounding box center [44, 56] width 89 height 21
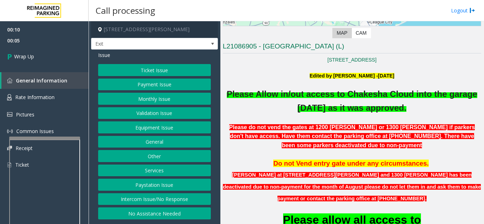
scroll to position [177, 0]
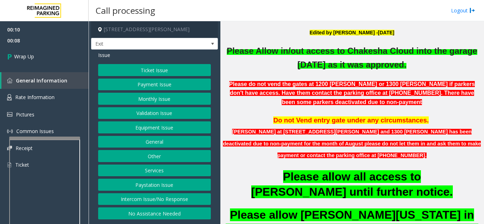
click at [183, 200] on button "Intercom Issue/No Response" at bounding box center [154, 199] width 113 height 12
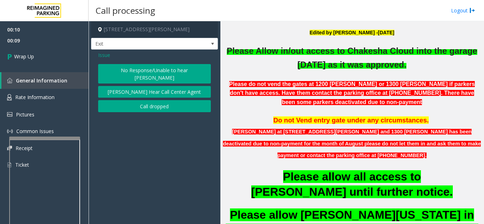
click at [176, 100] on button "Call dropped" at bounding box center [154, 106] width 113 height 12
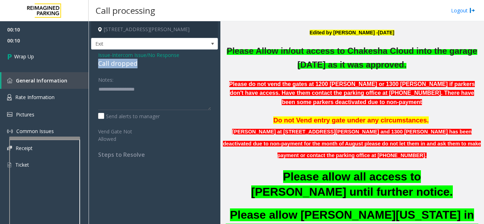
drag, startPoint x: 95, startPoint y: 64, endPoint x: 167, endPoint y: 64, distance: 71.6
click at [167, 64] on div "Issue - Intercom Issue/No Response Call dropped Notes: Send alerts to manager V…" at bounding box center [154, 108] width 127 height 116
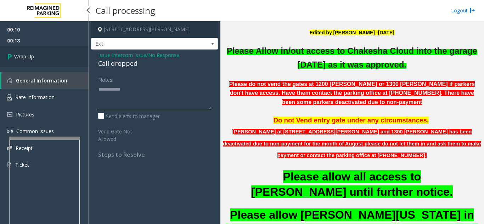
type textarea "**********"
click at [49, 61] on link "Wrap Up" at bounding box center [44, 56] width 89 height 21
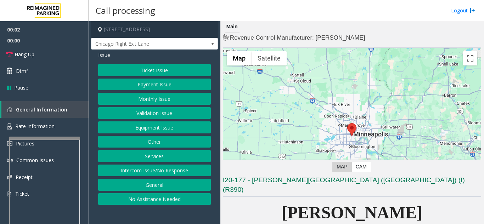
click at [158, 172] on button "Intercom Issue/No Response" at bounding box center [154, 171] width 113 height 12
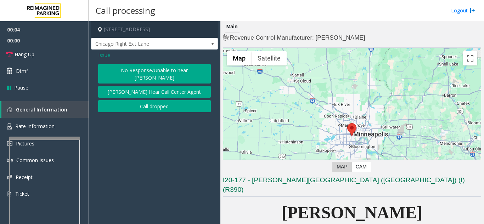
click at [107, 59] on span "Issue" at bounding box center [104, 54] width 12 height 7
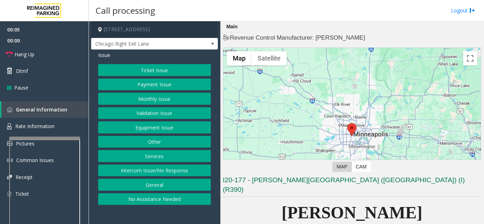
click at [145, 130] on button "Equipment Issue" at bounding box center [154, 128] width 113 height 12
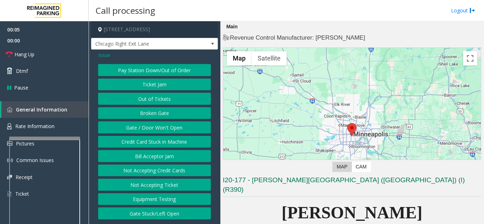
click at [145, 129] on button "Gate / Door Won't Open" at bounding box center [154, 128] width 113 height 12
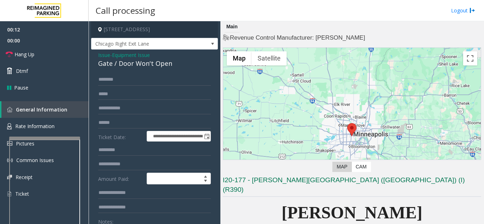
scroll to position [177, 0]
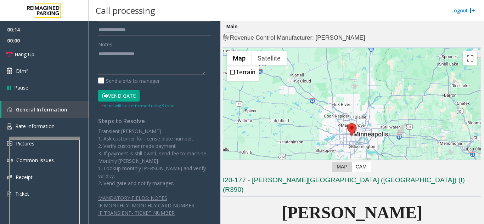
click at [133, 95] on button "Vend Gate" at bounding box center [118, 96] width 41 height 12
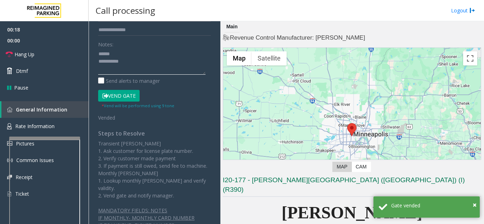
click at [131, 52] on textarea at bounding box center [151, 61] width 107 height 27
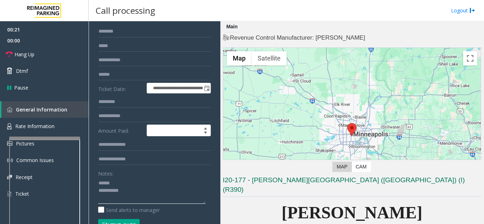
scroll to position [36, 0]
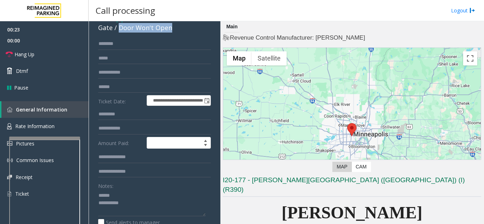
drag, startPoint x: 117, startPoint y: 28, endPoint x: 168, endPoint y: 33, distance: 50.9
click at [168, 33] on div "**********" at bounding box center [154, 203] width 127 height 379
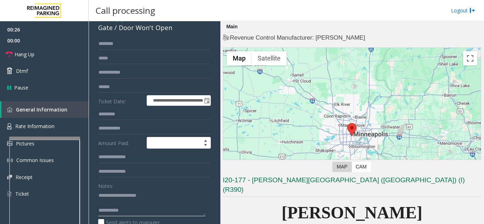
click at [155, 210] on textarea at bounding box center [151, 203] width 107 height 27
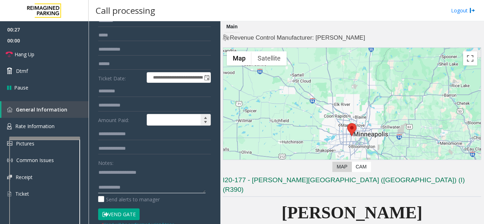
scroll to position [71, 0]
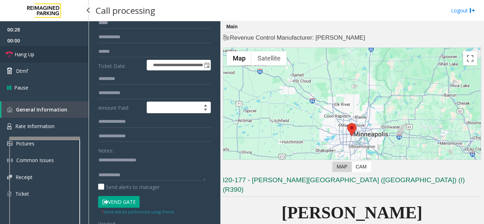
click at [33, 55] on span "Hang Up" at bounding box center [25, 54] width 20 height 7
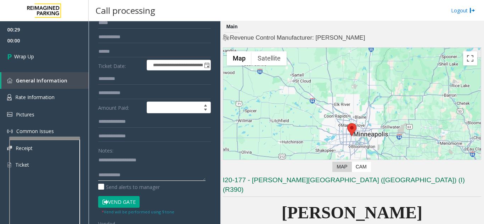
drag, startPoint x: 156, startPoint y: 175, endPoint x: 160, endPoint y: 178, distance: 4.8
click at [160, 178] on textarea at bounding box center [151, 167] width 107 height 27
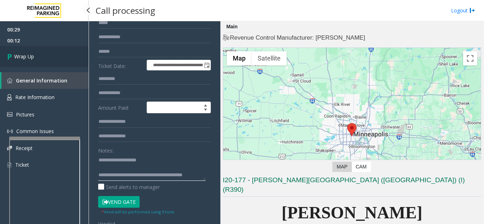
type textarea "**********"
click at [53, 60] on link "Wrap Up" at bounding box center [44, 56] width 89 height 21
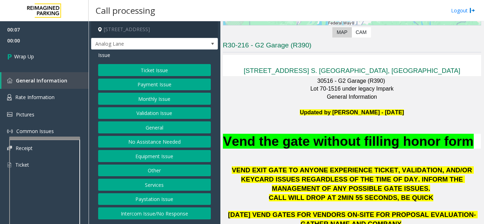
scroll to position [142, 0]
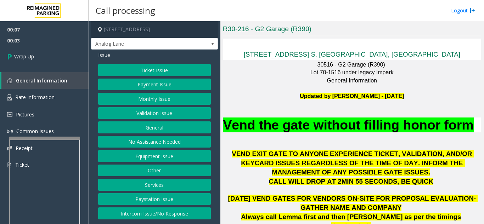
click at [162, 213] on button "Intercom Issue/No Response" at bounding box center [154, 214] width 113 height 12
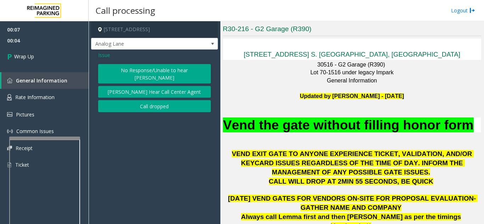
click at [161, 100] on button "Call dropped" at bounding box center [154, 106] width 113 height 12
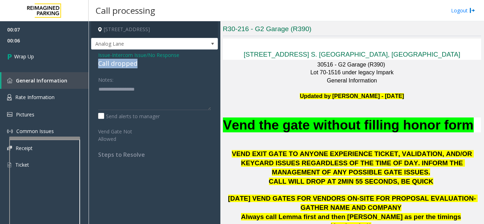
drag, startPoint x: 108, startPoint y: 64, endPoint x: 145, endPoint y: 64, distance: 37.2
click at [145, 64] on div "Issue - Intercom Issue/No Response Call dropped Notes: Send alerts to manager V…" at bounding box center [154, 108] width 127 height 116
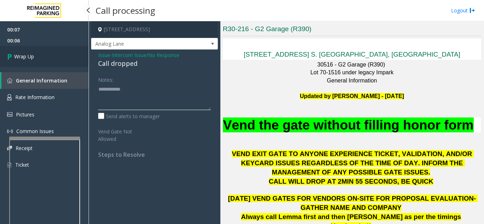
type textarea "**********"
click at [55, 64] on link "Wrap Up" at bounding box center [44, 56] width 89 height 21
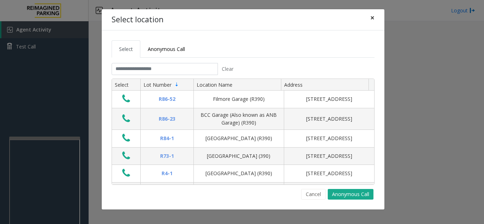
click at [369, 19] on button "×" at bounding box center [372, 17] width 14 height 17
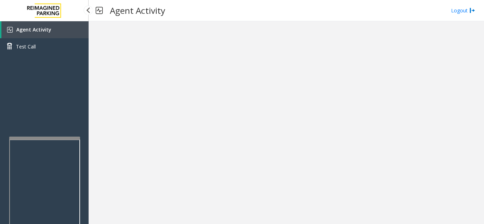
click at [72, 30] on link "Agent Activity" at bounding box center [44, 29] width 87 height 17
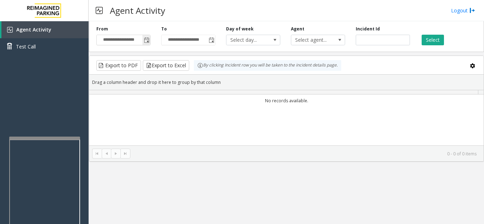
click at [147, 41] on span "Toggle popup" at bounding box center [147, 41] width 6 height 6
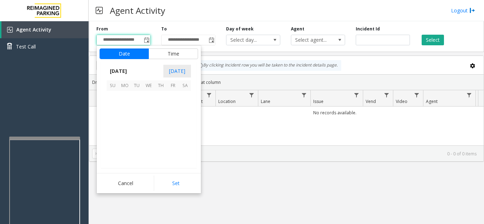
scroll to position [127140, 0]
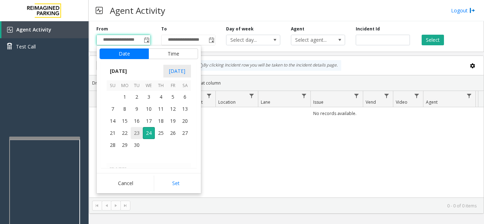
click at [136, 130] on span "23" at bounding box center [137, 133] width 12 height 12
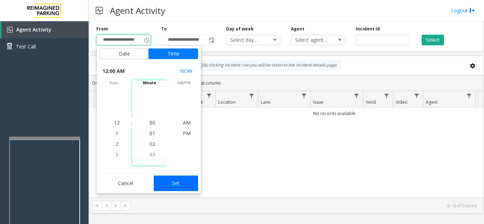
click at [193, 186] on button "Set" at bounding box center [176, 184] width 45 height 16
type input "**********"
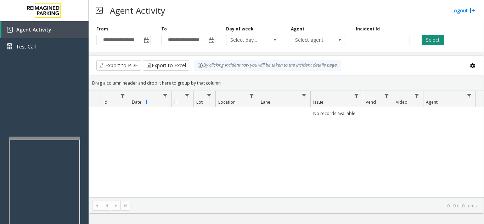
click at [428, 39] on button "Select" at bounding box center [433, 40] width 22 height 11
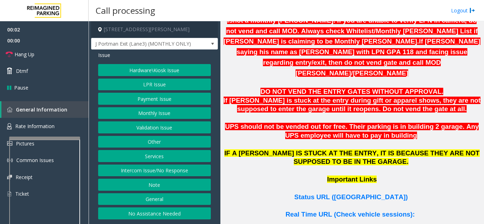
scroll to position [461, 0]
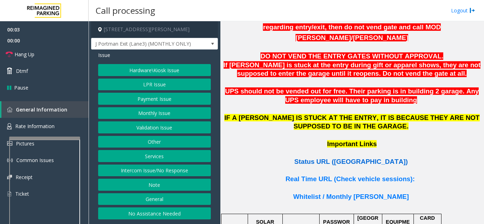
click at [367, 158] on span "Status URL ([GEOGRAPHIC_DATA])" at bounding box center [350, 161] width 113 height 7
click at [156, 85] on button "LPR Issue" at bounding box center [154, 85] width 113 height 12
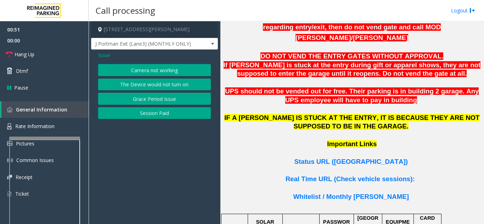
click at [144, 72] on button "Camera not working" at bounding box center [154, 70] width 113 height 12
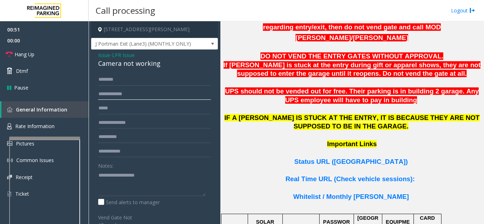
click at [140, 98] on input "text" at bounding box center [154, 94] width 113 height 12
click at [132, 96] on input "text" at bounding box center [154, 94] width 113 height 12
type textarea "**********"
click at [139, 98] on input "text" at bounding box center [154, 94] width 113 height 12
type input "*******"
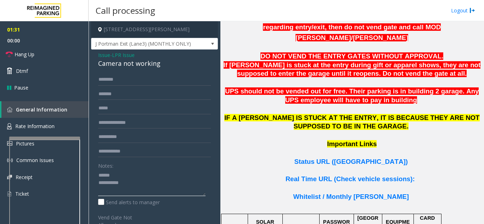
drag, startPoint x: 129, startPoint y: 174, endPoint x: 129, endPoint y: 168, distance: 6.0
click at [129, 174] on textarea at bounding box center [151, 183] width 107 height 27
drag, startPoint x: 98, startPoint y: 63, endPoint x: 171, endPoint y: 62, distance: 73.3
click at [171, 62] on div "Issue - LPR Issue Camera not working ******* Notes: Send alerts to manager Vend…" at bounding box center [154, 193] width 127 height 286
click at [55, 56] on link "Hang Up" at bounding box center [44, 54] width 89 height 17
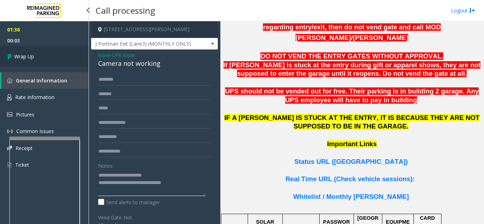
type textarea "**********"
click at [36, 47] on link "Wrap Up" at bounding box center [44, 56] width 89 height 21
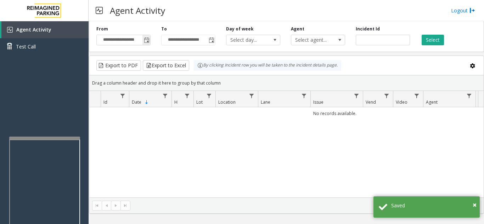
click at [146, 40] on span "Toggle popup" at bounding box center [147, 41] width 6 height 6
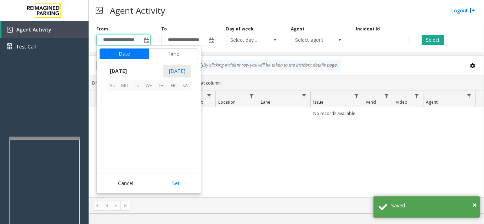
scroll to position [127140, 0]
click at [136, 136] on span "23" at bounding box center [137, 133] width 12 height 12
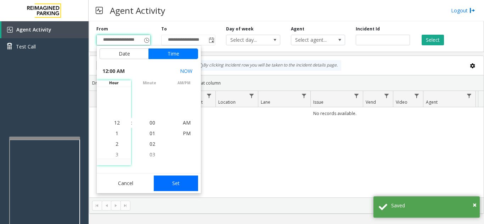
click at [169, 177] on button "Set" at bounding box center [176, 184] width 45 height 16
type input "**********"
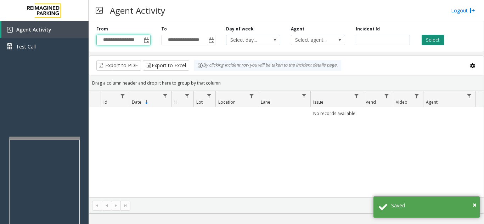
click at [437, 39] on button "Select" at bounding box center [433, 40] width 22 height 11
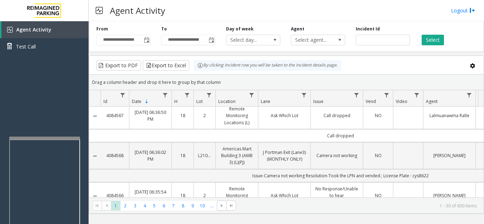
scroll to position [0, 0]
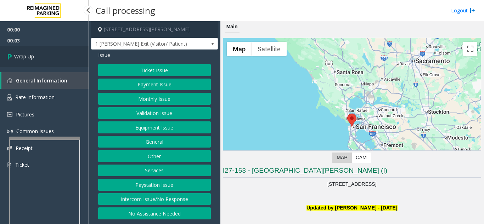
click at [44, 60] on link "Wrap Up" at bounding box center [44, 56] width 89 height 21
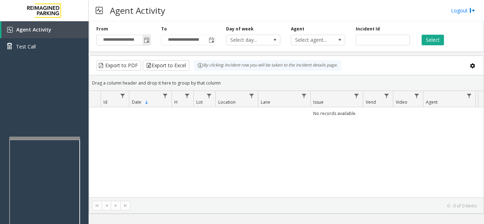
click at [148, 39] on span "Toggle popup" at bounding box center [147, 41] width 6 height 6
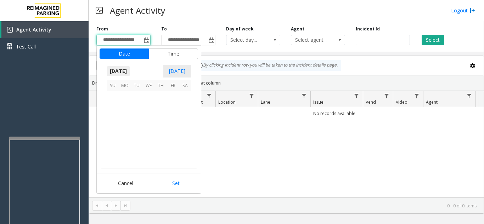
scroll to position [127140, 0]
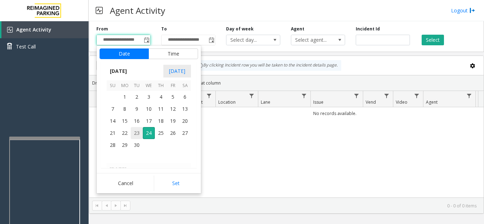
click at [136, 134] on span "23" at bounding box center [137, 133] width 12 height 12
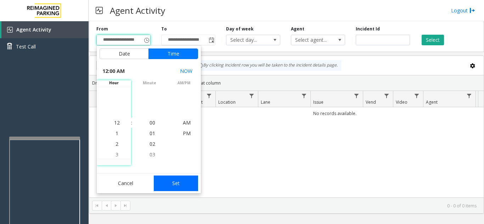
click at [174, 189] on button "Set" at bounding box center [176, 184] width 45 height 16
type input "**********"
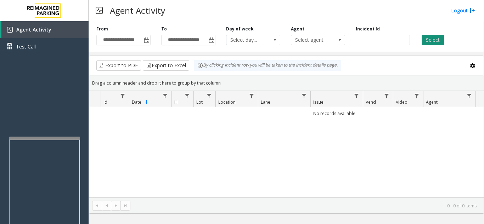
click at [427, 40] on button "Select" at bounding box center [433, 40] width 22 height 11
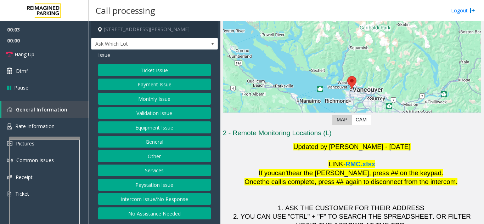
scroll to position [104, 0]
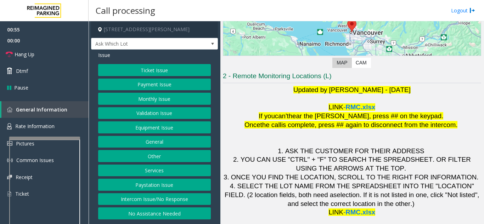
click at [154, 131] on button "Equipment Issue" at bounding box center [154, 128] width 113 height 12
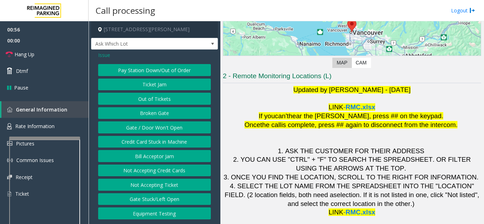
click at [107, 52] on span "Issue" at bounding box center [104, 54] width 12 height 7
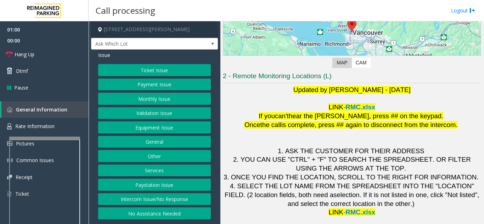
click at [153, 73] on button "Ticket Issue" at bounding box center [154, 70] width 113 height 12
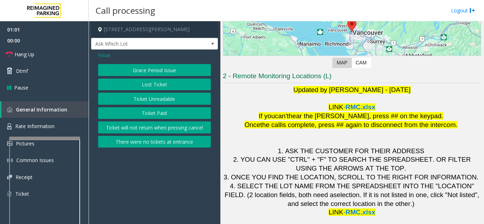
click at [162, 103] on button "Ticket Unreadable" at bounding box center [154, 99] width 113 height 12
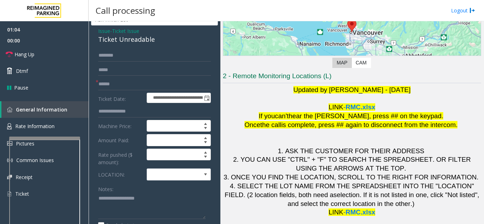
scroll to position [35, 0]
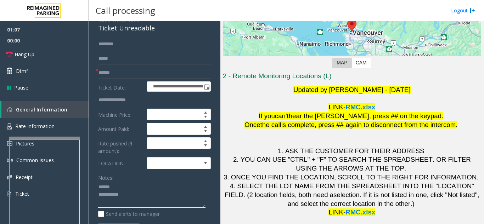
click at [120, 184] on textarea at bounding box center [151, 195] width 107 height 27
drag, startPoint x: 98, startPoint y: 31, endPoint x: 157, endPoint y: 31, distance: 59.5
click at [157, 31] on div "**********" at bounding box center [154, 196] width 127 height 365
click at [160, 193] on textarea at bounding box center [151, 195] width 107 height 27
type textarea "**********"
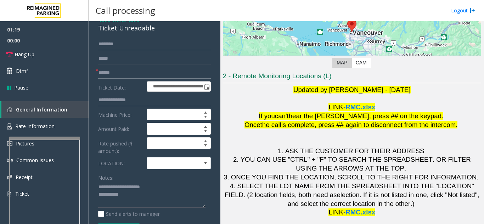
click at [137, 76] on input "text" at bounding box center [154, 73] width 113 height 12
type input "*******"
click at [183, 167] on span at bounding box center [172, 163] width 51 height 11
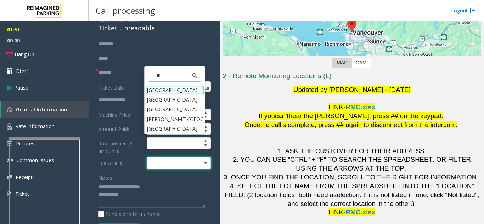
type input "***"
click at [162, 91] on Centre "[GEOGRAPHIC_DATA]" at bounding box center [174, 90] width 59 height 10
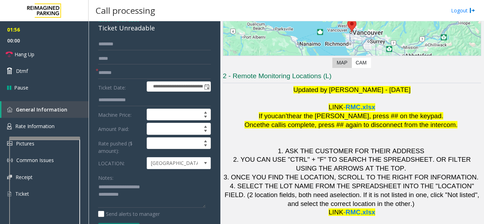
click at [185, 181] on div "Notes:" at bounding box center [154, 190] width 113 height 36
click at [148, 72] on input "*******" at bounding box center [154, 73] width 113 height 12
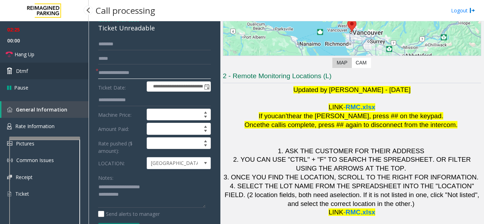
type input "**********"
click at [41, 67] on link "Dtmf" at bounding box center [44, 71] width 89 height 17
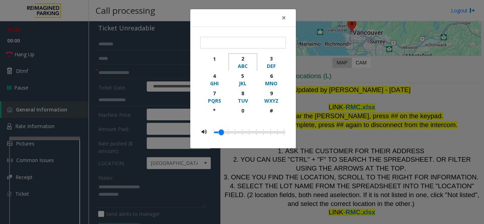
click at [243, 60] on div "2" at bounding box center [242, 58] width 19 height 7
click at [234, 59] on div "2" at bounding box center [242, 58] width 19 height 7
type input "**"
click at [287, 17] on button "×" at bounding box center [284, 17] width 14 height 17
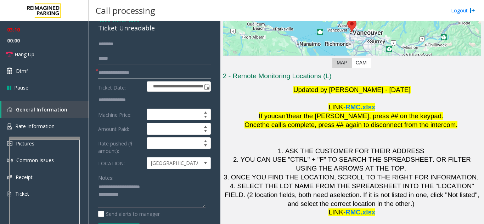
drag, startPoint x: 121, startPoint y: 72, endPoint x: 94, endPoint y: 75, distance: 27.1
click at [94, 75] on div "**********" at bounding box center [154, 205] width 123 height 334
type input "********"
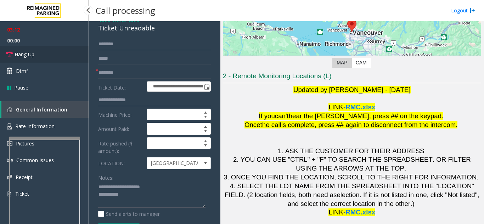
click at [57, 61] on link "Hang Up" at bounding box center [44, 54] width 89 height 17
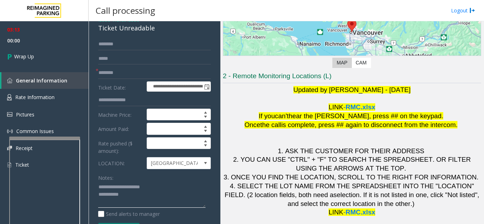
click at [157, 192] on textarea at bounding box center [151, 195] width 107 height 27
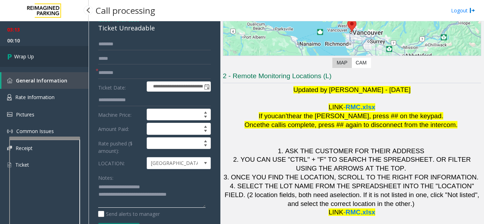
type textarea "**********"
click at [58, 60] on link "Wrap Up" at bounding box center [44, 56] width 89 height 21
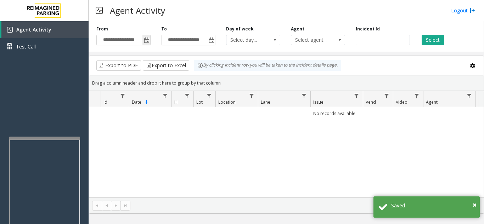
click at [144, 39] on span "Toggle popup" at bounding box center [147, 41] width 6 height 6
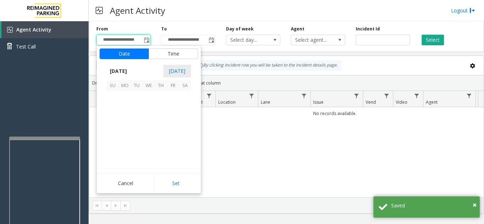
scroll to position [127140, 0]
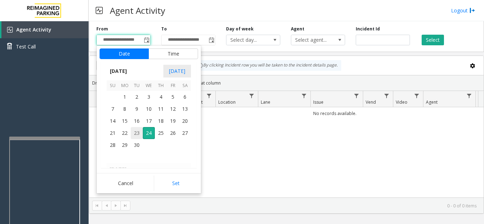
click at [137, 133] on span "23" at bounding box center [137, 133] width 12 height 12
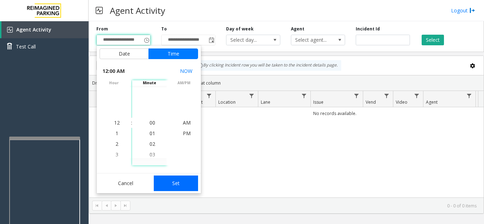
click at [178, 183] on button "Set" at bounding box center [176, 184] width 45 height 16
type input "**********"
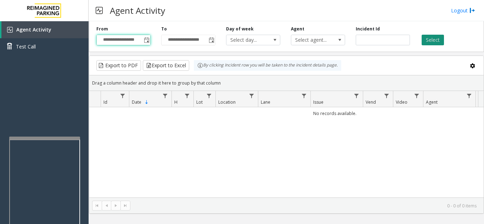
click at [431, 39] on button "Select" at bounding box center [433, 40] width 22 height 11
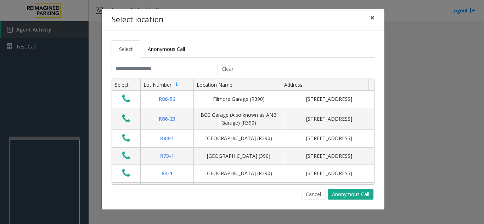
click at [373, 20] on span "×" at bounding box center [372, 18] width 4 height 10
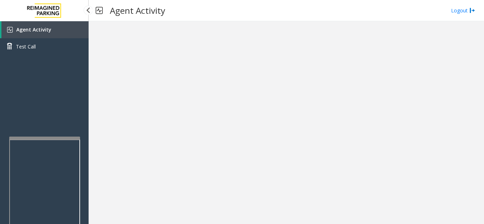
click at [44, 33] on span "Agent Activity" at bounding box center [33, 29] width 35 height 7
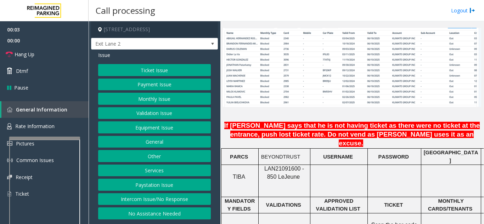
scroll to position [531, 0]
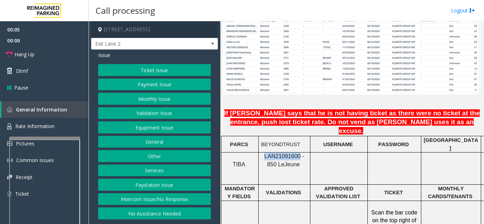
drag, startPoint x: 294, startPoint y: 135, endPoint x: 261, endPoint y: 134, distance: 33.0
click at [264, 153] on span "LAN21091600 - 850 Le" at bounding box center [284, 160] width 40 height 14
copy span "LAN21091600"
click at [159, 97] on button "Monthly Issue" at bounding box center [154, 99] width 113 height 12
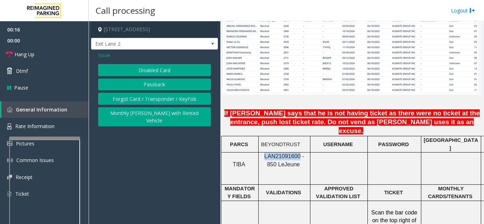
click at [160, 70] on button "Disabled Card" at bounding box center [154, 70] width 113 height 12
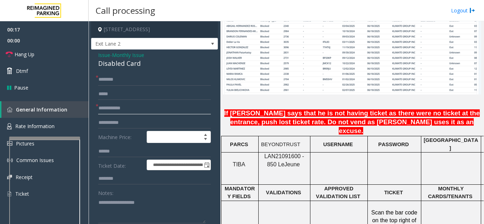
click at [131, 111] on input "text" at bounding box center [154, 108] width 113 height 12
click at [124, 197] on textarea at bounding box center [151, 210] width 107 height 27
type textarea "**********"
click at [152, 205] on textarea at bounding box center [151, 210] width 107 height 27
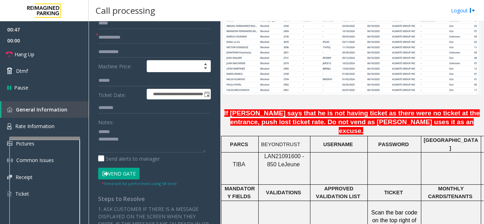
click at [127, 175] on button "Vend Gate" at bounding box center [118, 174] width 41 height 12
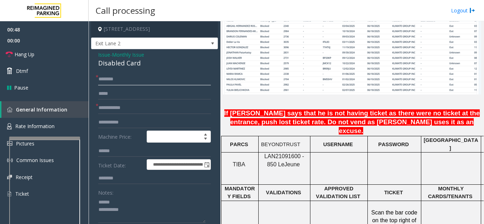
scroll to position [0, 0]
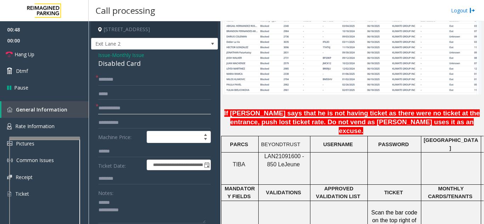
click at [132, 111] on input "text" at bounding box center [154, 108] width 113 height 12
click at [50, 60] on link "Hang Up" at bounding box center [44, 54] width 89 height 17
click at [138, 114] on input "text" at bounding box center [154, 108] width 113 height 12
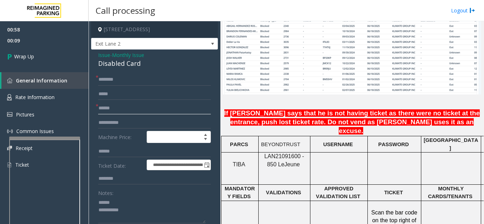
type input "******"
click at [140, 79] on input "text" at bounding box center [154, 80] width 113 height 12
type input "**********"
drag, startPoint x: 158, startPoint y: 63, endPoint x: 95, endPoint y: 62, distance: 63.8
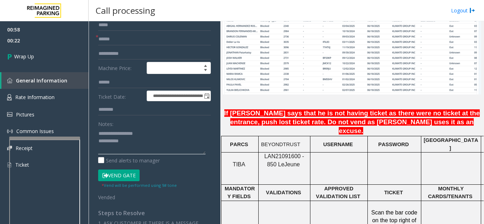
scroll to position [71, 0]
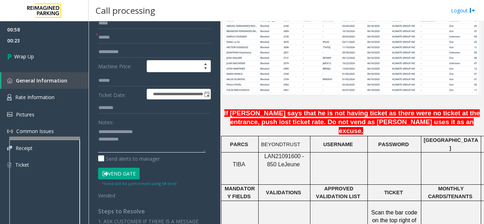
click at [142, 142] on textarea at bounding box center [151, 139] width 107 height 27
type textarea "**********"
click at [149, 124] on div "Notes:" at bounding box center [154, 134] width 113 height 36
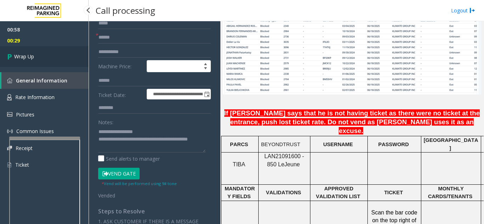
click at [54, 60] on link "Wrap Up" at bounding box center [44, 56] width 89 height 21
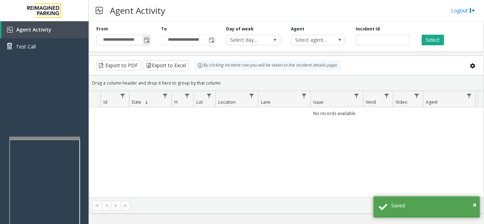
click at [146, 40] on span "Toggle popup" at bounding box center [147, 41] width 6 height 6
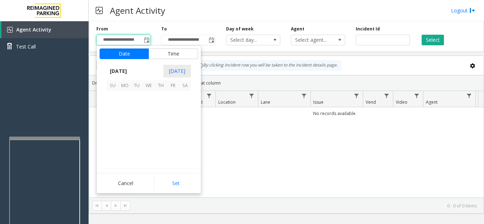
scroll to position [127140, 0]
click at [134, 131] on span "23" at bounding box center [137, 133] width 12 height 12
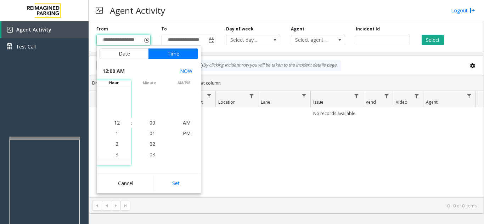
click at [186, 183] on button "Set" at bounding box center [176, 184] width 45 height 16
type input "**********"
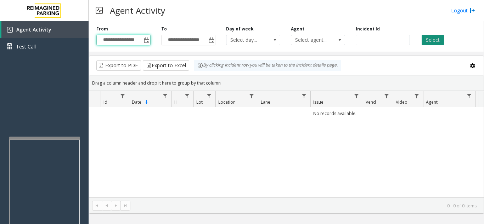
click at [434, 39] on button "Select" at bounding box center [433, 40] width 22 height 11
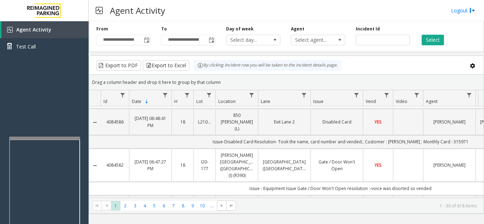
scroll to position [142, 0]
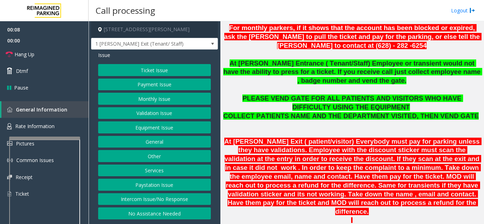
scroll to position [177, 0]
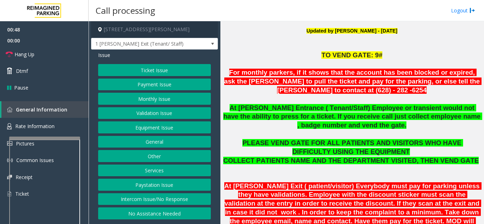
click at [153, 103] on button "Monthly Issue" at bounding box center [154, 99] width 113 height 12
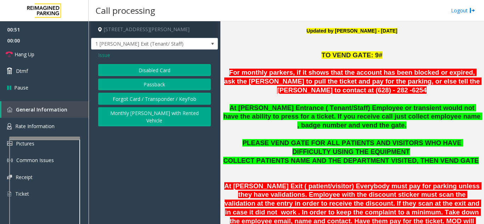
click at [136, 101] on button "Forgot Card / Transponder / KeyFob" at bounding box center [154, 99] width 113 height 12
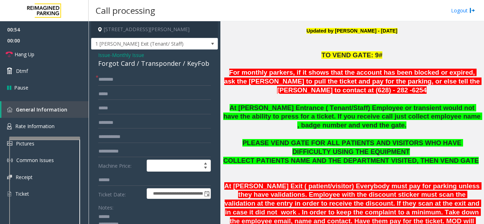
click at [117, 214] on textarea at bounding box center [151, 224] width 107 height 27
click at [128, 216] on textarea at bounding box center [151, 224] width 107 height 27
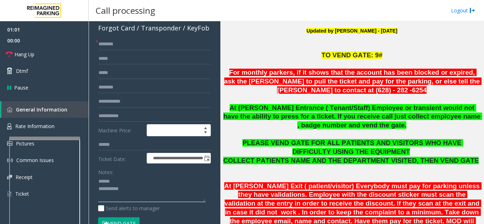
click at [141, 180] on textarea at bounding box center [151, 189] width 107 height 27
drag, startPoint x: 113, startPoint y: 182, endPoint x: 128, endPoint y: 181, distance: 15.3
click at [132, 182] on textarea at bounding box center [151, 189] width 107 height 27
type textarea "**********"
click at [122, 41] on input "text" at bounding box center [154, 44] width 113 height 12
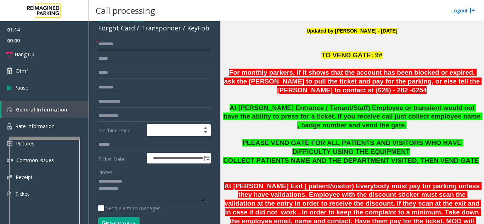
paste input "*******"
drag, startPoint x: 138, startPoint y: 43, endPoint x: 113, endPoint y: 49, distance: 25.1
click at [113, 49] on input "**********" at bounding box center [154, 44] width 113 height 12
type input "*******"
click at [127, 220] on button "Vend Gate" at bounding box center [118, 224] width 41 height 12
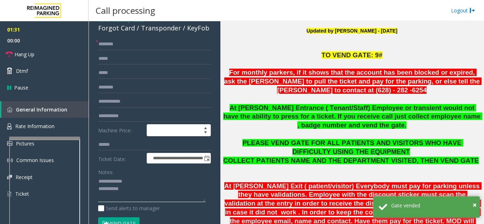
drag, startPoint x: 112, startPoint y: 181, endPoint x: 133, endPoint y: 182, distance: 20.9
click at [133, 182] on textarea at bounding box center [151, 189] width 107 height 27
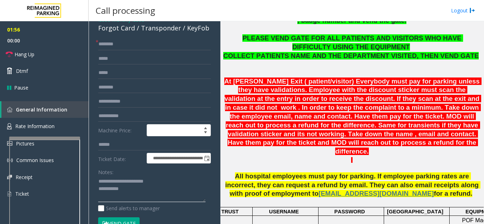
scroll to position [283, 0]
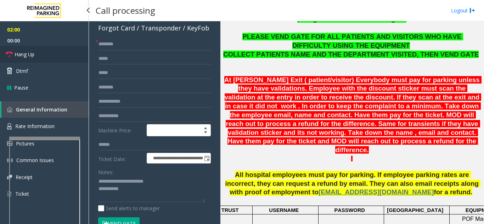
click at [54, 61] on link "Hang Up" at bounding box center [44, 54] width 89 height 17
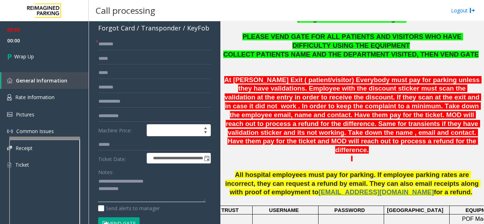
click at [149, 188] on textarea at bounding box center [151, 189] width 107 height 27
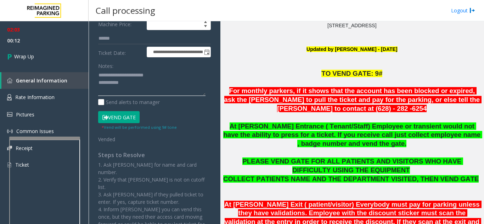
scroll to position [177, 0]
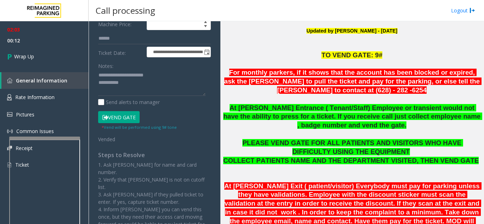
click at [288, 56] on p "TO VEND GATE: 9#" at bounding box center [352, 55] width 258 height 9
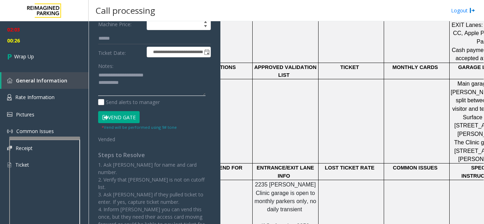
click at [150, 83] on textarea at bounding box center [151, 83] width 107 height 27
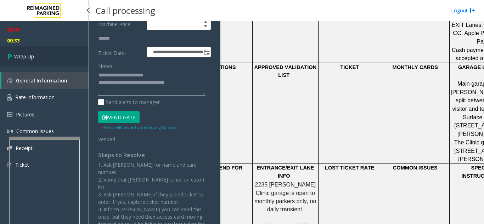
type textarea "**********"
click at [46, 55] on link "Wrap Up" at bounding box center [44, 56] width 89 height 21
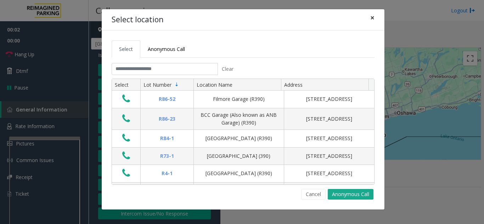
click at [372, 15] on span "×" at bounding box center [372, 18] width 4 height 10
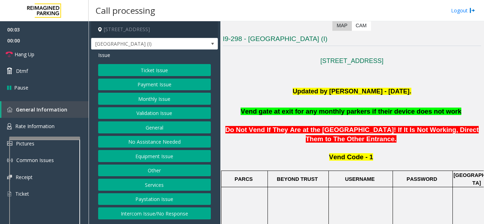
scroll to position [142, 0]
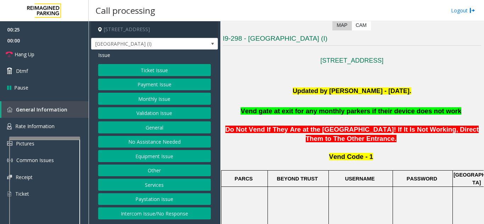
click at [142, 98] on button "Monthly Issue" at bounding box center [154, 99] width 113 height 12
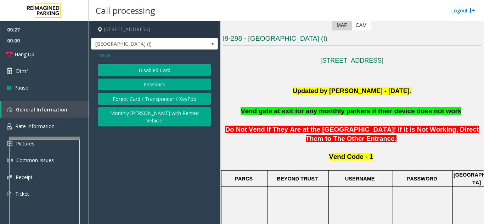
click at [143, 116] on button "Monthly [PERSON_NAME] with Rented Vehicle" at bounding box center [154, 116] width 113 height 19
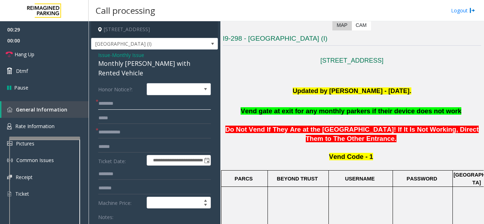
click at [121, 98] on input "text" at bounding box center [154, 104] width 113 height 12
type input "********"
click at [123, 129] on form "**********" at bounding box center [154, 182] width 113 height 199
click at [125, 126] on input "text" at bounding box center [154, 132] width 113 height 12
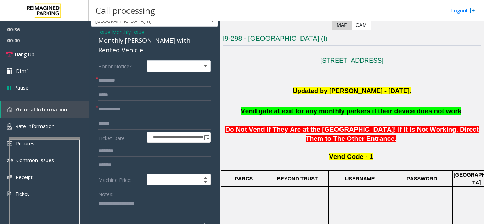
scroll to position [35, 0]
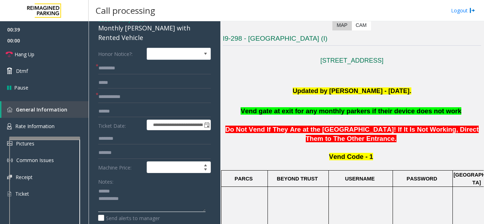
type textarea "**********"
click at [123, 95] on form "**********" at bounding box center [154, 147] width 113 height 199
click at [132, 91] on input "text" at bounding box center [154, 97] width 113 height 12
type input "******"
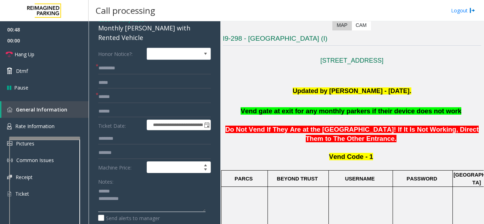
click at [132, 186] on textarea at bounding box center [151, 199] width 107 height 27
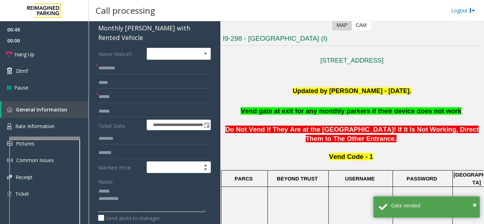
click at [137, 186] on textarea at bounding box center [151, 199] width 107 height 27
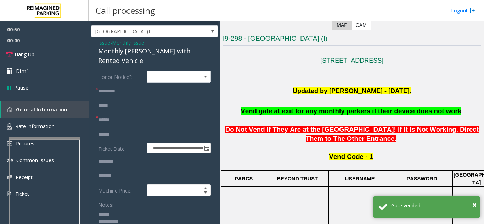
scroll to position [0, 0]
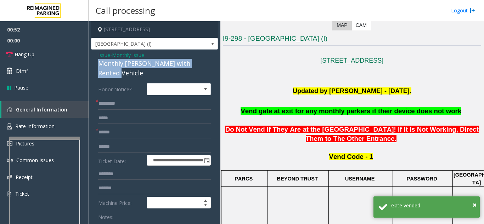
drag, startPoint x: 109, startPoint y: 64, endPoint x: 205, endPoint y: 67, distance: 96.8
click at [205, 67] on div "**********" at bounding box center [154, 222] width 127 height 344
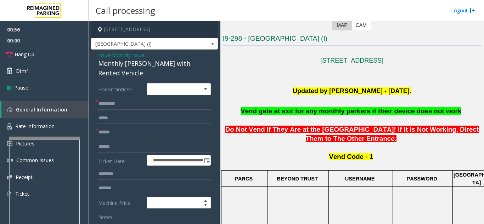
scroll to position [71, 0]
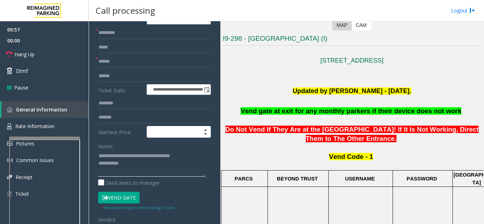
click at [153, 154] on textarea at bounding box center [151, 163] width 107 height 27
click at [36, 52] on link "Hang Up" at bounding box center [44, 54] width 89 height 17
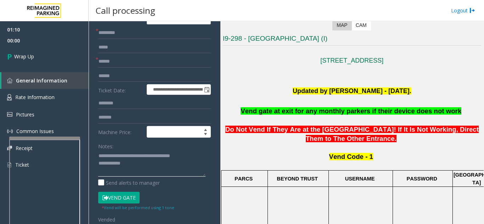
click at [167, 156] on textarea at bounding box center [151, 163] width 107 height 27
type textarea "**********"
click at [138, 140] on div "Notes:" at bounding box center [154, 158] width 113 height 36
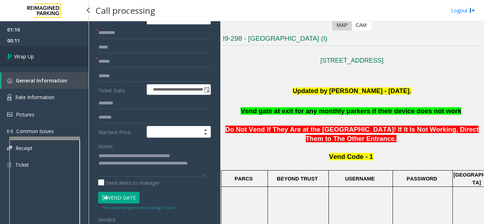
click at [53, 51] on link "Wrap Up" at bounding box center [44, 56] width 89 height 21
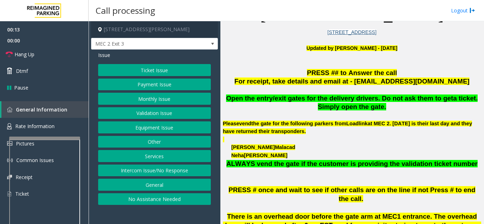
scroll to position [177, 0]
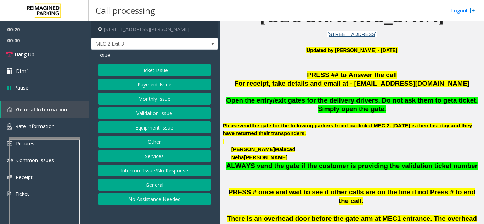
click at [157, 98] on button "Monthly Issue" at bounding box center [154, 99] width 113 height 12
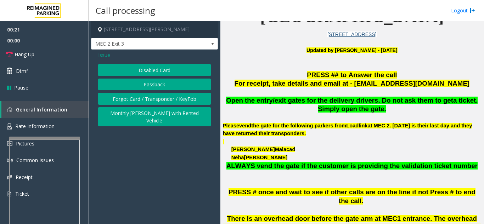
click at [157, 72] on button "Disabled Card" at bounding box center [154, 70] width 113 height 12
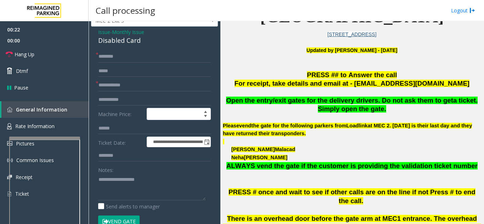
scroll to position [35, 0]
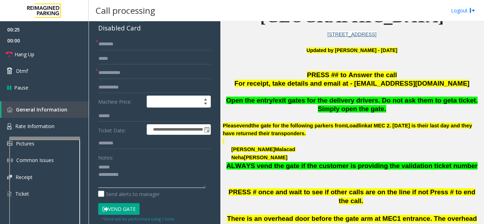
click at [123, 167] on textarea at bounding box center [151, 175] width 107 height 27
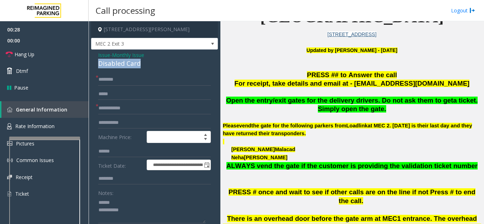
drag, startPoint x: 97, startPoint y: 64, endPoint x: 156, endPoint y: 64, distance: 58.8
type textarea "**********"
click at [162, 110] on input "text" at bounding box center [154, 108] width 113 height 12
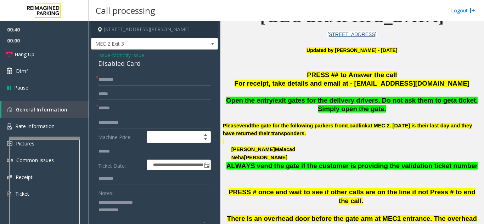
type input "******"
click at [148, 80] on input "text" at bounding box center [154, 80] width 113 height 12
type input "******"
click at [148, 215] on textarea at bounding box center [151, 210] width 107 height 27
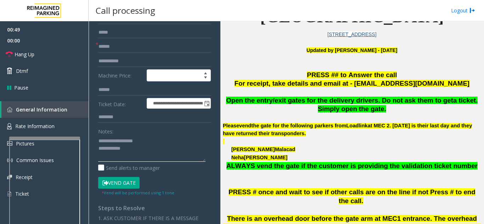
scroll to position [71, 0]
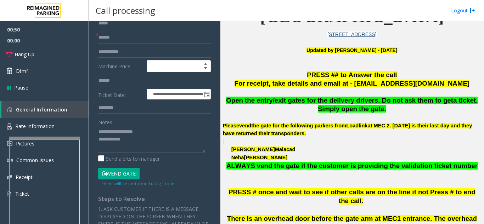
click at [125, 177] on button "Vend Gate" at bounding box center [118, 174] width 41 height 12
click at [142, 142] on textarea at bounding box center [151, 139] width 107 height 27
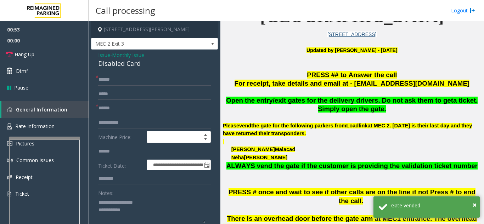
scroll to position [35, 0]
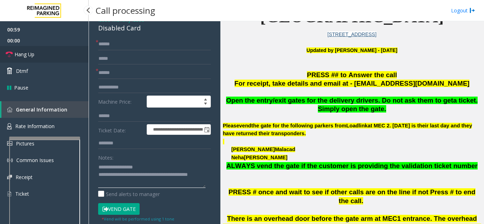
type textarea "**********"
click at [35, 57] on link "Hang Up" at bounding box center [44, 54] width 89 height 17
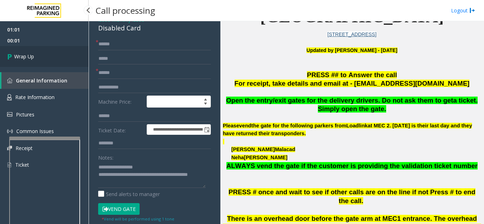
click at [35, 57] on link "Wrap Up" at bounding box center [44, 56] width 89 height 21
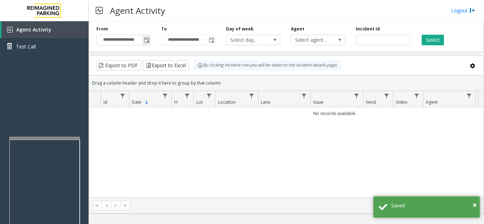
click at [146, 39] on span "Toggle popup" at bounding box center [147, 41] width 6 height 6
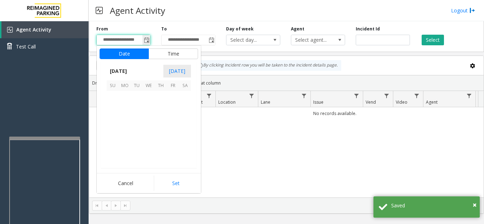
scroll to position [127140, 0]
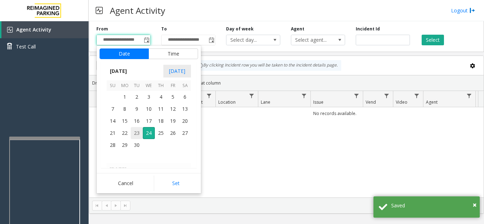
click at [136, 132] on span "23" at bounding box center [137, 133] width 12 height 12
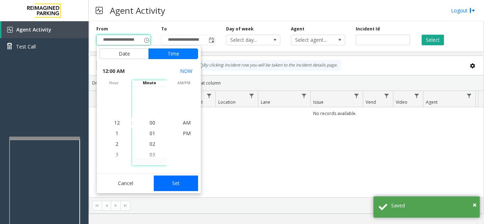
click at [173, 185] on button "Set" at bounding box center [176, 184] width 45 height 16
type input "**********"
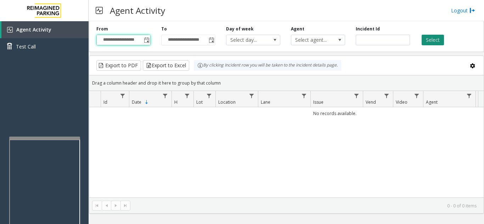
click at [433, 42] on button "Select" at bounding box center [433, 40] width 22 height 11
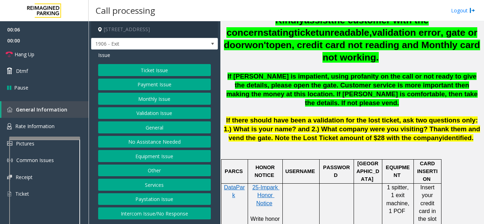
scroll to position [319, 0]
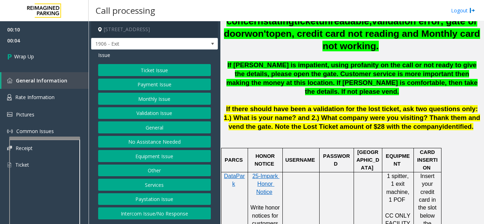
click at [233, 139] on p at bounding box center [352, 143] width 260 height 8
click at [24, 63] on link "Wrap Up" at bounding box center [44, 56] width 89 height 21
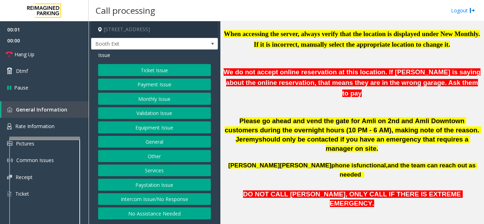
scroll to position [248, 0]
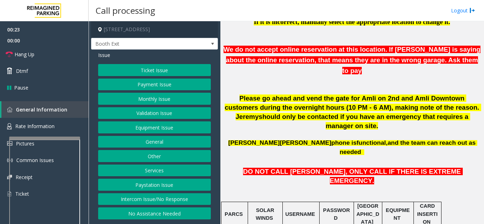
click at [138, 131] on button "Equipment Issue" at bounding box center [154, 128] width 113 height 12
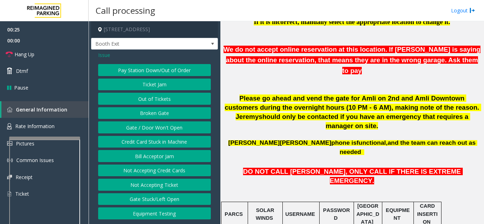
click at [147, 130] on button "Gate / Door Won't Open" at bounding box center [154, 128] width 113 height 12
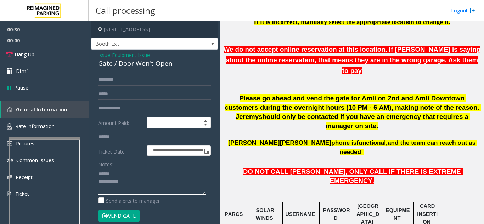
click at [129, 175] on textarea at bounding box center [151, 181] width 107 height 27
click at [57, 58] on link "Hang Up" at bounding box center [44, 54] width 89 height 17
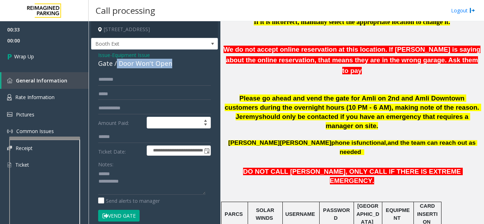
drag, startPoint x: 116, startPoint y: 63, endPoint x: 174, endPoint y: 66, distance: 57.4
click at [174, 66] on div "Gate / Door Won't Open" at bounding box center [154, 64] width 113 height 10
click at [149, 181] on textarea at bounding box center [151, 181] width 107 height 27
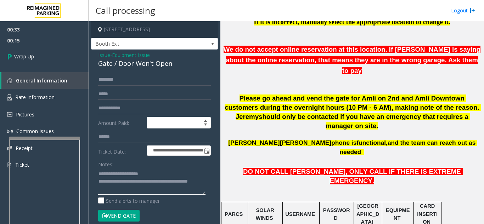
click at [167, 180] on textarea at bounding box center [151, 181] width 107 height 27
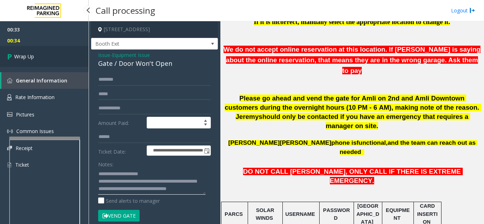
type textarea "**********"
click at [66, 63] on link "Wrap Up" at bounding box center [44, 56] width 89 height 21
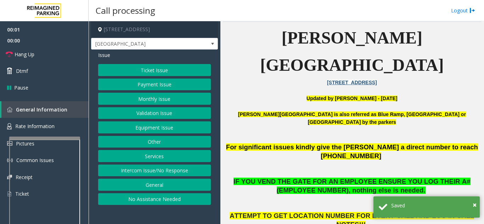
scroll to position [177, 0]
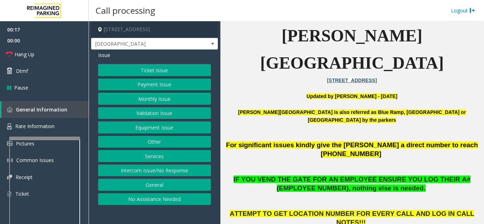
click at [148, 173] on button "Intercom Issue/No Response" at bounding box center [154, 171] width 113 height 12
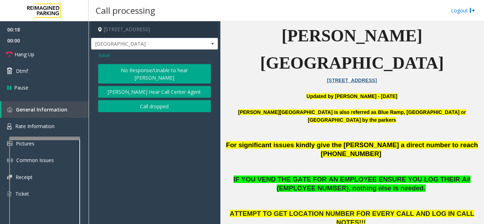
click at [129, 74] on button "No Response/Unable to hear [PERSON_NAME]" at bounding box center [154, 73] width 113 height 19
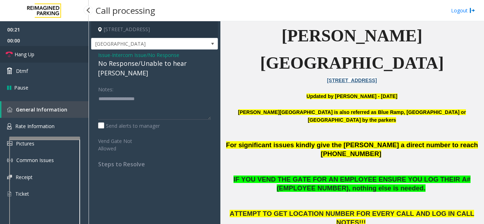
click at [54, 58] on link "Hang Up" at bounding box center [44, 54] width 89 height 17
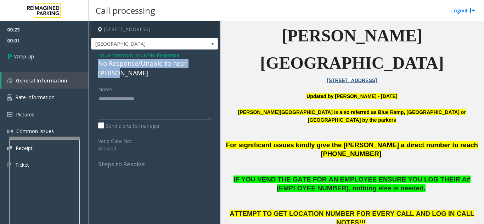
drag, startPoint x: 90, startPoint y: 66, endPoint x: 211, endPoint y: 66, distance: 120.8
click at [211, 66] on app-call-processing-form "[STREET_ADDRESS][GEOGRAPHIC_DATA] Exit Lane Issue - Intercom Issue/No Response …" at bounding box center [155, 122] width 132 height 203
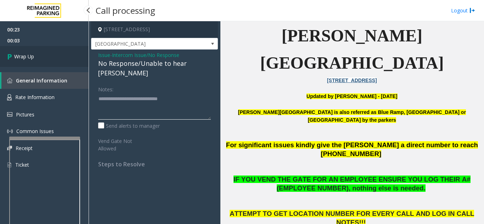
type textarea "**********"
click at [46, 60] on link "Wrap Up" at bounding box center [44, 56] width 89 height 21
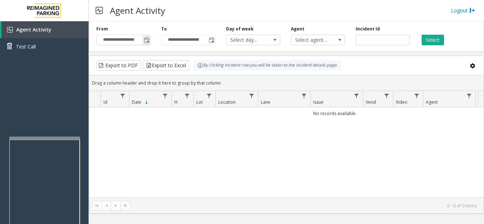
click at [147, 42] on span "Toggle popup" at bounding box center [147, 41] width 6 height 6
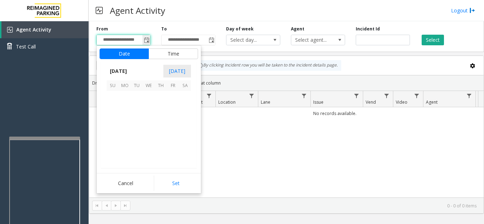
scroll to position [127140, 0]
click at [139, 136] on span "23" at bounding box center [137, 133] width 12 height 12
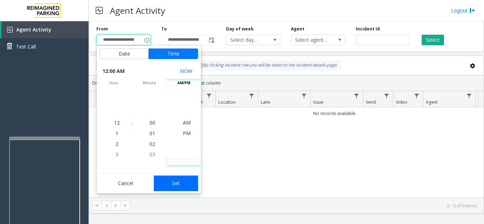
click at [190, 186] on button "Set" at bounding box center [176, 184] width 45 height 16
type input "**********"
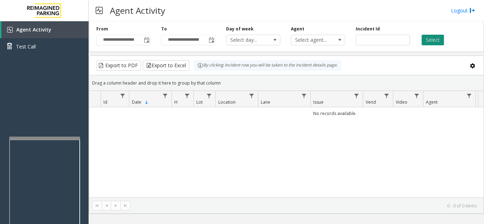
click at [429, 43] on button "Select" at bounding box center [433, 40] width 22 height 11
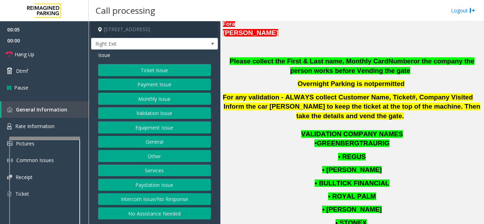
scroll to position [354, 0]
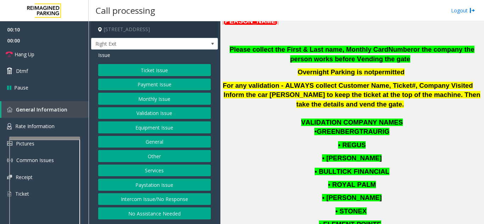
click at [165, 97] on button "Monthly Issue" at bounding box center [154, 99] width 113 height 12
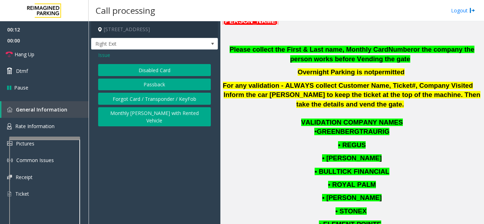
click at [169, 72] on button "Disabled Card" at bounding box center [154, 70] width 113 height 12
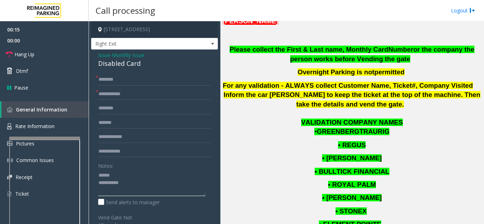
click at [127, 173] on textarea at bounding box center [151, 183] width 107 height 27
drag, startPoint x: 117, startPoint y: 67, endPoint x: 147, endPoint y: 68, distance: 30.8
click at [147, 68] on div "Issue - Monthly Issue Disabled Card * * Notes: Send alerts to manager Vend Gate…" at bounding box center [154, 208] width 127 height 316
type textarea "**********"
click at [136, 95] on input "text" at bounding box center [154, 94] width 113 height 12
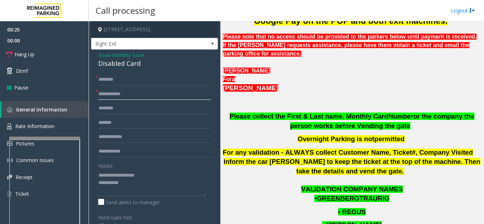
scroll to position [177, 0]
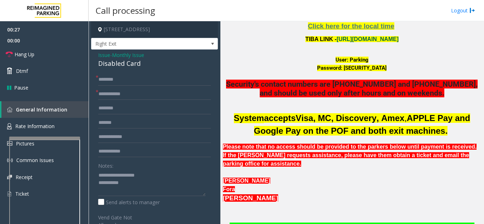
click at [379, 40] on link "[URL][DOMAIN_NAME]" at bounding box center [368, 39] width 62 height 6
click at [142, 87] on form "* * Notes: Send alerts to manager Vend Gate Not Allowed" at bounding box center [154, 151] width 113 height 155
click at [140, 93] on input "text" at bounding box center [154, 94] width 113 height 12
type input "********"
click at [145, 77] on input "text" at bounding box center [154, 80] width 113 height 12
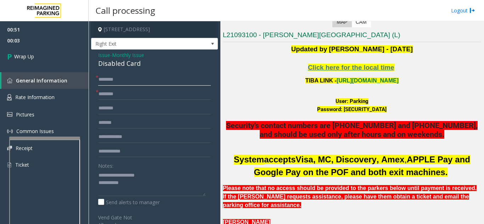
scroll to position [142, 0]
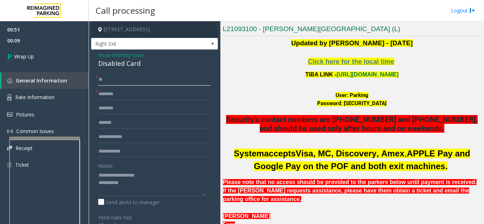
type input "**"
click at [140, 183] on textarea at bounding box center [151, 183] width 107 height 27
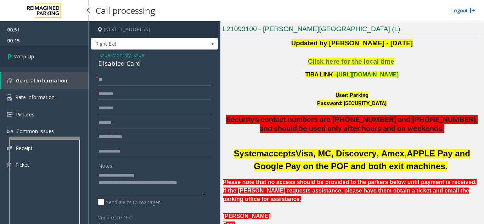
type textarea "**********"
click at [47, 58] on link "Wrap Up" at bounding box center [44, 56] width 89 height 21
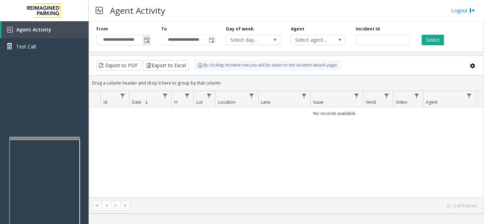
click at [148, 41] on span "Toggle popup" at bounding box center [147, 41] width 6 height 6
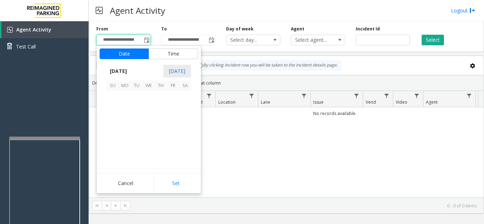
scroll to position [127140, 0]
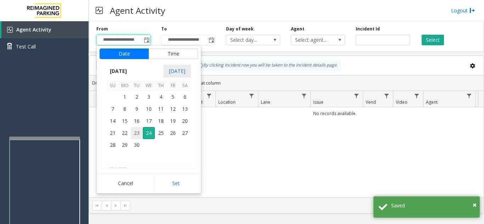
click at [140, 134] on span "23" at bounding box center [137, 133] width 12 height 12
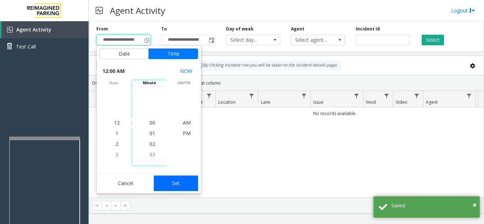
click at [175, 185] on button "Set" at bounding box center [176, 184] width 45 height 16
type input "**********"
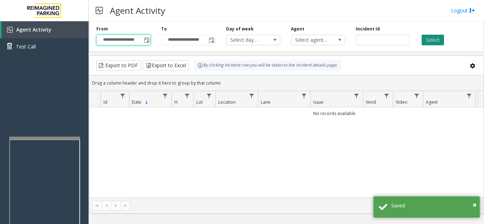
click at [432, 37] on button "Select" at bounding box center [433, 40] width 22 height 11
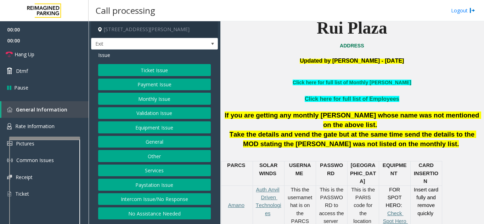
scroll to position [177, 0]
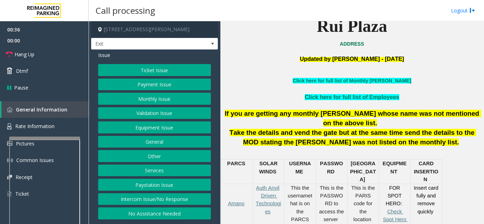
click at [168, 168] on button "Services" at bounding box center [154, 171] width 113 height 12
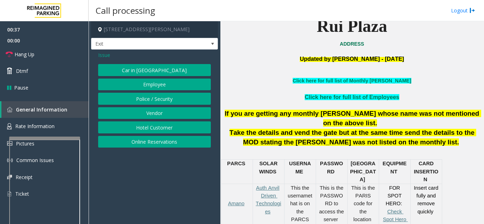
click at [172, 143] on button "Online Reservations" at bounding box center [154, 142] width 113 height 12
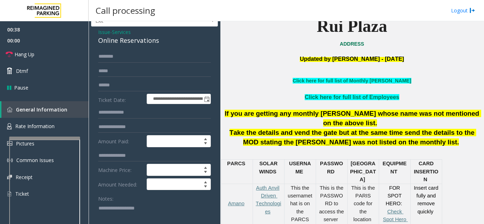
scroll to position [35, 0]
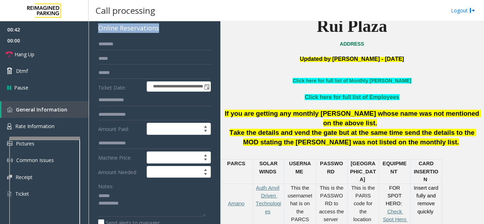
drag, startPoint x: 128, startPoint y: 30, endPoint x: 161, endPoint y: 31, distance: 33.3
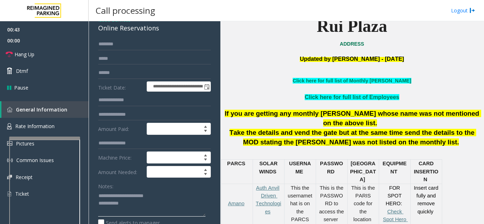
click at [177, 196] on textarea at bounding box center [151, 203] width 107 height 27
drag, startPoint x: 157, startPoint y: 73, endPoint x: 148, endPoint y: 81, distance: 11.8
click at [155, 73] on input "text" at bounding box center [154, 73] width 113 height 12
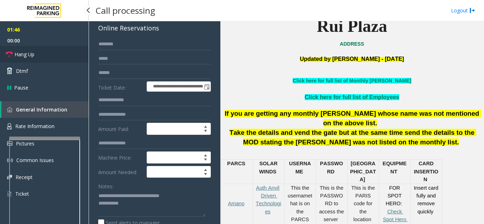
click at [58, 55] on link "Hang Up" at bounding box center [44, 54] width 89 height 17
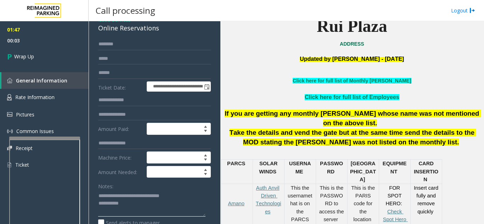
click at [149, 199] on textarea at bounding box center [151, 203] width 107 height 27
drag, startPoint x: 145, startPoint y: 204, endPoint x: 145, endPoint y: 208, distance: 3.6
click at [145, 208] on textarea at bounding box center [151, 203] width 107 height 27
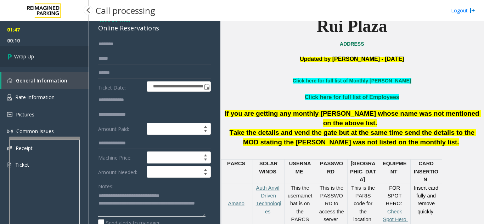
type textarea "**********"
click at [35, 56] on link "Wrap Up" at bounding box center [44, 56] width 89 height 21
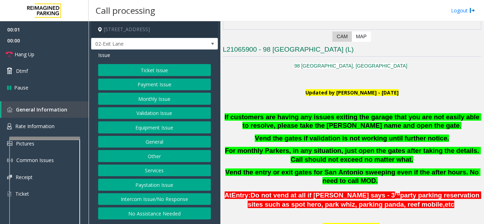
scroll to position [142, 0]
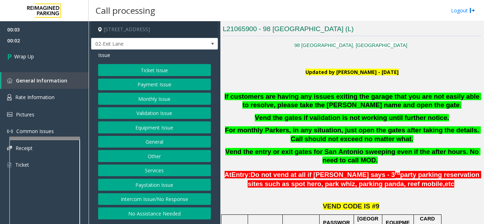
click at [171, 203] on button "Intercom Issue/No Response" at bounding box center [154, 199] width 113 height 12
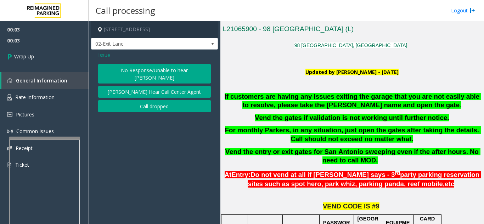
click at [138, 100] on button "Call dropped" at bounding box center [154, 106] width 113 height 12
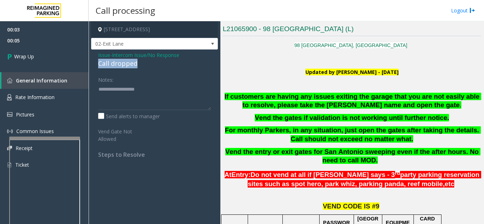
drag, startPoint x: 97, startPoint y: 64, endPoint x: 155, endPoint y: 62, distance: 57.8
click at [155, 62] on div "Issue - Intercom Issue/No Response Call dropped Notes: Send alerts to manager V…" at bounding box center [154, 108] width 127 height 116
type textarea "**********"
click at [62, 68] on div "00:03 00:06 Wrap Up General Information Rate Information Pictures Common Issues…" at bounding box center [44, 100] width 89 height 158
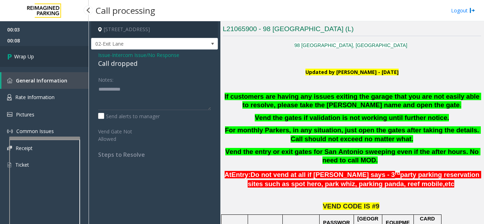
click at [55, 63] on link "Wrap Up" at bounding box center [44, 56] width 89 height 21
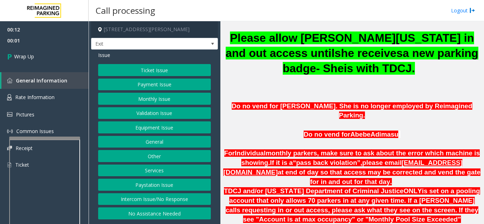
scroll to position [390, 0]
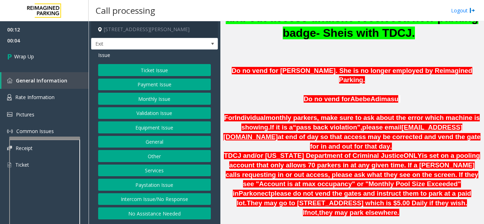
click at [127, 129] on button "Equipment Issue" at bounding box center [154, 128] width 113 height 12
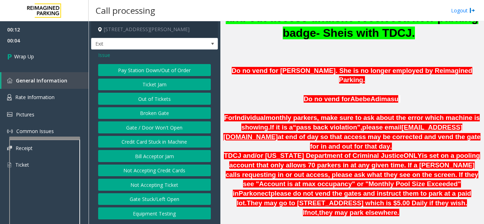
click at [170, 129] on button "Gate / Door Won't Open" at bounding box center [154, 128] width 113 height 12
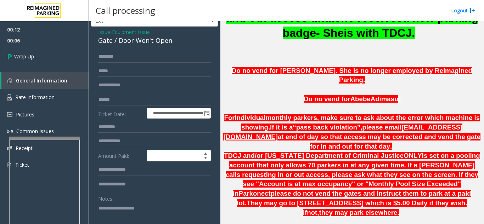
scroll to position [35, 0]
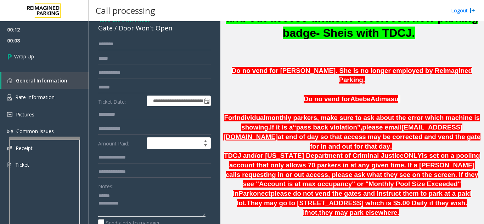
click at [136, 194] on textarea at bounding box center [151, 203] width 107 height 27
click at [131, 197] on textarea at bounding box center [151, 203] width 107 height 27
click at [123, 192] on textarea at bounding box center [151, 203] width 107 height 27
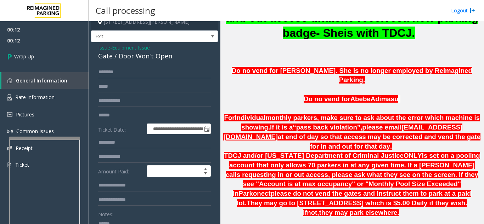
scroll to position [12, 0]
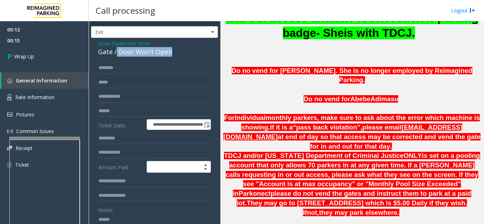
drag, startPoint x: 117, startPoint y: 53, endPoint x: 179, endPoint y: 55, distance: 62.7
click at [179, 55] on div "Gate / Door Won't Open" at bounding box center [154, 52] width 113 height 10
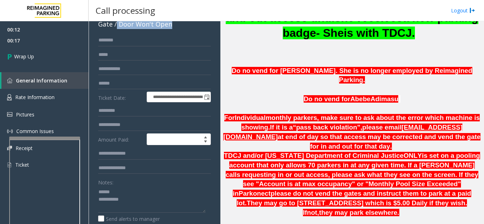
scroll to position [51, 0]
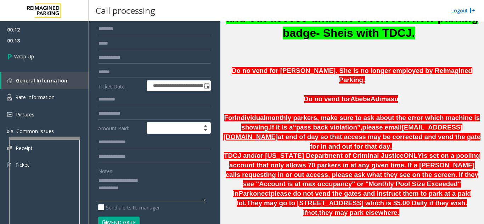
click at [154, 189] on textarea at bounding box center [151, 188] width 107 height 27
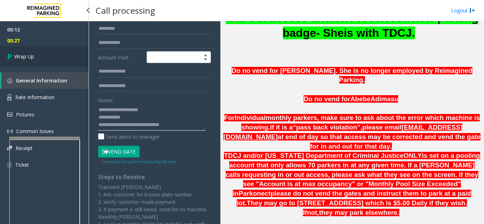
type textarea "**********"
click at [48, 55] on link "Wrap Up" at bounding box center [44, 56] width 89 height 21
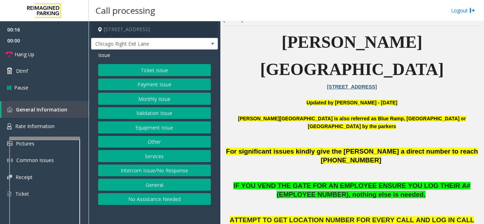
scroll to position [177, 0]
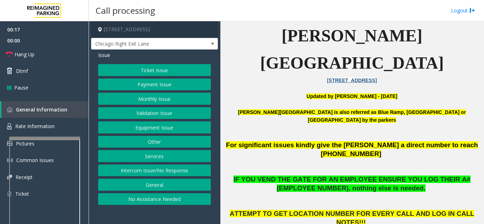
click at [153, 170] on button "Intercom Issue/No Response" at bounding box center [154, 171] width 113 height 12
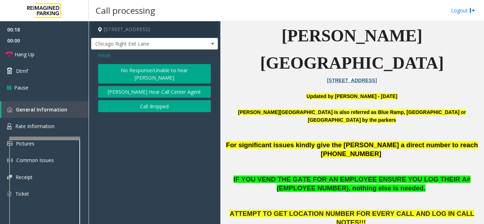
click at [132, 66] on button "No Response/Unable to hear [PERSON_NAME]" at bounding box center [154, 73] width 113 height 19
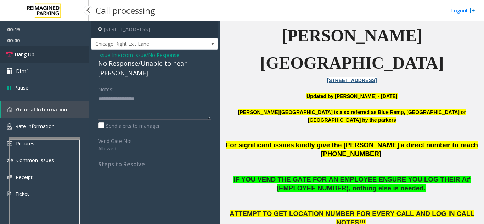
click at [67, 53] on link "Hang Up" at bounding box center [44, 54] width 89 height 17
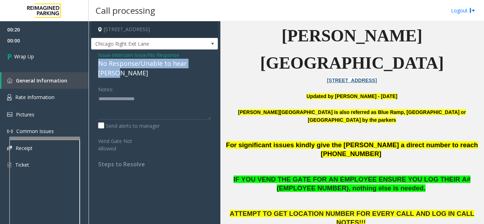
drag, startPoint x: 98, startPoint y: 62, endPoint x: 208, endPoint y: 61, distance: 109.8
click at [208, 61] on div "Issue - Intercom Issue/No Response No Response/Unable to hear parker Notes: Sen…" at bounding box center [154, 112] width 127 height 125
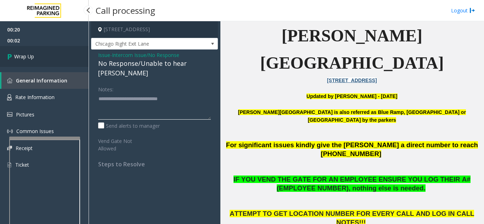
type textarea "**********"
click at [88, 54] on link "Wrap Up" at bounding box center [44, 56] width 89 height 21
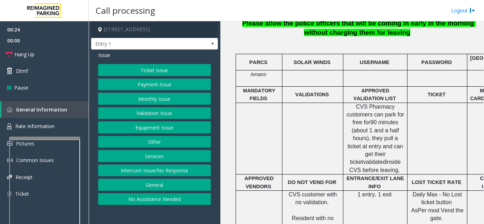
scroll to position [248, 0]
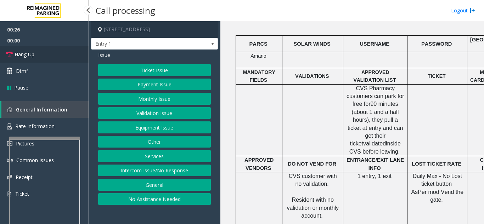
click at [40, 50] on link "Hang Up" at bounding box center [44, 54] width 89 height 17
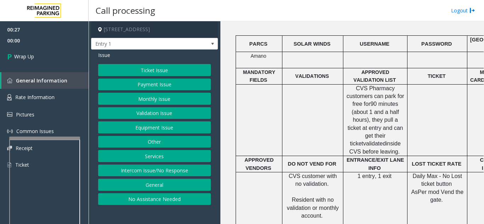
click at [177, 128] on button "Equipment Issue" at bounding box center [154, 128] width 113 height 12
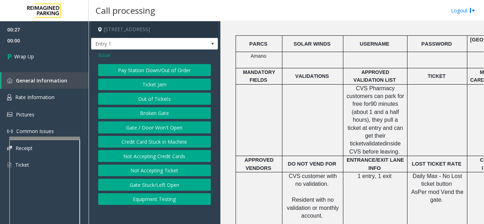
click at [177, 128] on button "Gate / Door Won't Open" at bounding box center [154, 128] width 113 height 12
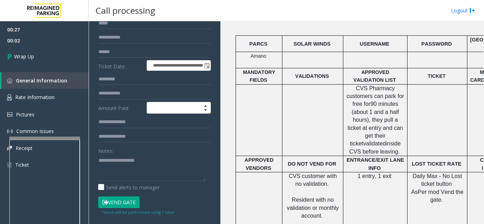
scroll to position [35, 0]
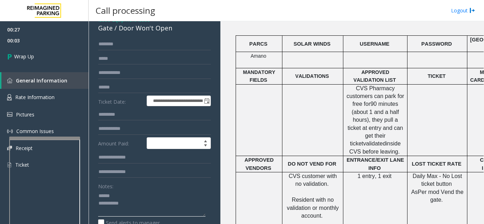
click at [136, 191] on textarea at bounding box center [151, 203] width 107 height 27
drag, startPoint x: 117, startPoint y: 29, endPoint x: 180, endPoint y: 32, distance: 63.1
click at [180, 32] on div "Gate / Door Won't Open" at bounding box center [154, 28] width 113 height 10
click at [158, 204] on textarea at bounding box center [151, 203] width 107 height 27
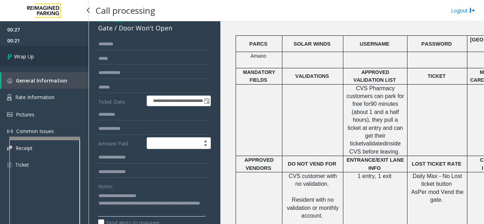
type textarea "**********"
click at [52, 53] on link "Wrap Up" at bounding box center [44, 56] width 89 height 21
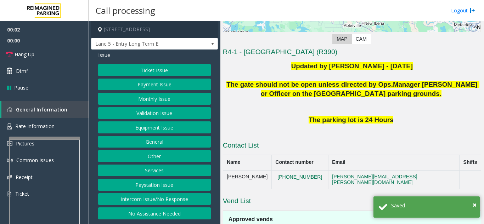
scroll to position [106, 0]
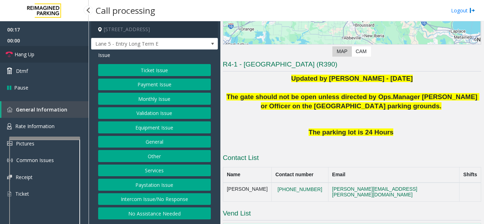
click at [43, 57] on link "Hang Up" at bounding box center [44, 54] width 89 height 17
click at [180, 202] on button "Intercom Issue/No Response" at bounding box center [154, 199] width 113 height 12
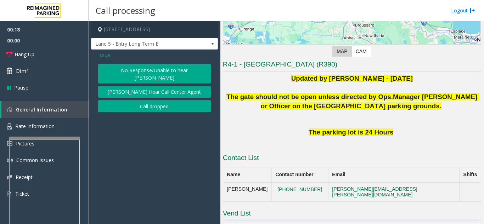
click at [140, 69] on button "No Response/Unable to hear [PERSON_NAME]" at bounding box center [154, 73] width 113 height 19
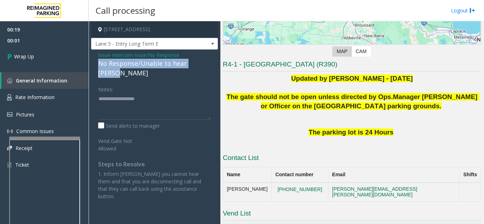
drag, startPoint x: 97, startPoint y: 64, endPoint x: 209, endPoint y: 62, distance: 112.0
click at [209, 62] on div "Issue - Intercom Issue/No Response No Response/Unable to hear parker Notes: Sen…" at bounding box center [154, 129] width 127 height 158
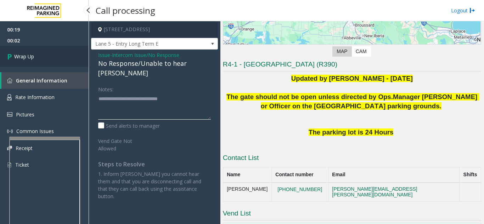
type textarea "**********"
click at [30, 58] on span "Wrap Up" at bounding box center [24, 56] width 20 height 7
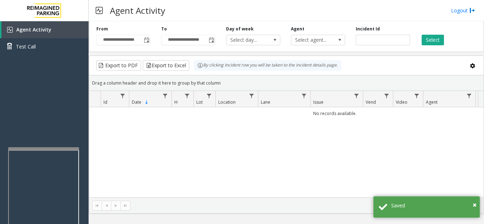
click at [50, 149] on div at bounding box center [43, 148] width 71 height 3
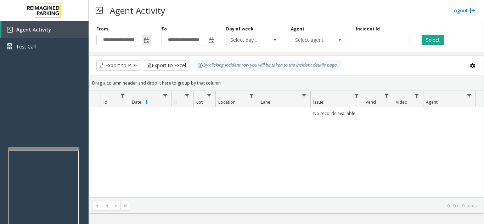
click at [146, 37] on span "Toggle popup" at bounding box center [146, 39] width 8 height 11
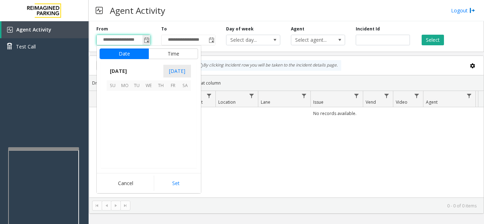
scroll to position [127140, 0]
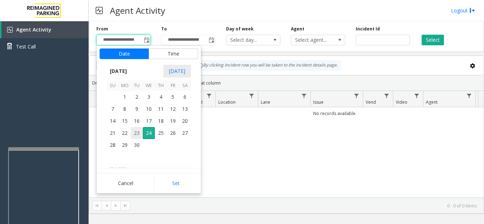
click at [136, 135] on span "23" at bounding box center [137, 133] width 12 height 12
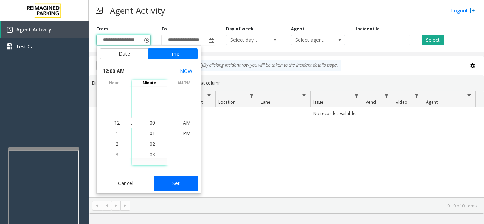
click at [175, 185] on button "Set" at bounding box center [176, 184] width 45 height 16
type input "**********"
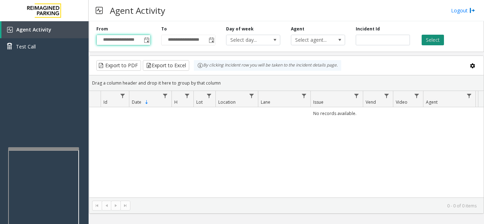
click at [428, 39] on button "Select" at bounding box center [433, 40] width 22 height 11
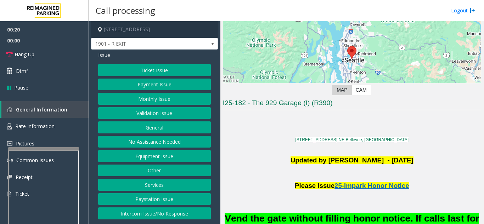
scroll to position [142, 0]
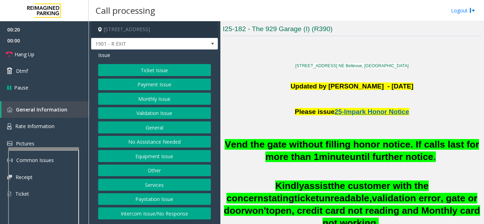
click at [139, 101] on button "Monthly Issue" at bounding box center [154, 99] width 113 height 12
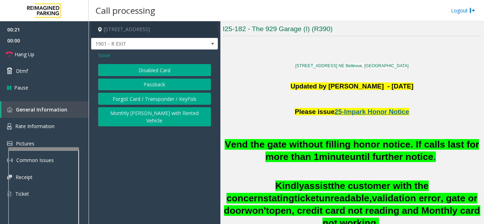
click at [115, 104] on button "Forgot Card / Transponder / KeyFob" at bounding box center [154, 99] width 113 height 12
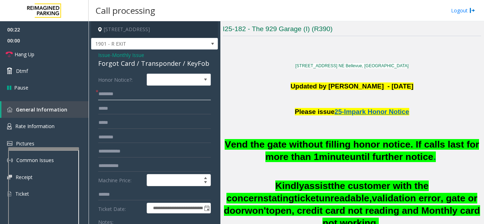
click at [121, 93] on input "text" at bounding box center [154, 94] width 113 height 12
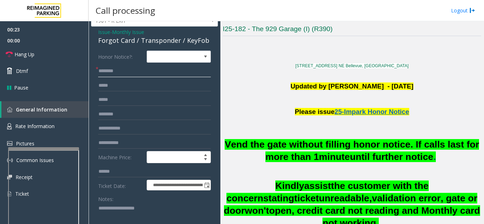
scroll to position [35, 0]
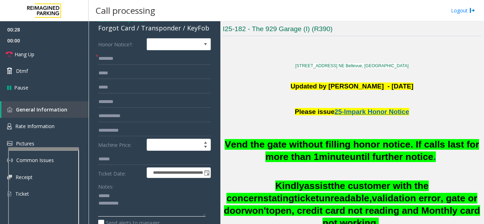
click at [129, 195] on textarea at bounding box center [151, 204] width 107 height 27
click at [140, 62] on input "text" at bounding box center [154, 59] width 113 height 12
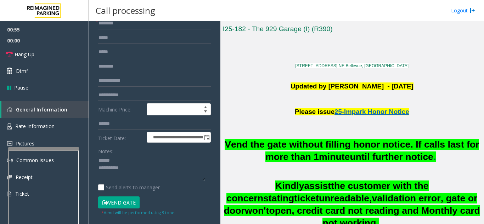
click at [121, 199] on button "Vend Gate" at bounding box center [118, 203] width 41 height 12
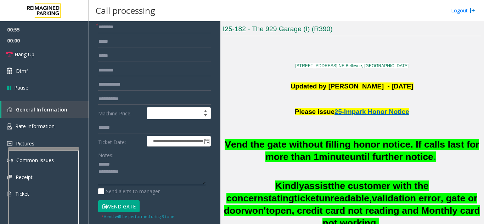
click at [129, 163] on textarea at bounding box center [151, 172] width 107 height 27
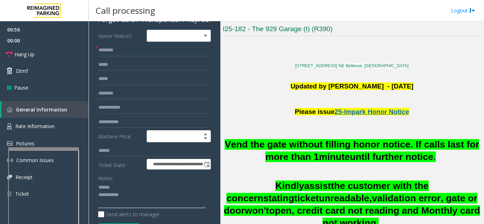
scroll to position [32, 0]
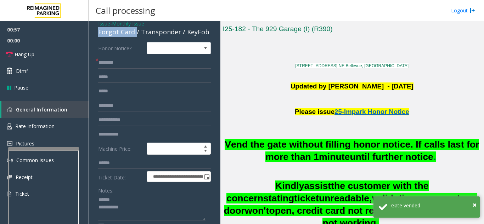
drag, startPoint x: 135, startPoint y: 33, endPoint x: 98, endPoint y: 34, distance: 36.1
click at [98, 34] on div "Forgot Card / Transponder / KeyFob" at bounding box center [154, 32] width 113 height 10
click at [127, 210] on textarea at bounding box center [151, 207] width 107 height 27
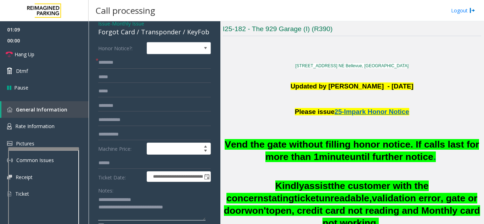
type textarea "**********"
click at [171, 191] on div "Notes:" at bounding box center [154, 203] width 113 height 36
click at [141, 65] on input "text" at bounding box center [154, 63] width 113 height 12
type input "*"
click at [40, 56] on link "Hang Up" at bounding box center [44, 54] width 89 height 17
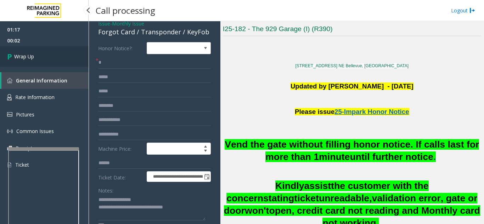
click at [40, 56] on link "Wrap Up" at bounding box center [44, 56] width 89 height 21
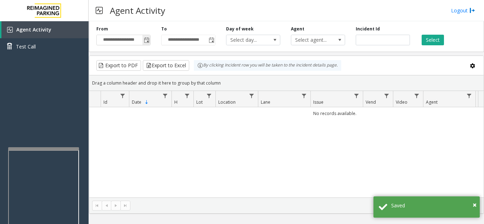
click at [149, 43] on span "Toggle popup" at bounding box center [147, 41] width 6 height 6
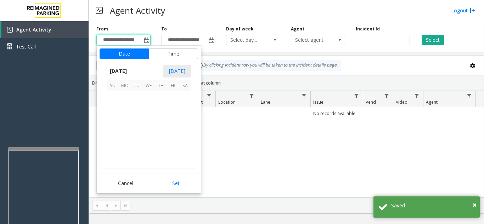
scroll to position [127140, 0]
click at [135, 133] on span "23" at bounding box center [137, 133] width 12 height 12
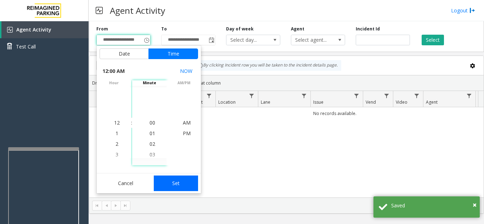
click at [169, 188] on button "Set" at bounding box center [176, 184] width 45 height 16
type input "**********"
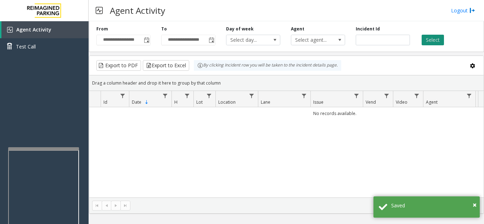
click at [432, 40] on button "Select" at bounding box center [433, 40] width 22 height 11
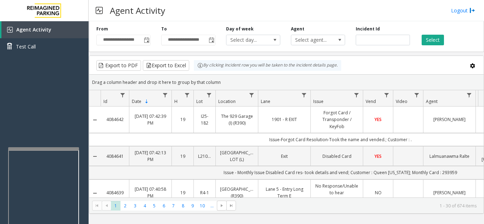
drag, startPoint x: 125, startPoint y: 119, endPoint x: 107, endPoint y: 118, distance: 18.4
click at [107, 118] on td "4084642" at bounding box center [115, 120] width 28 height 27
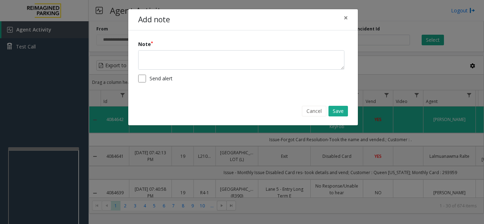
copy link "4084642"
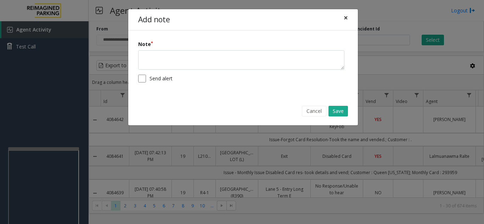
click at [346, 18] on span "×" at bounding box center [346, 18] width 4 height 10
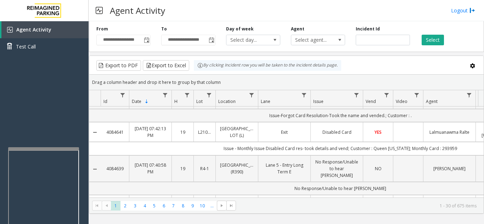
scroll to position [0, 0]
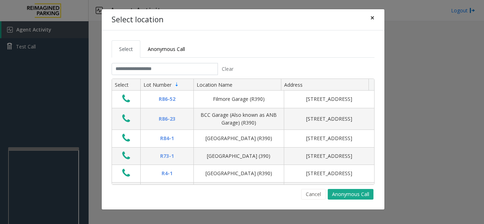
click at [371, 17] on span "×" at bounding box center [372, 18] width 4 height 10
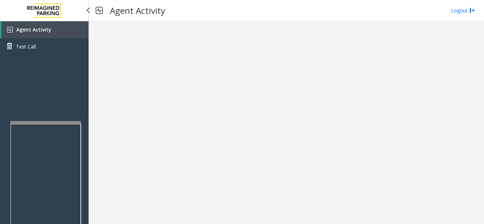
click at [44, 122] on div at bounding box center [45, 122] width 71 height 3
click at [55, 33] on link "Agent Activity" at bounding box center [44, 29] width 87 height 17
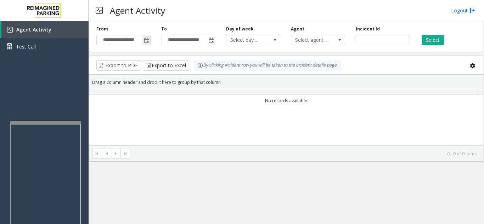
click at [148, 39] on span "Toggle popup" at bounding box center [147, 41] width 6 height 6
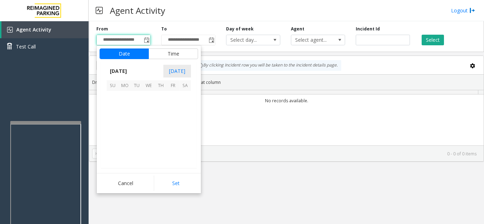
scroll to position [127140, 0]
click at [134, 134] on span "23" at bounding box center [137, 133] width 12 height 12
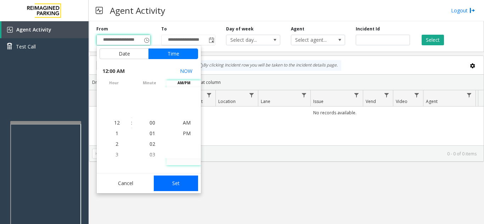
click at [187, 182] on button "Set" at bounding box center [176, 184] width 45 height 16
type input "**********"
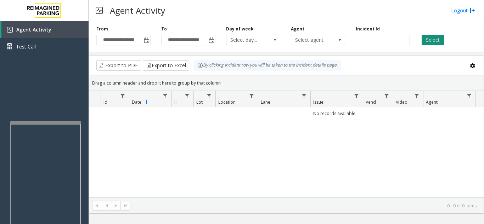
click at [428, 42] on button "Select" at bounding box center [433, 40] width 22 height 11
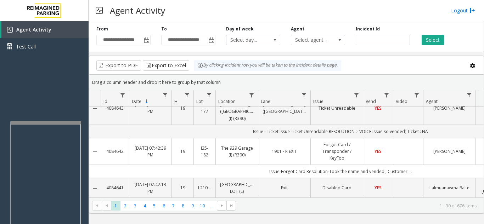
scroll to position [71, 0]
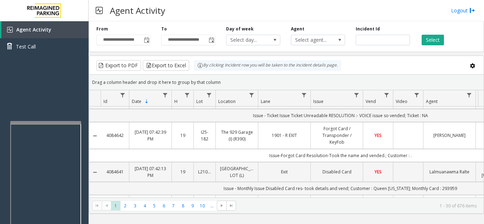
click at [411, 129] on td "Data table" at bounding box center [408, 135] width 30 height 27
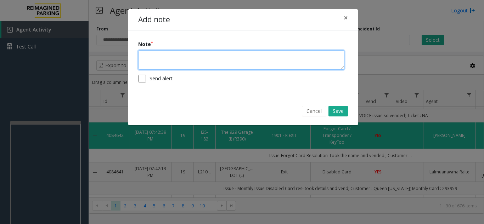
click at [190, 63] on textarea at bounding box center [241, 59] width 206 height 19
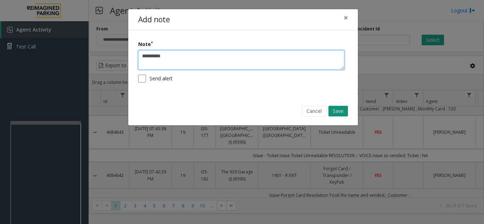
type textarea "**********"
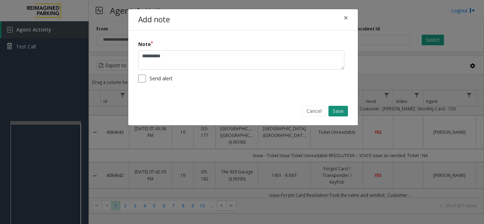
click at [334, 113] on button "Save" at bounding box center [337, 111] width 19 height 11
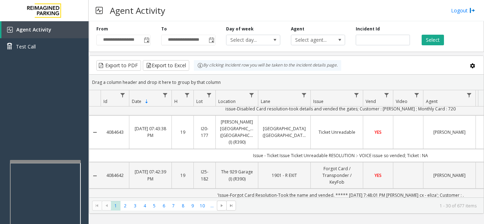
click at [46, 162] on div at bounding box center [45, 161] width 71 height 3
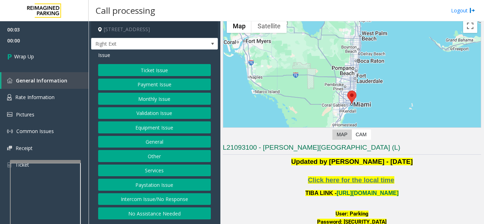
scroll to position [35, 0]
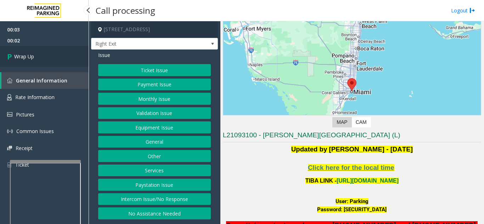
click at [50, 57] on link "Wrap Up" at bounding box center [44, 56] width 89 height 21
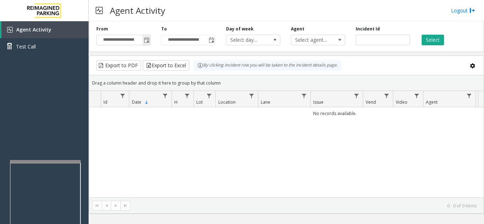
click at [147, 41] on span "Toggle popup" at bounding box center [147, 41] width 6 height 6
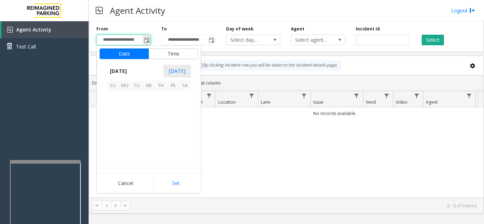
scroll to position [127140, 0]
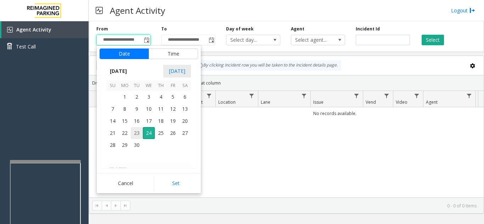
click at [137, 134] on span "23" at bounding box center [137, 133] width 12 height 12
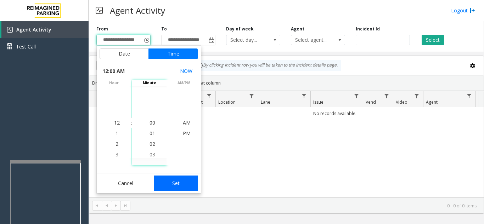
click at [182, 180] on button "Set" at bounding box center [176, 184] width 45 height 16
type input "**********"
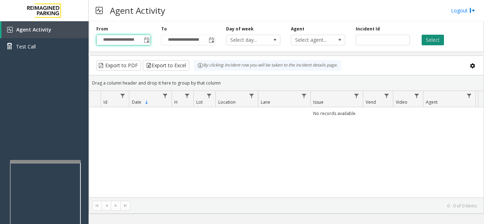
click at [423, 40] on button "Select" at bounding box center [433, 40] width 22 height 11
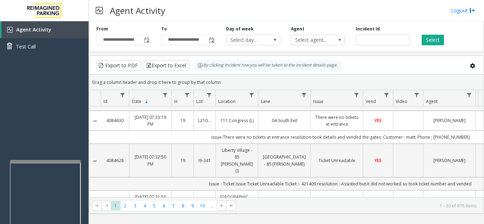
scroll to position [602, 0]
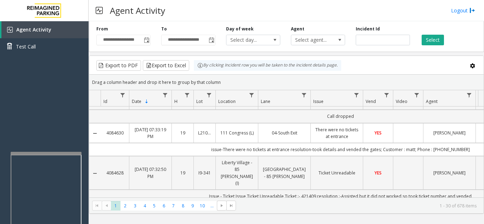
click at [44, 153] on div at bounding box center [46, 153] width 71 height 3
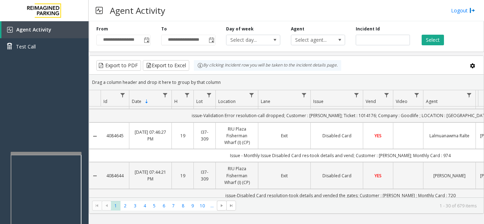
scroll to position [35, 0]
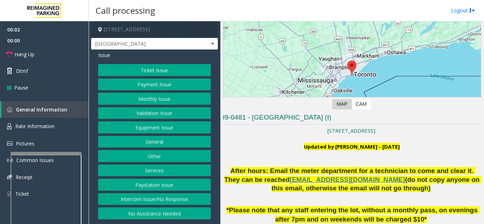
scroll to position [106, 0]
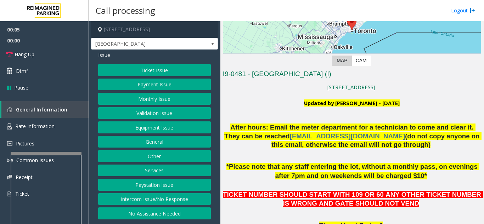
click at [146, 63] on div "Issue Ticket Issue Payment Issue Monthly Issue Validation Issue Equipment Issue…" at bounding box center [154, 137] width 127 height 174
click at [148, 70] on button "Ticket Issue" at bounding box center [154, 70] width 113 height 12
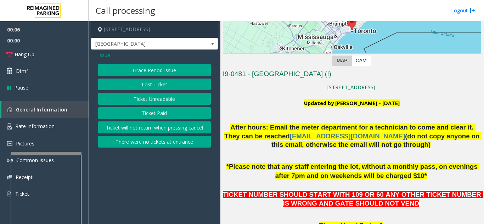
click at [154, 98] on button "Ticket Unreadable" at bounding box center [154, 99] width 113 height 12
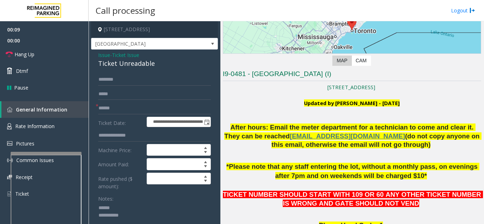
click at [122, 206] on textarea at bounding box center [151, 216] width 107 height 27
drag, startPoint x: 91, startPoint y: 62, endPoint x: 163, endPoint y: 64, distance: 72.0
click at [163, 64] on app-call-processing-form "**********" at bounding box center [155, 122] width 132 height 203
type textarea "**********"
click at [135, 108] on input "text" at bounding box center [154, 108] width 113 height 12
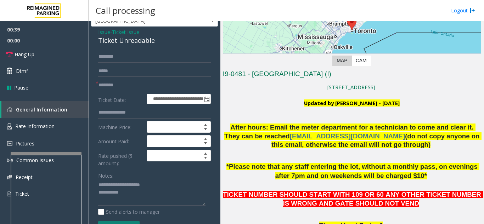
scroll to position [35, 0]
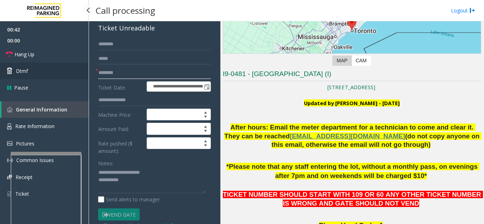
type input "********"
click at [30, 72] on link "Dtmf" at bounding box center [44, 71] width 89 height 17
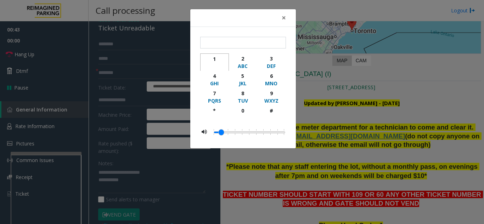
click at [214, 59] on div "1" at bounding box center [214, 58] width 19 height 7
type input "*"
click at [282, 19] on span "×" at bounding box center [284, 18] width 4 height 10
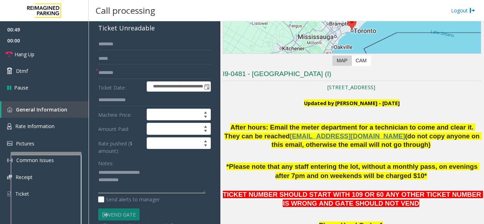
click at [148, 180] on textarea at bounding box center [151, 180] width 107 height 27
click at [63, 59] on link "Hang Up" at bounding box center [44, 54] width 89 height 17
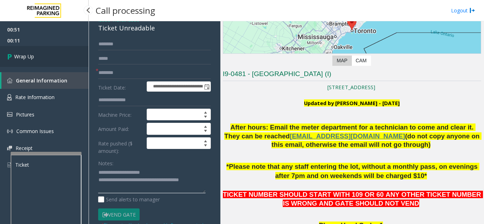
type textarea "**********"
drag, startPoint x: 50, startPoint y: 59, endPoint x: 61, endPoint y: 62, distance: 11.2
click at [50, 59] on link "Wrap Up" at bounding box center [44, 56] width 89 height 21
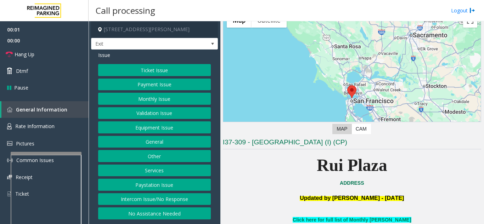
scroll to position [142, 0]
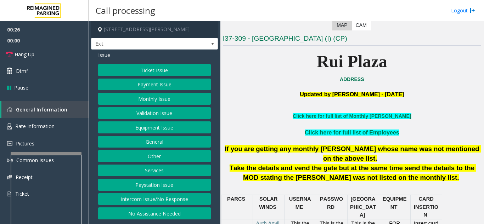
click at [153, 73] on button "Ticket Issue" at bounding box center [154, 70] width 113 height 12
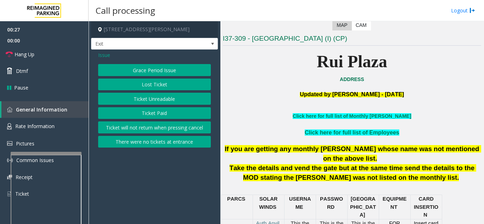
click at [147, 99] on button "Ticket Unreadable" at bounding box center [154, 99] width 113 height 12
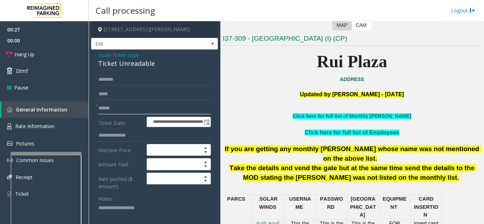
click at [138, 112] on input "text" at bounding box center [154, 108] width 113 height 12
click at [129, 210] on textarea at bounding box center [151, 216] width 107 height 27
type textarea "**********"
click at [107, 56] on span "Issue" at bounding box center [104, 54] width 12 height 7
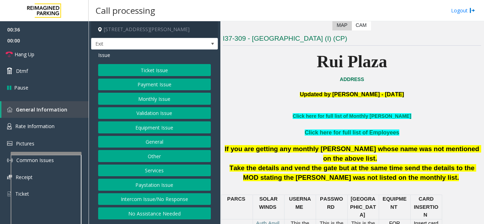
click at [164, 100] on button "Monthly Issue" at bounding box center [154, 99] width 113 height 12
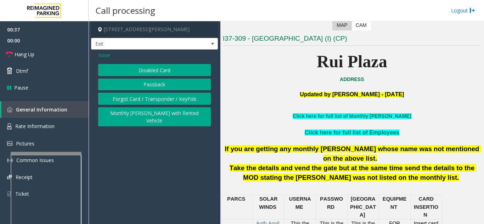
click at [160, 72] on button "Disabled Card" at bounding box center [154, 70] width 113 height 12
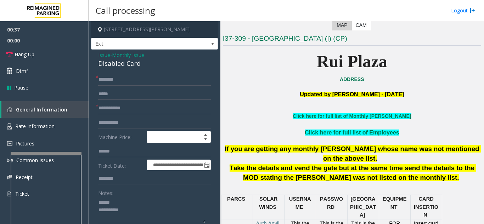
click at [136, 116] on form "**********" at bounding box center [154, 166] width 113 height 184
click at [141, 111] on input "text" at bounding box center [154, 108] width 113 height 12
drag, startPoint x: 97, startPoint y: 63, endPoint x: 150, endPoint y: 63, distance: 53.5
type textarea "**********"
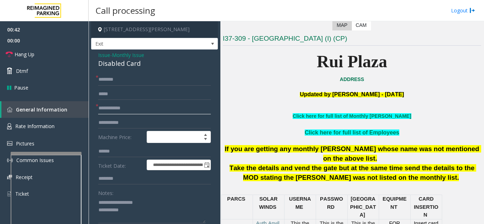
click at [155, 109] on input "text" at bounding box center [154, 108] width 113 height 12
type input "****"
click at [166, 85] on input "text" at bounding box center [154, 80] width 113 height 12
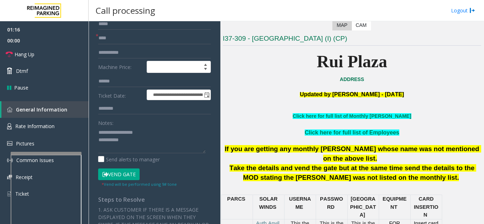
scroll to position [71, 0]
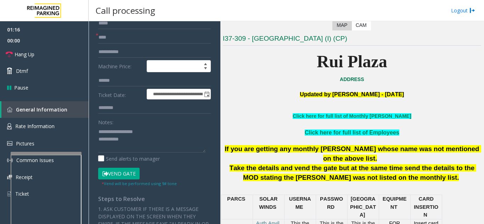
type input "*******"
click at [129, 175] on button "Vend Gate" at bounding box center [118, 174] width 41 height 12
click at [139, 139] on textarea at bounding box center [151, 139] width 107 height 27
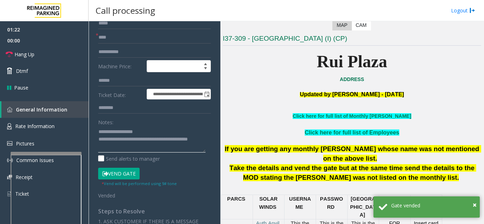
click at [188, 129] on textarea at bounding box center [151, 139] width 107 height 27
type textarea "**********"
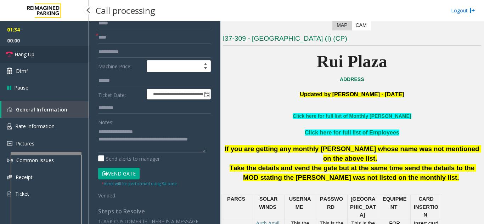
click at [49, 56] on link "Hang Up" at bounding box center [44, 54] width 89 height 17
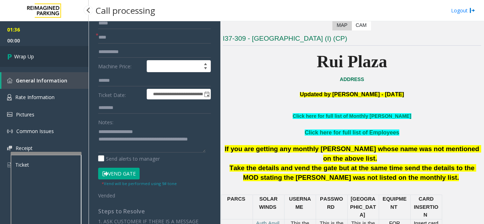
click at [52, 59] on link "Wrap Up" at bounding box center [44, 56] width 89 height 21
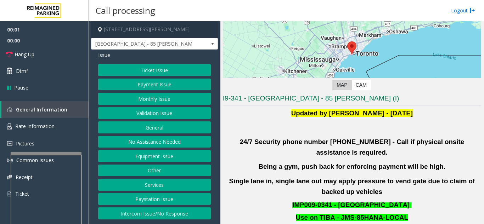
scroll to position [142, 0]
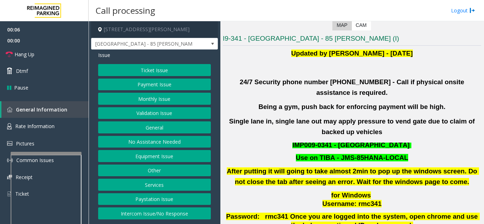
click at [154, 114] on button "Validation Issue" at bounding box center [154, 113] width 113 height 12
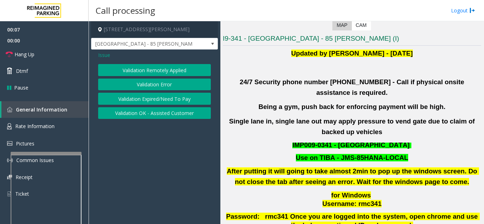
click at [153, 88] on button "Validation Error" at bounding box center [154, 85] width 113 height 12
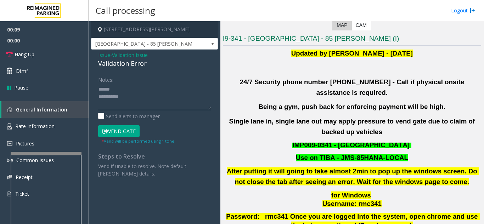
click at [132, 92] on textarea at bounding box center [154, 97] width 113 height 27
click at [134, 98] on textarea at bounding box center [154, 97] width 113 height 27
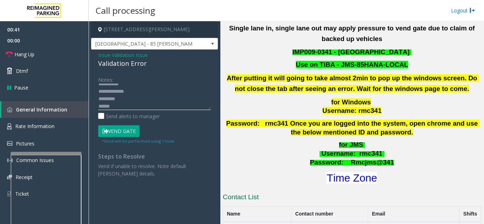
scroll to position [283, 0]
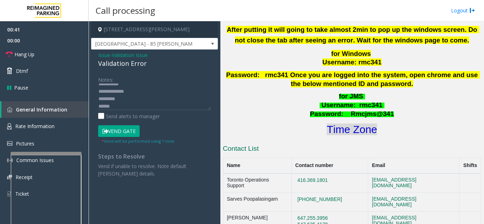
click at [356, 124] on font "Time Zone" at bounding box center [352, 130] width 50 height 12
click at [128, 105] on textarea at bounding box center [154, 97] width 113 height 27
click at [116, 132] on button "Vend Gate" at bounding box center [118, 131] width 41 height 12
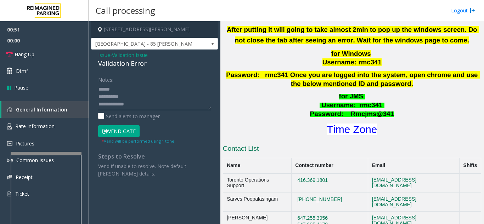
click at [157, 86] on textarea at bounding box center [154, 97] width 113 height 27
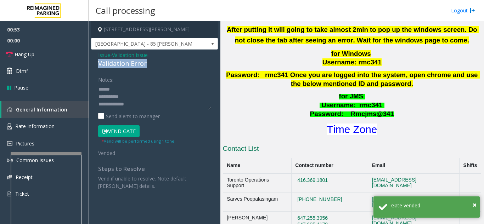
drag, startPoint x: 98, startPoint y: 63, endPoint x: 154, endPoint y: 62, distance: 56.3
click at [154, 62] on div "Issue - Validation Issue Validation Error Notes: Send alerts to manager Vend Ga…" at bounding box center [154, 123] width 127 height 147
click at [168, 87] on textarea at bounding box center [154, 97] width 113 height 27
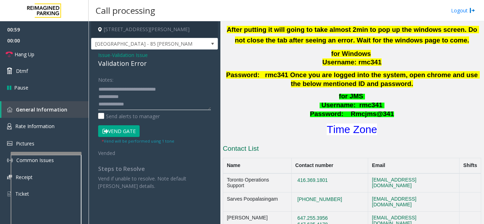
click at [156, 98] on textarea at bounding box center [154, 97] width 113 height 27
click at [60, 57] on link "Hang Up" at bounding box center [44, 54] width 89 height 17
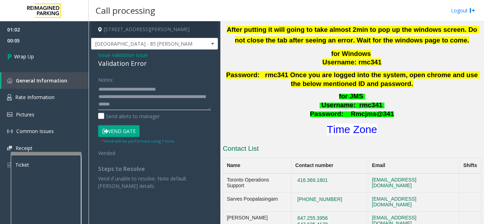
type textarea "**********"
click at [177, 79] on div "Notes:" at bounding box center [154, 92] width 113 height 36
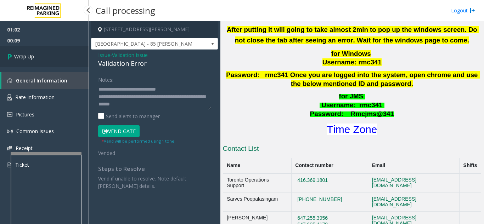
click at [24, 57] on span "Wrap Up" at bounding box center [24, 56] width 20 height 7
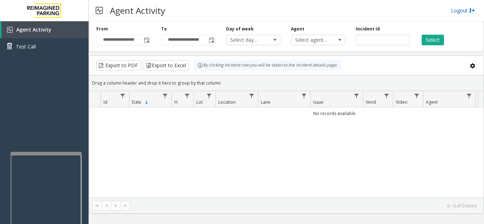
click at [460, 11] on link "Logout" at bounding box center [463, 10] width 24 height 7
